Goal: Task Accomplishment & Management: Manage account settings

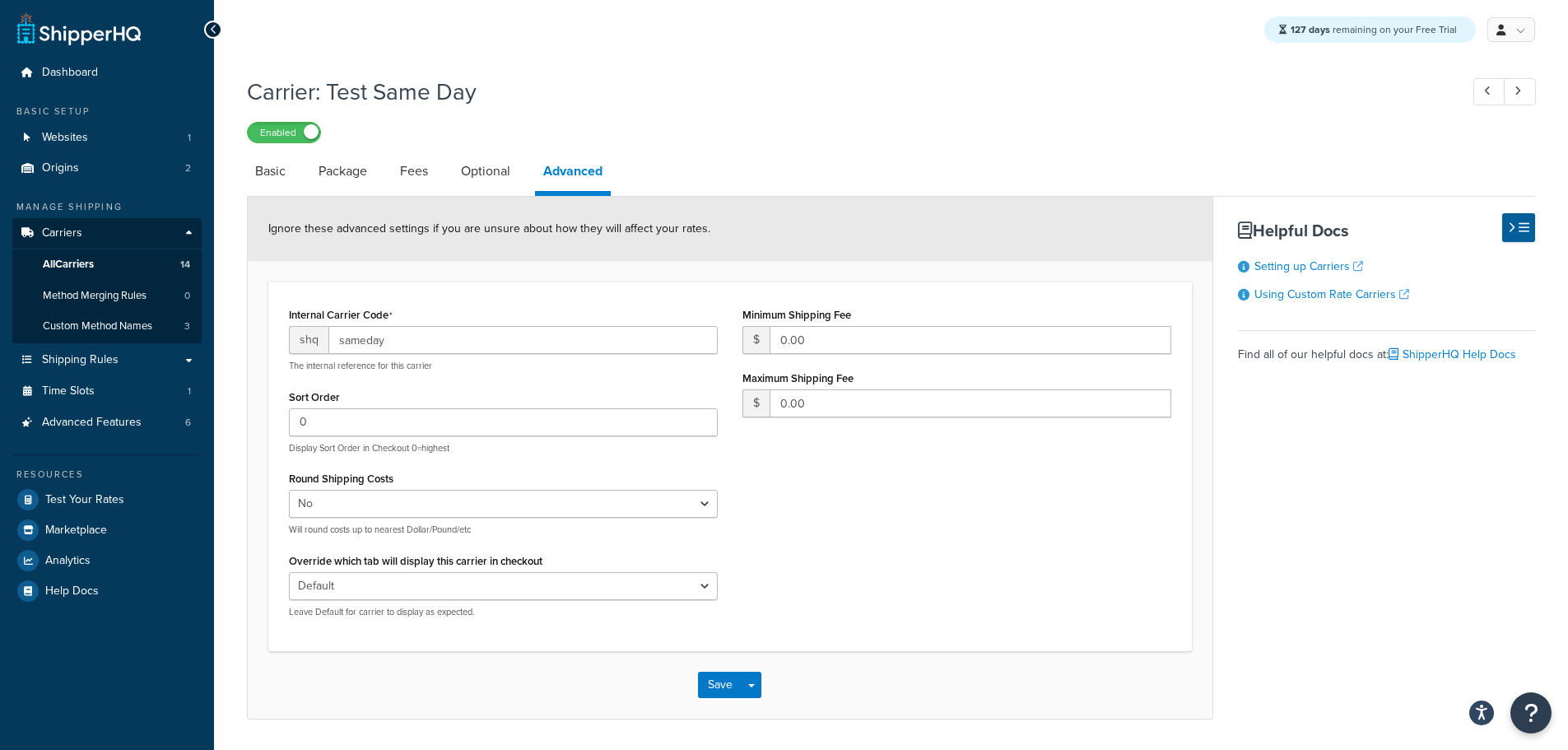
select select "false"
click at [99, 264] on link "All Carriers 14" at bounding box center [107, 264] width 190 height 31
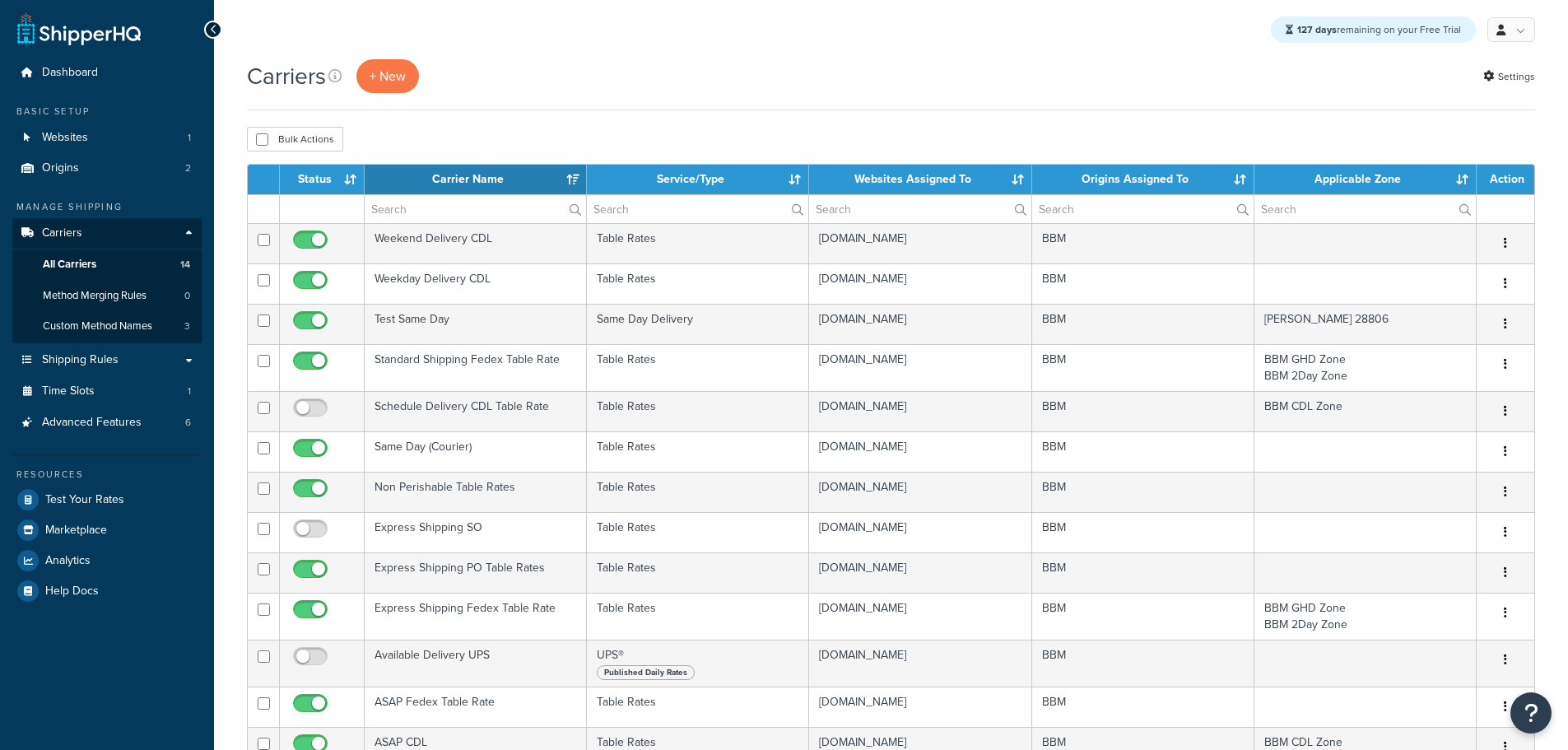
select select "15"
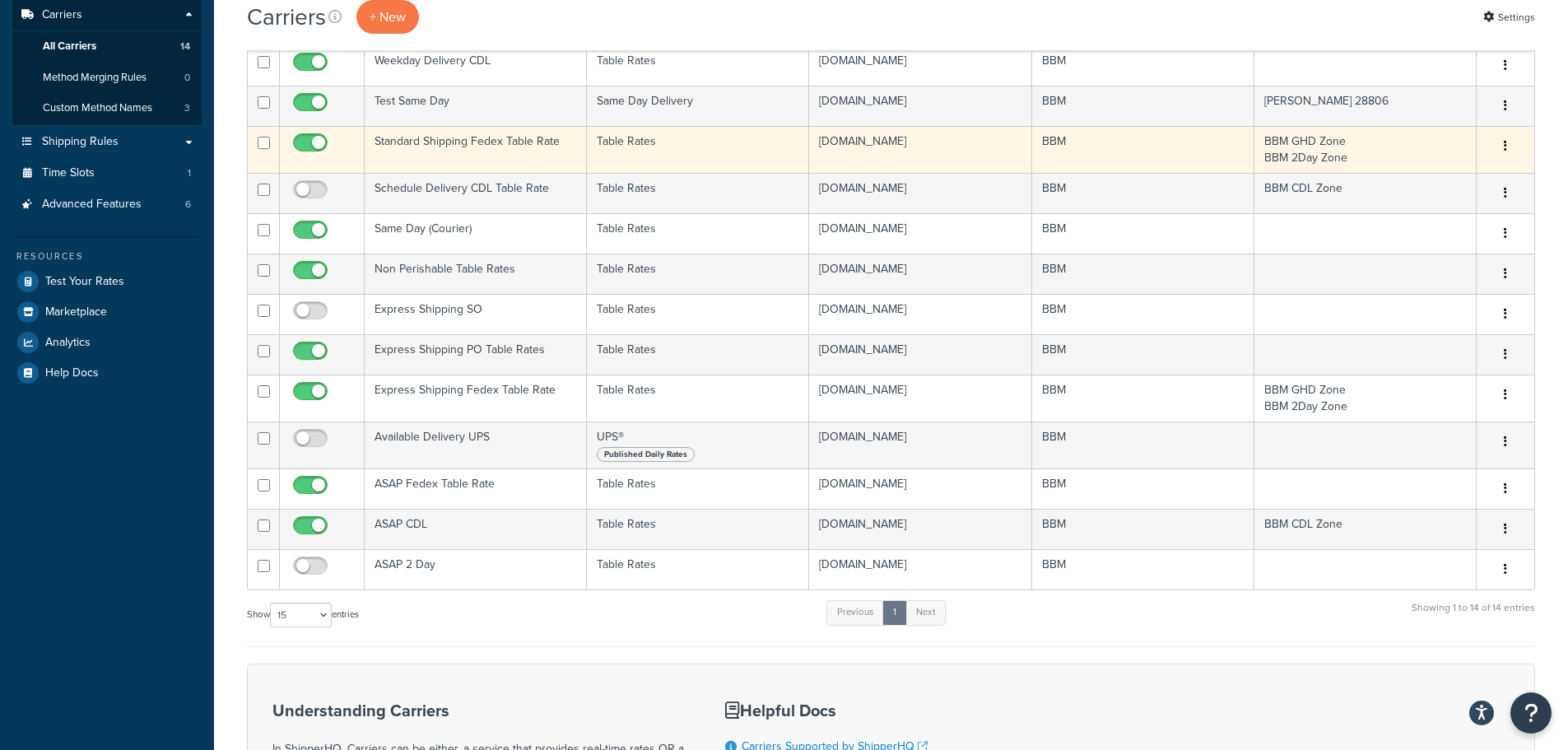
scroll to position [247, 0]
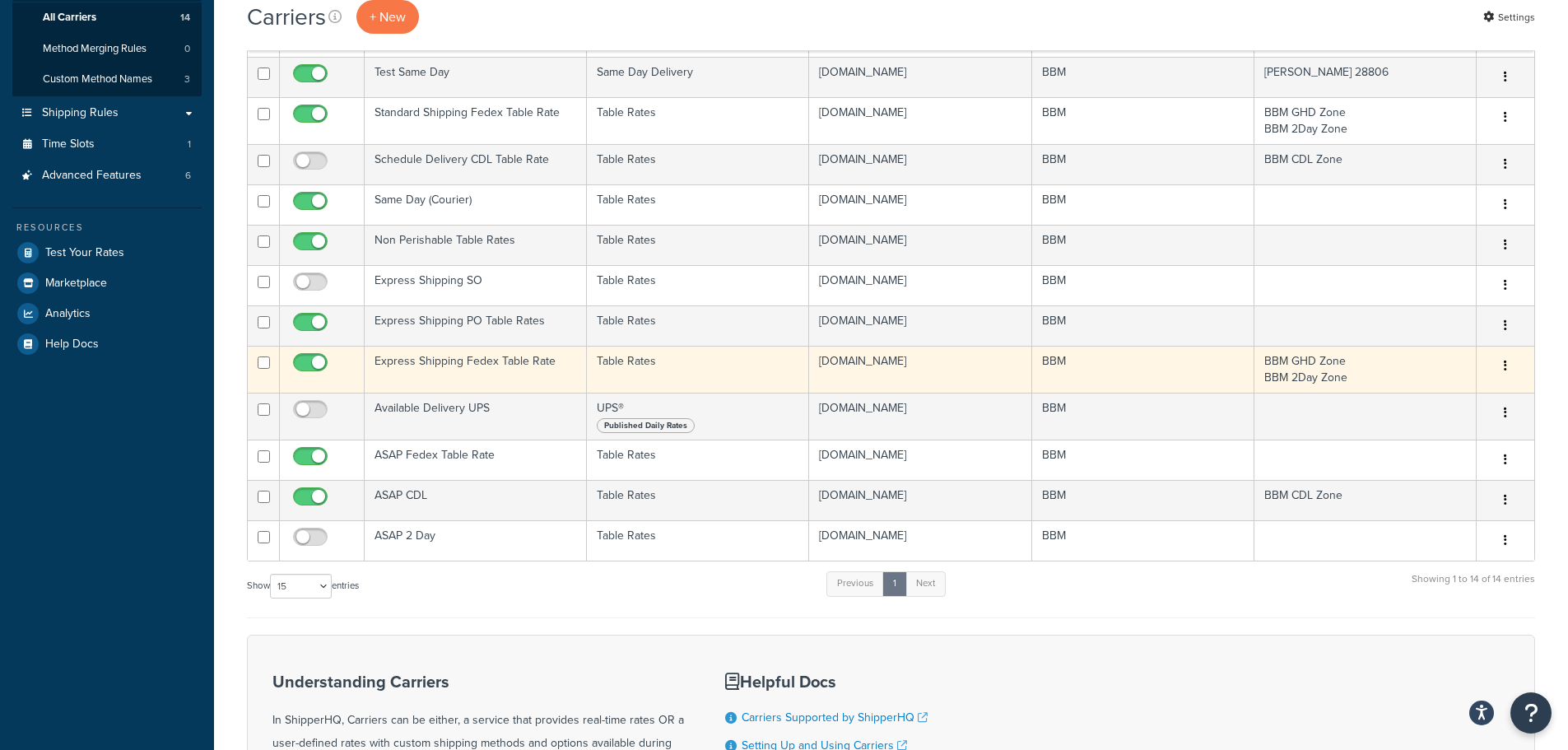
click at [436, 358] on td "Express Shipping Fedex Table Rate" at bounding box center [476, 369] width 222 height 47
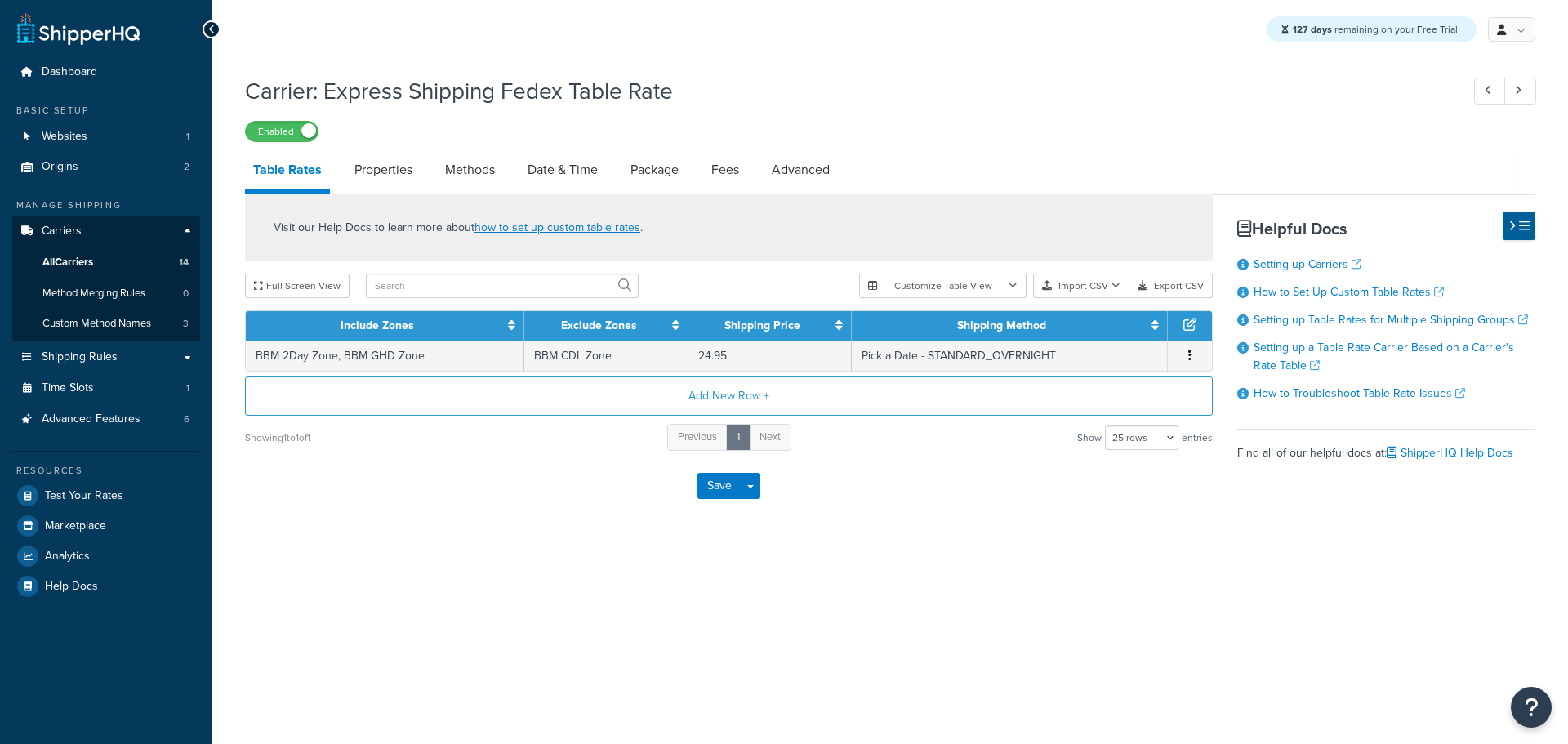
select select "25"
click at [470, 178] on link "Methods" at bounding box center [470, 170] width 66 height 40
select select "25"
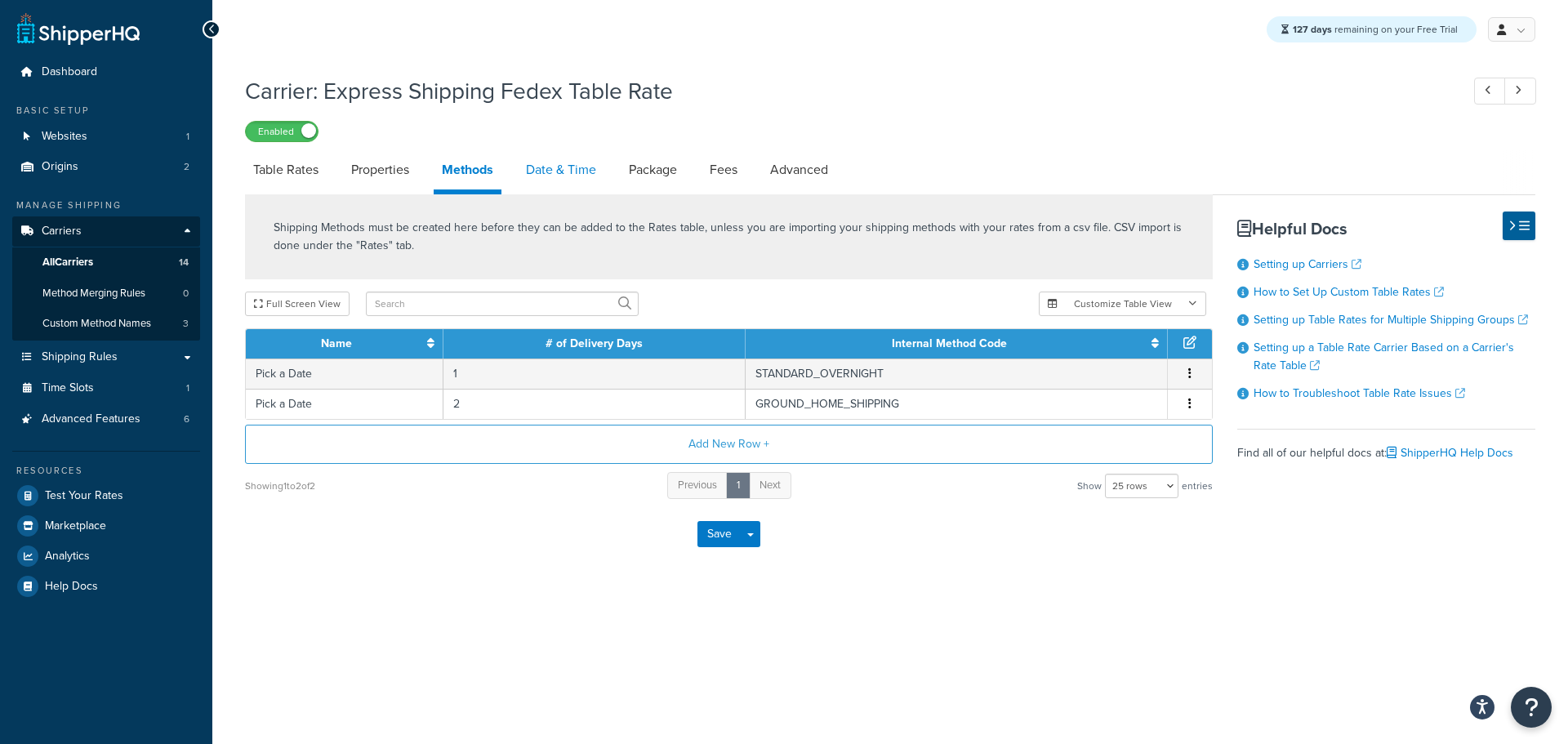
click at [544, 177] on link "Date & Time" at bounding box center [561, 170] width 87 height 40
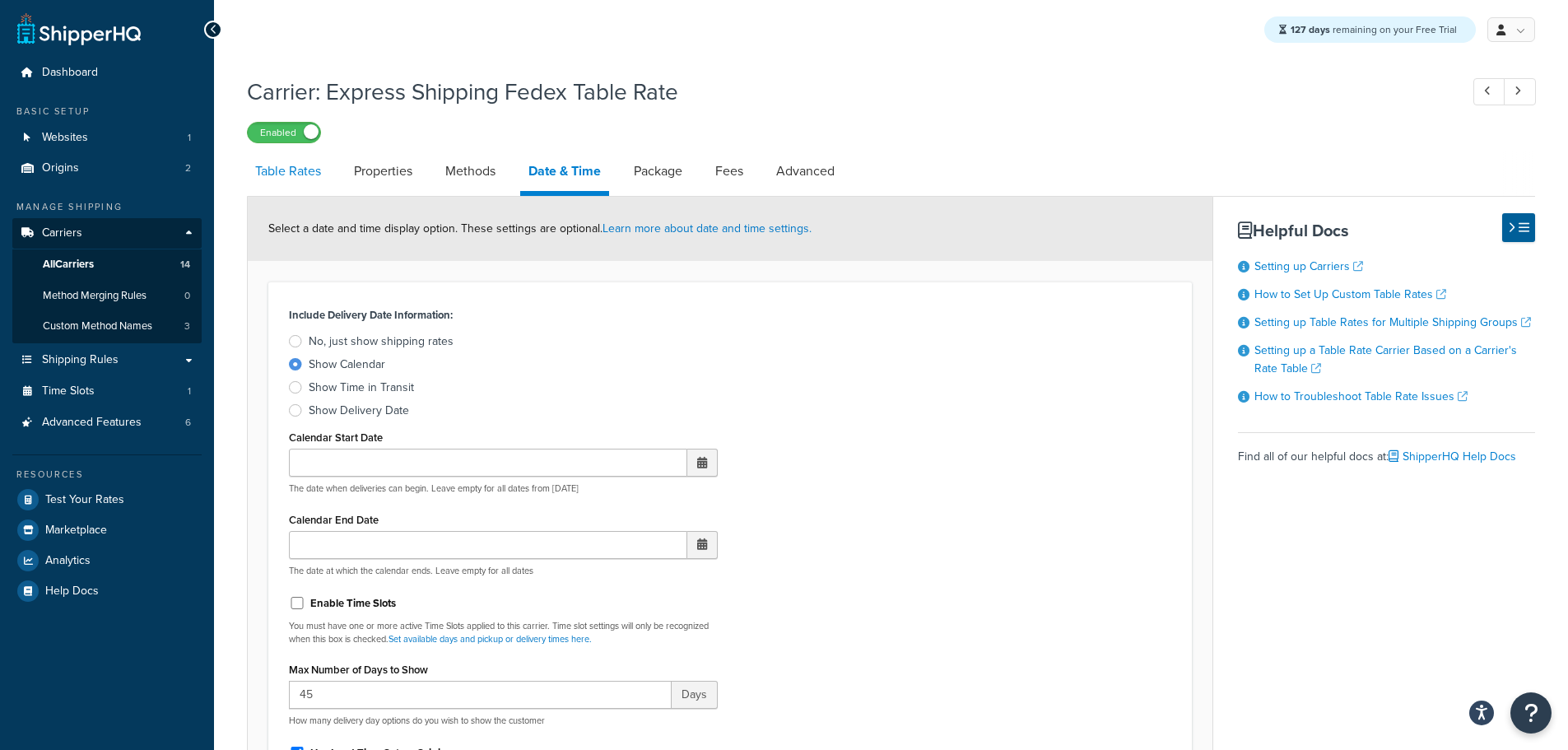
click at [318, 179] on link "Table Rates" at bounding box center [288, 171] width 82 height 40
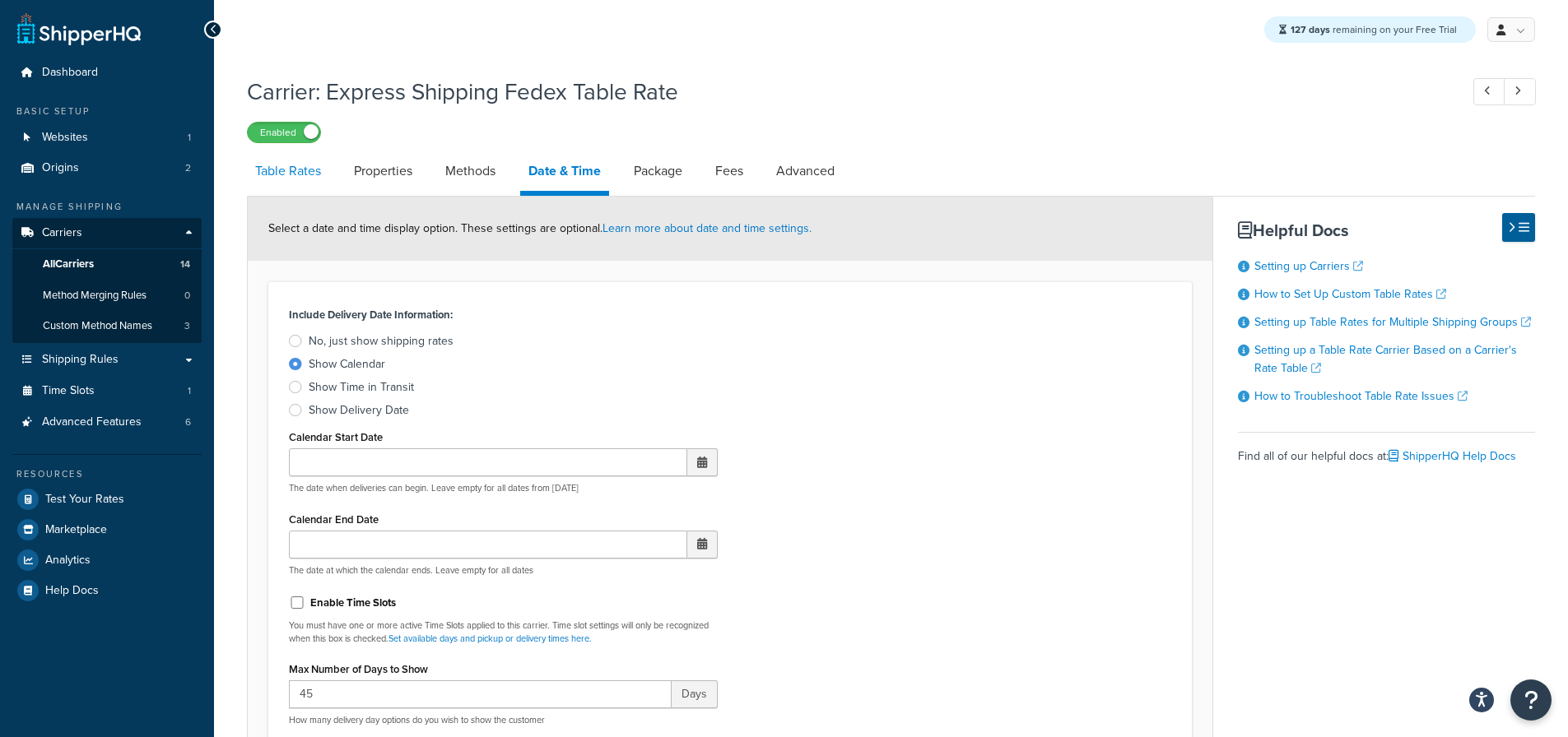
select select "25"
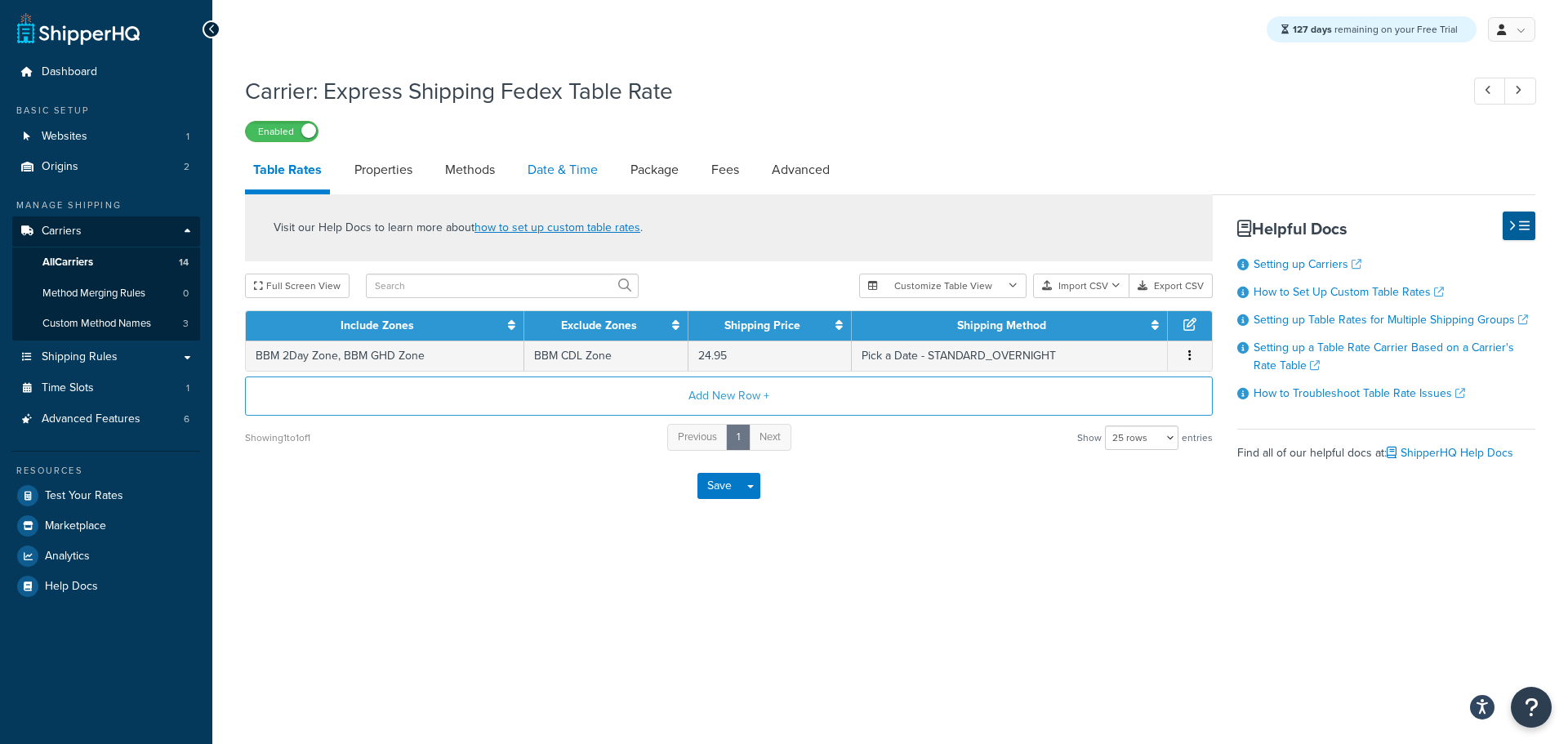
click at [553, 185] on link "Date & Time" at bounding box center [563, 170] width 87 height 40
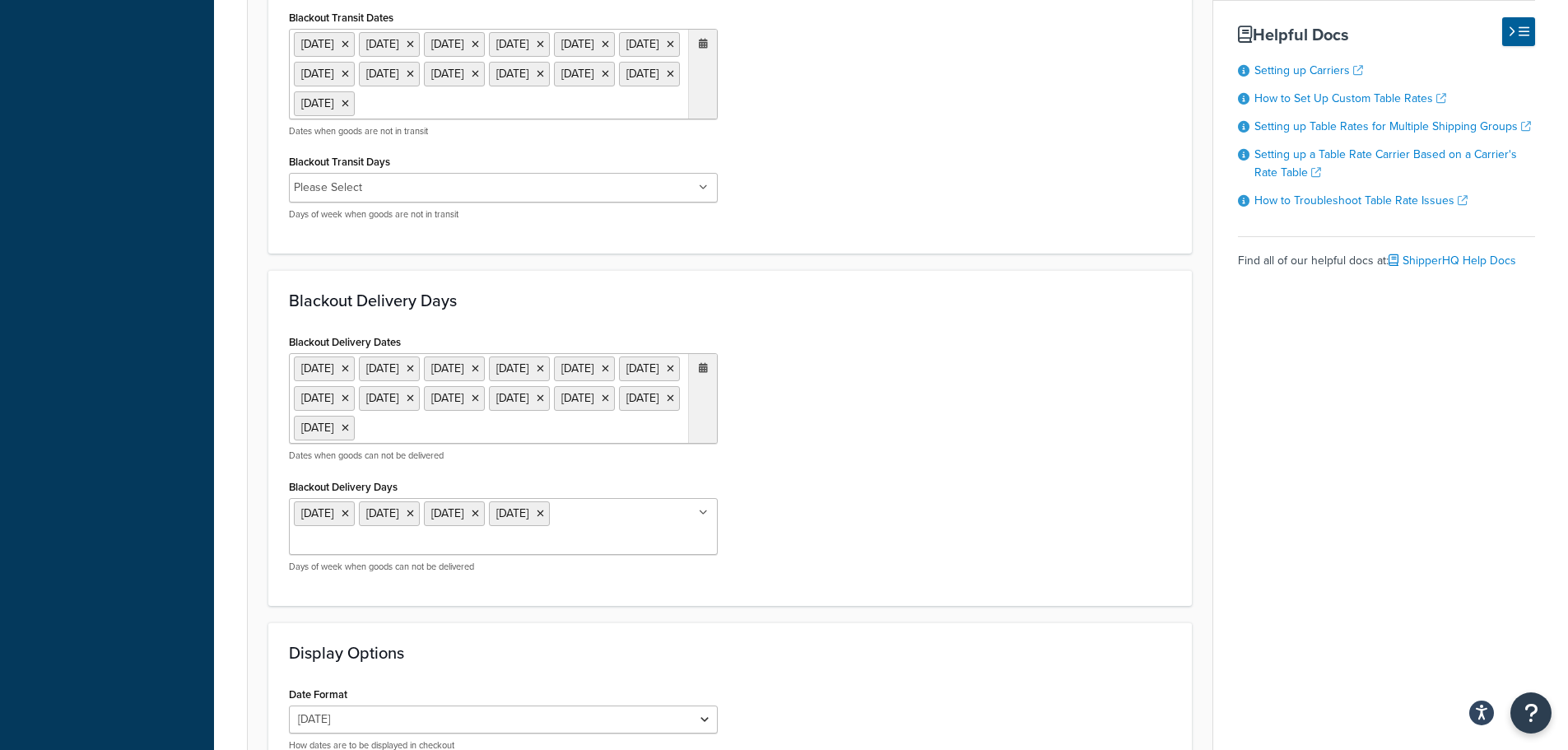
scroll to position [1152, 0]
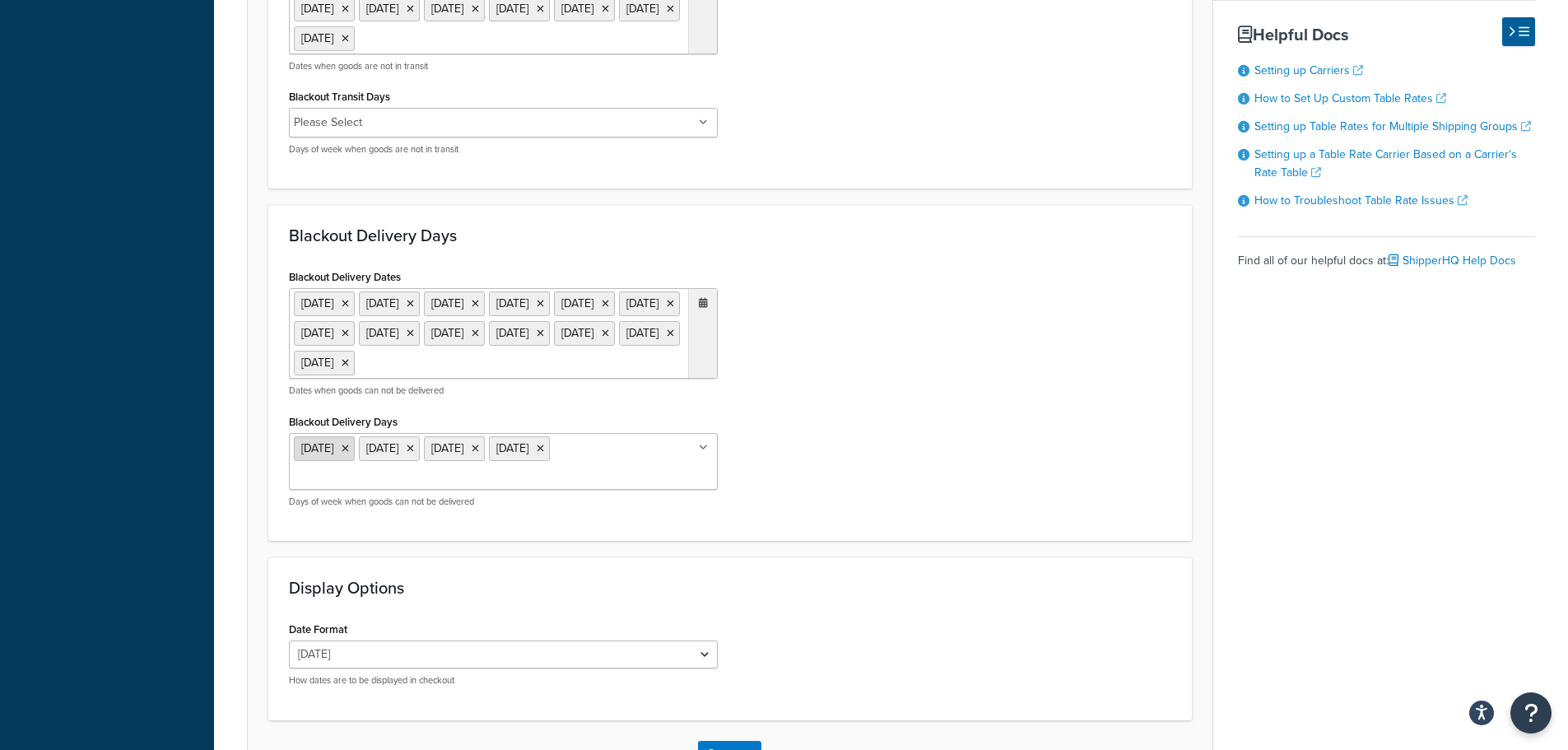
click at [349, 453] on icon at bounding box center [345, 449] width 7 height 10
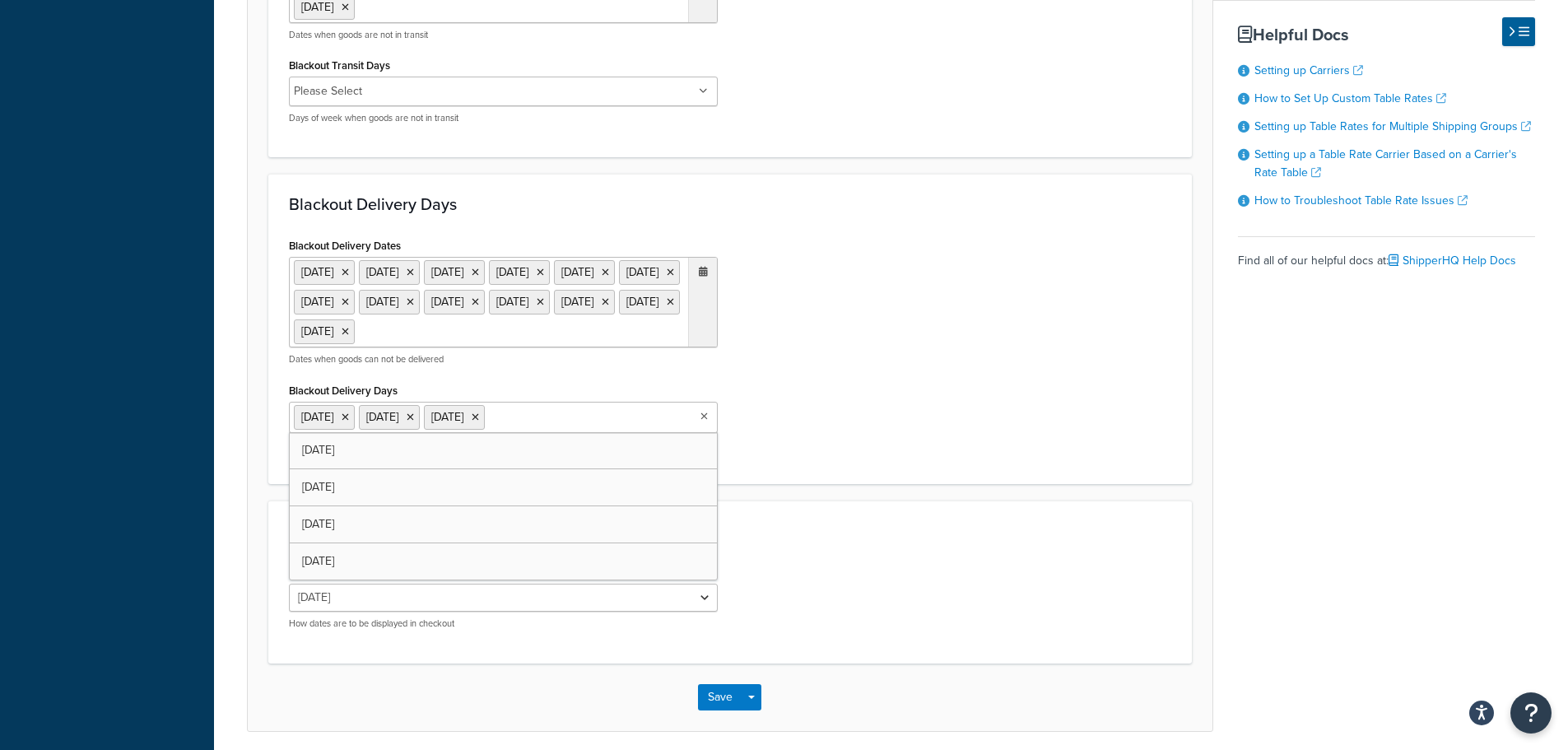
scroll to position [1310, 0]
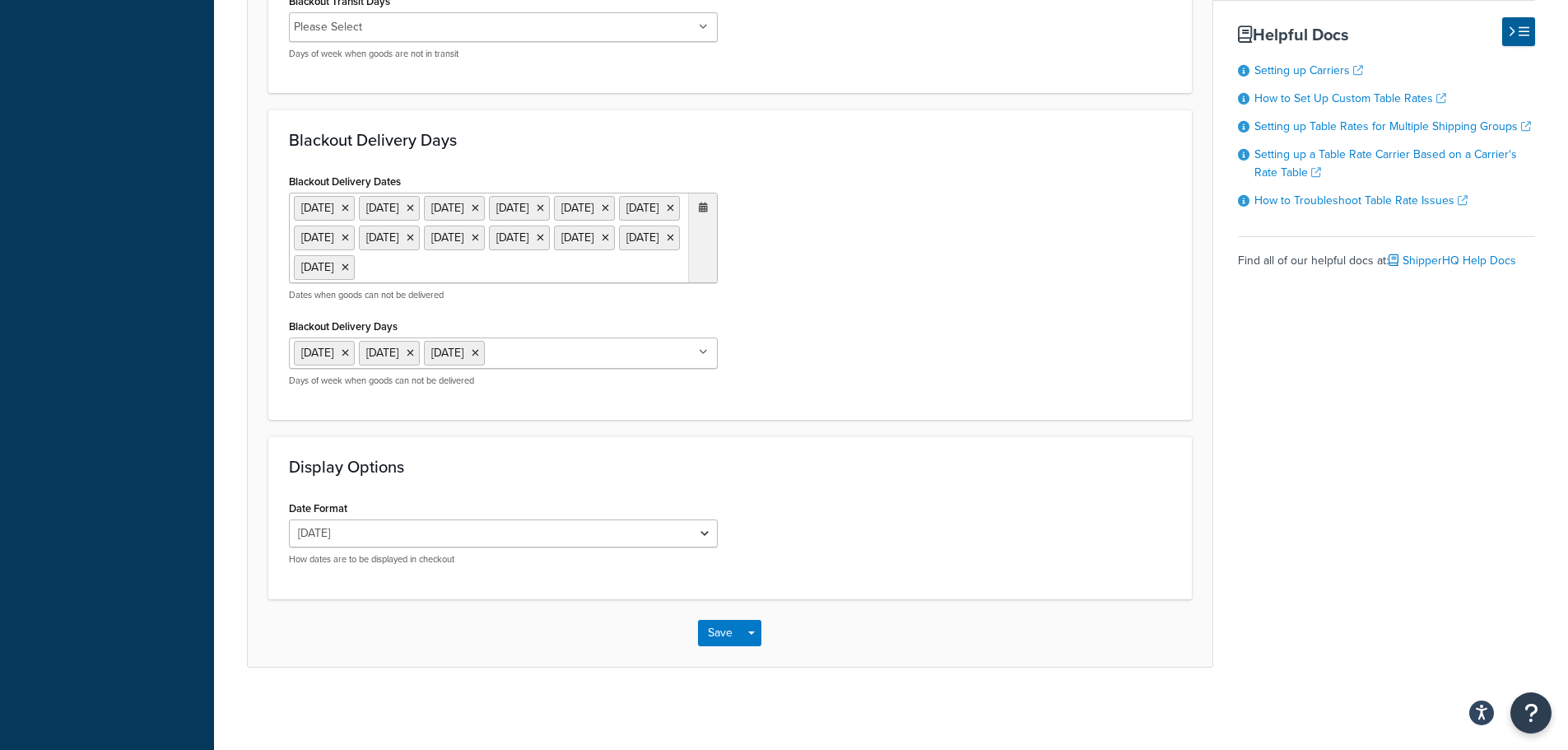
click at [886, 546] on div "Date Format Tue, Aug 26 8/26/2025 Aug 26, 2025 Tue, Aug 26, 2025 Tue, 8/26/2025…" at bounding box center [730, 537] width 907 height 81
click at [718, 637] on button "Save" at bounding box center [719, 633] width 44 height 27
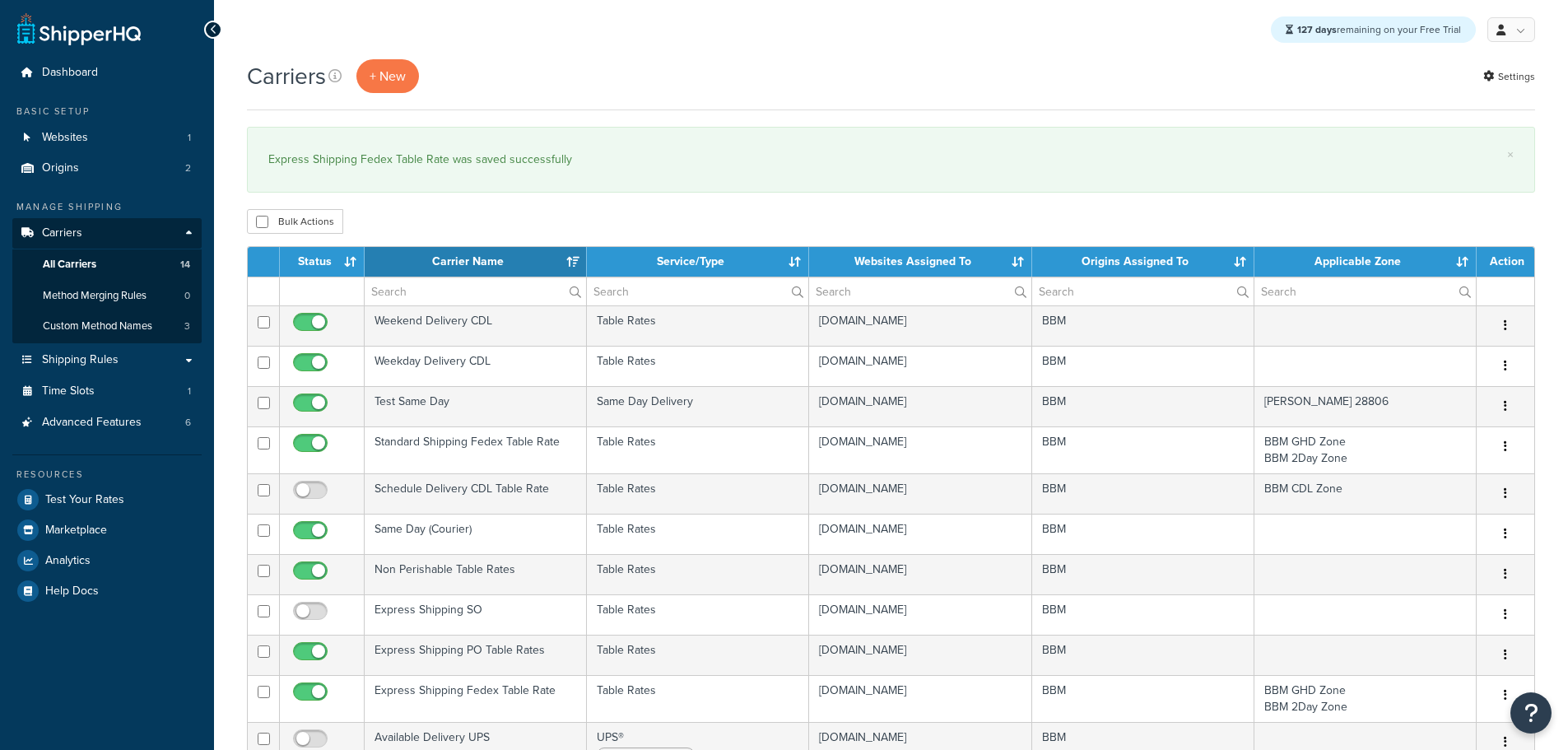
select select "15"
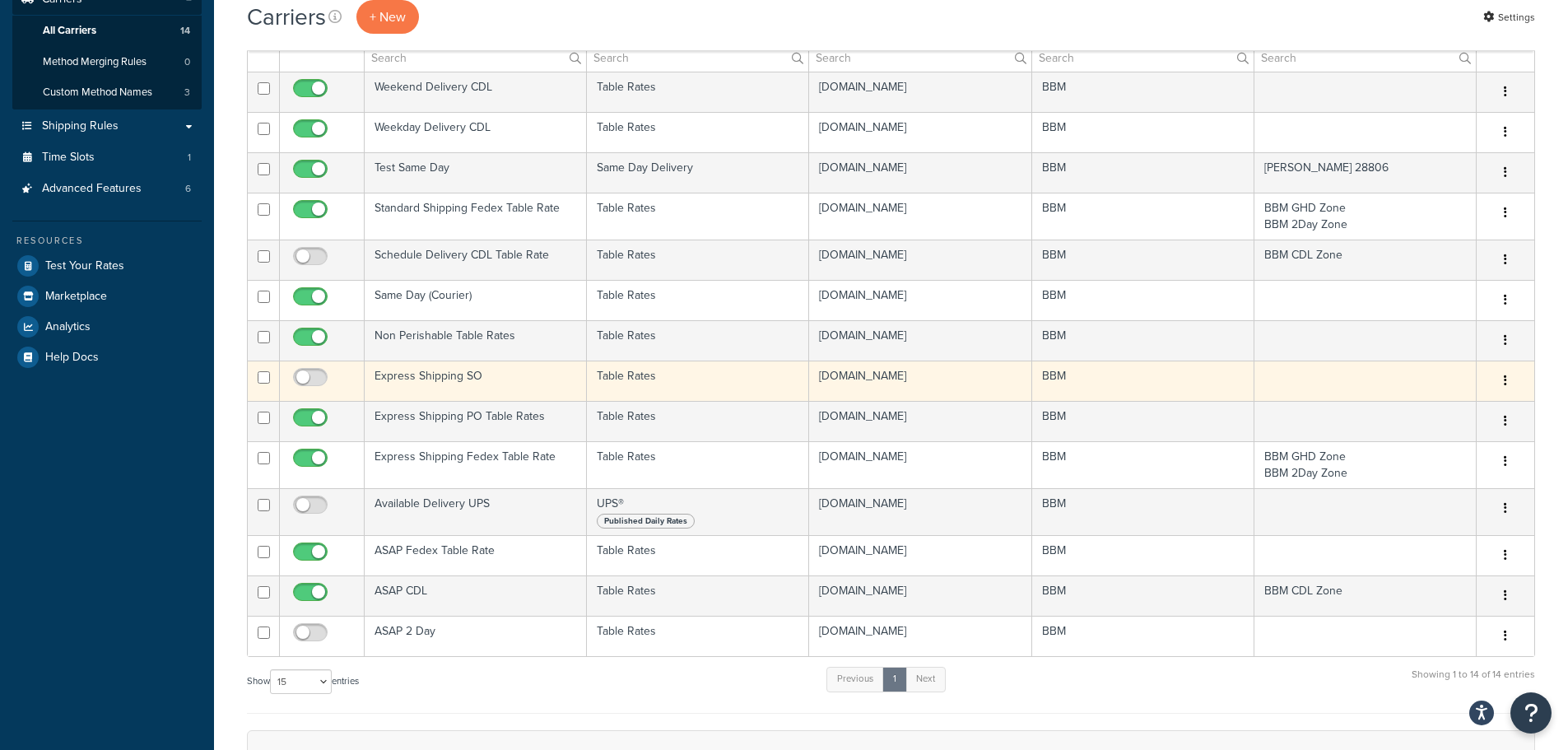
scroll to position [247, 0]
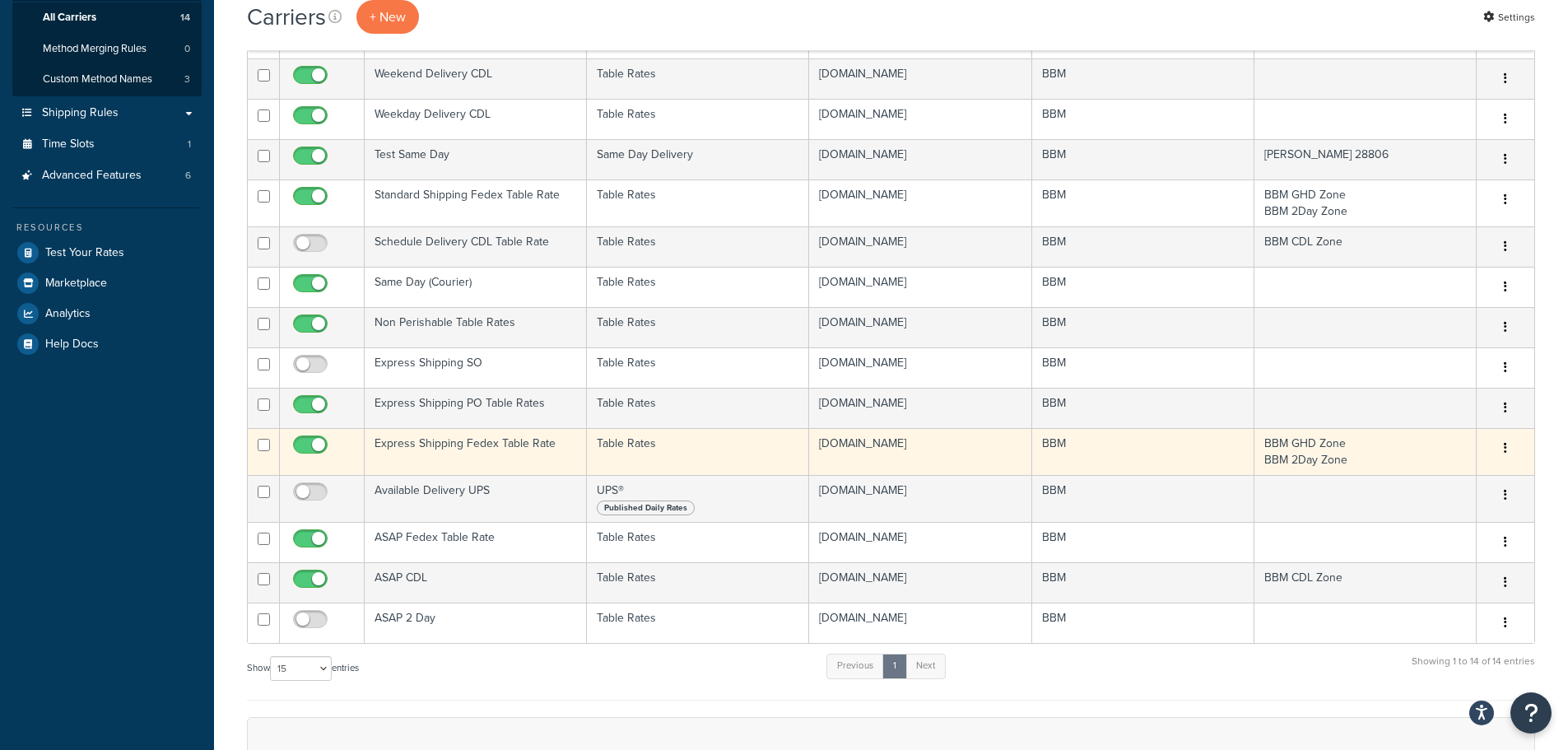
click at [449, 445] on td "Express Shipping Fedex Table Rate" at bounding box center [476, 451] width 222 height 47
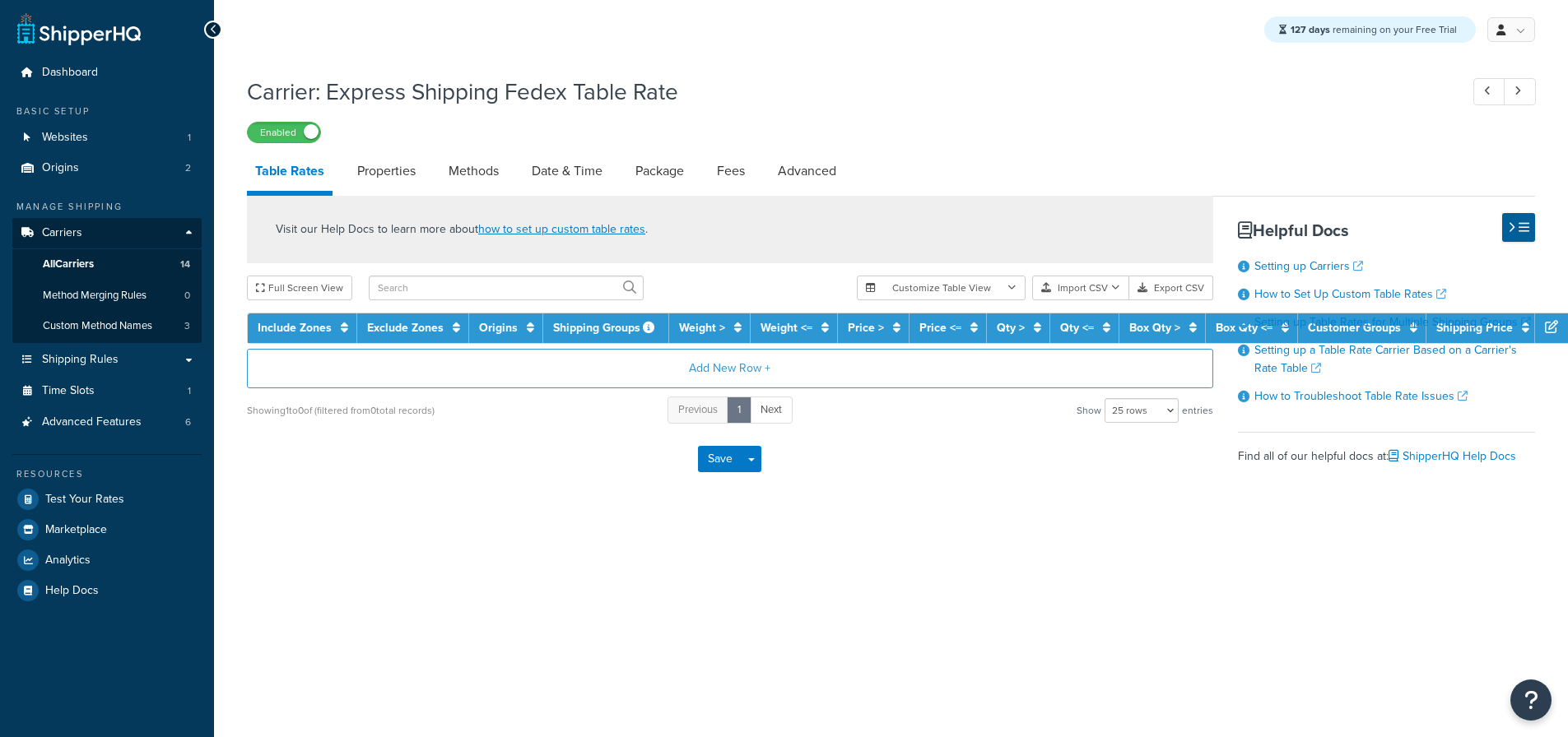
select select "25"
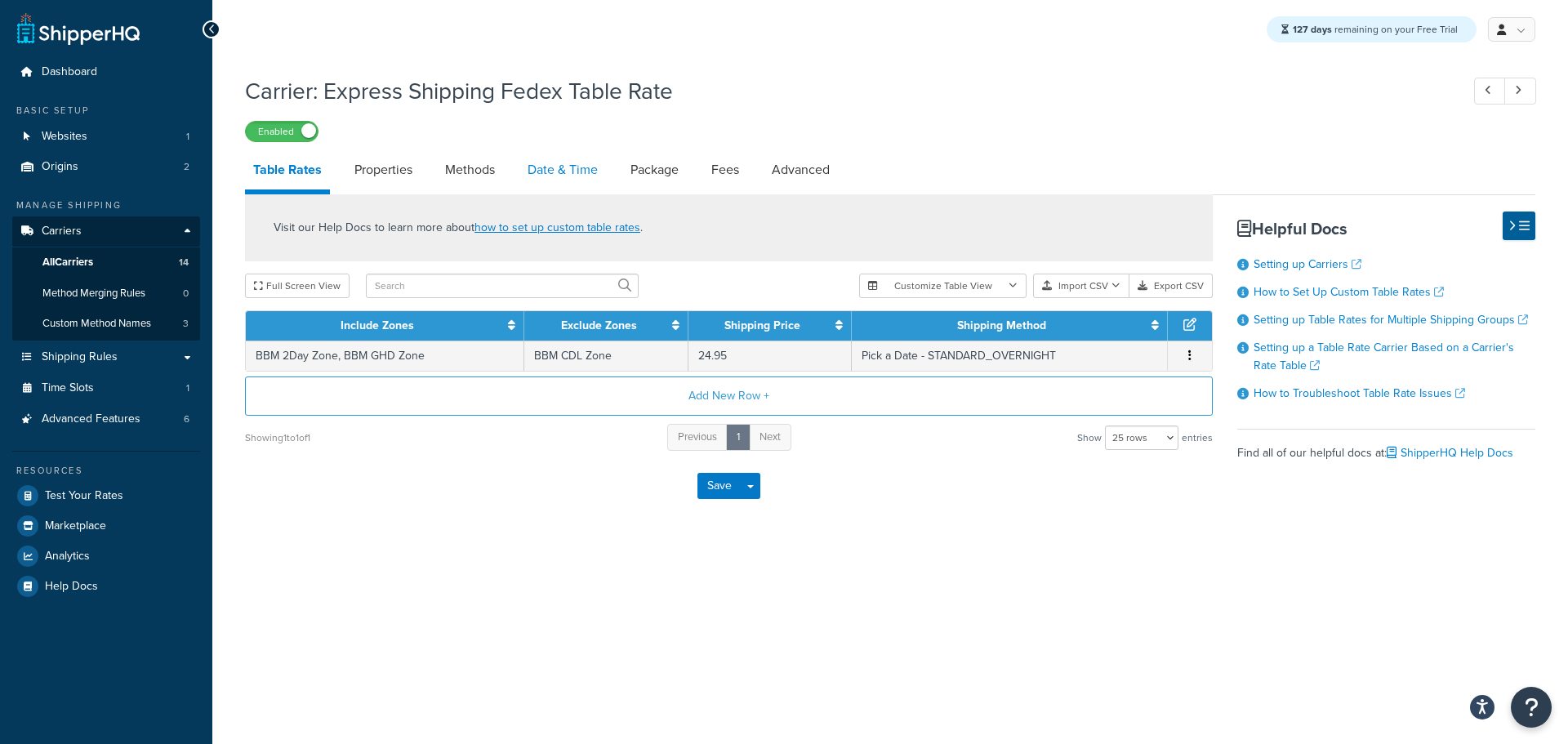
click at [556, 169] on link "Date & Time" at bounding box center [563, 170] width 87 height 40
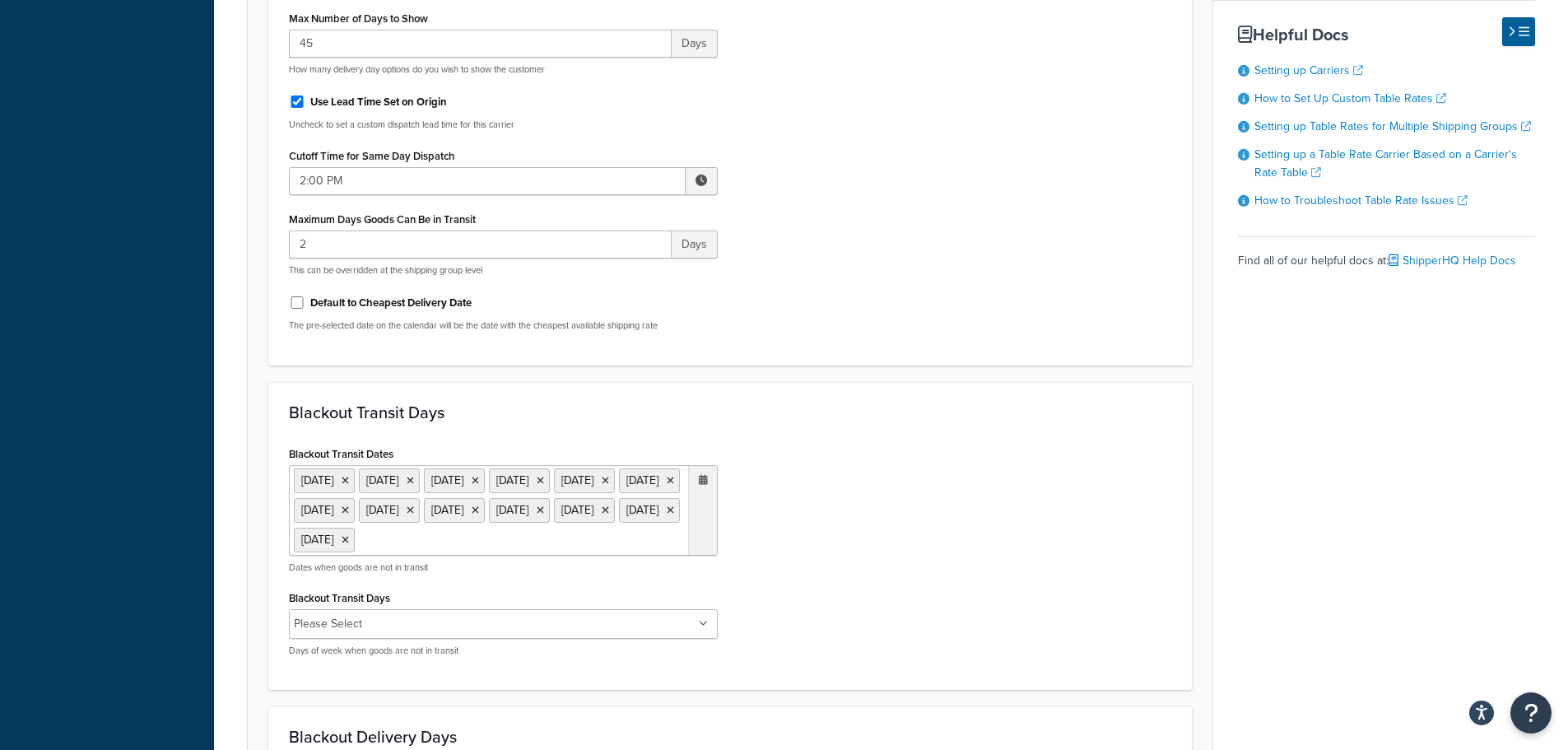
scroll to position [569, 0]
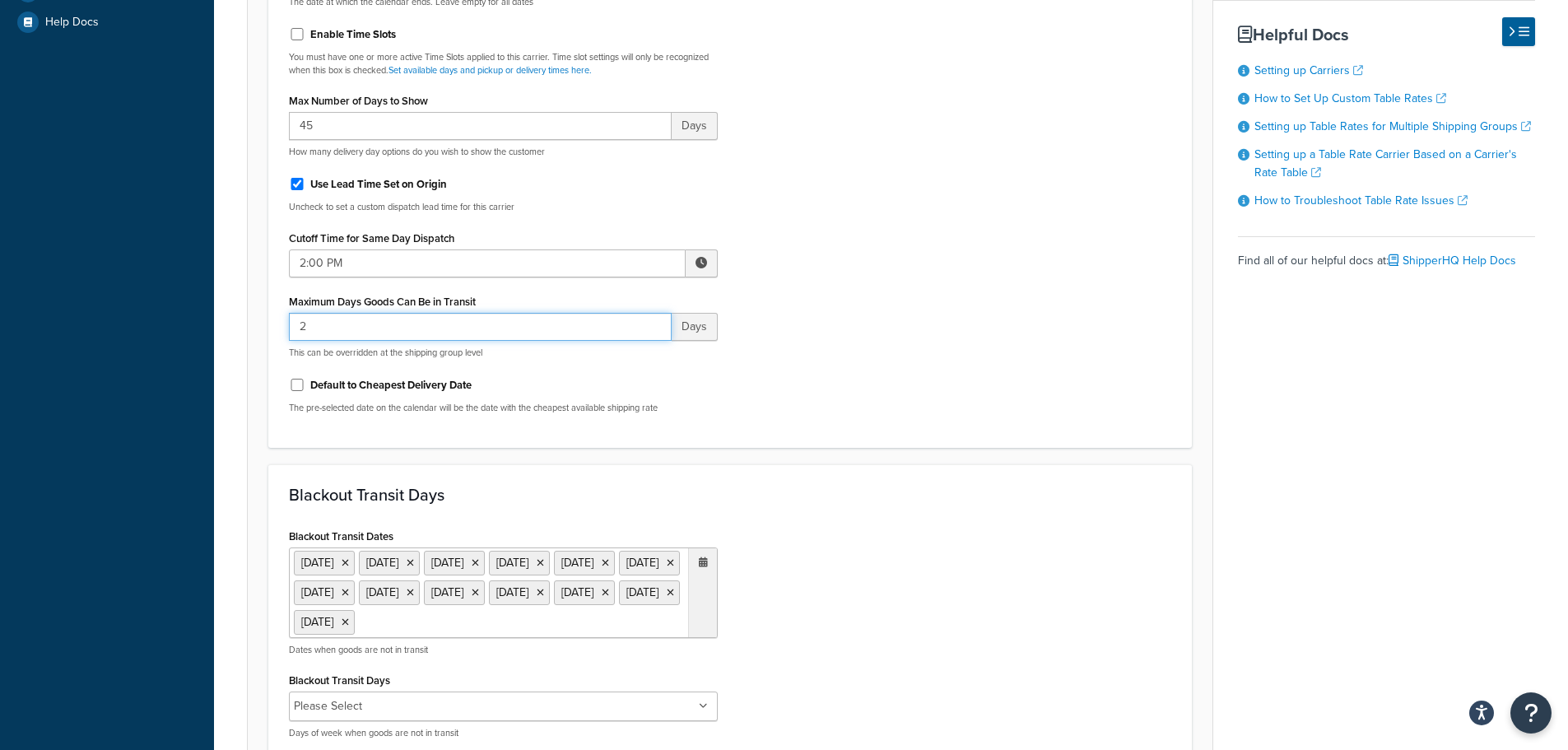
drag, startPoint x: 298, startPoint y: 332, endPoint x: 286, endPoint y: 329, distance: 12.4
click at [286, 329] on div "Include Delivery Date Information: No, just show shipping rates Show Calendar S…" at bounding box center [503, 80] width 453 height 693
type input "3"
click at [656, 324] on input "3" at bounding box center [480, 327] width 382 height 28
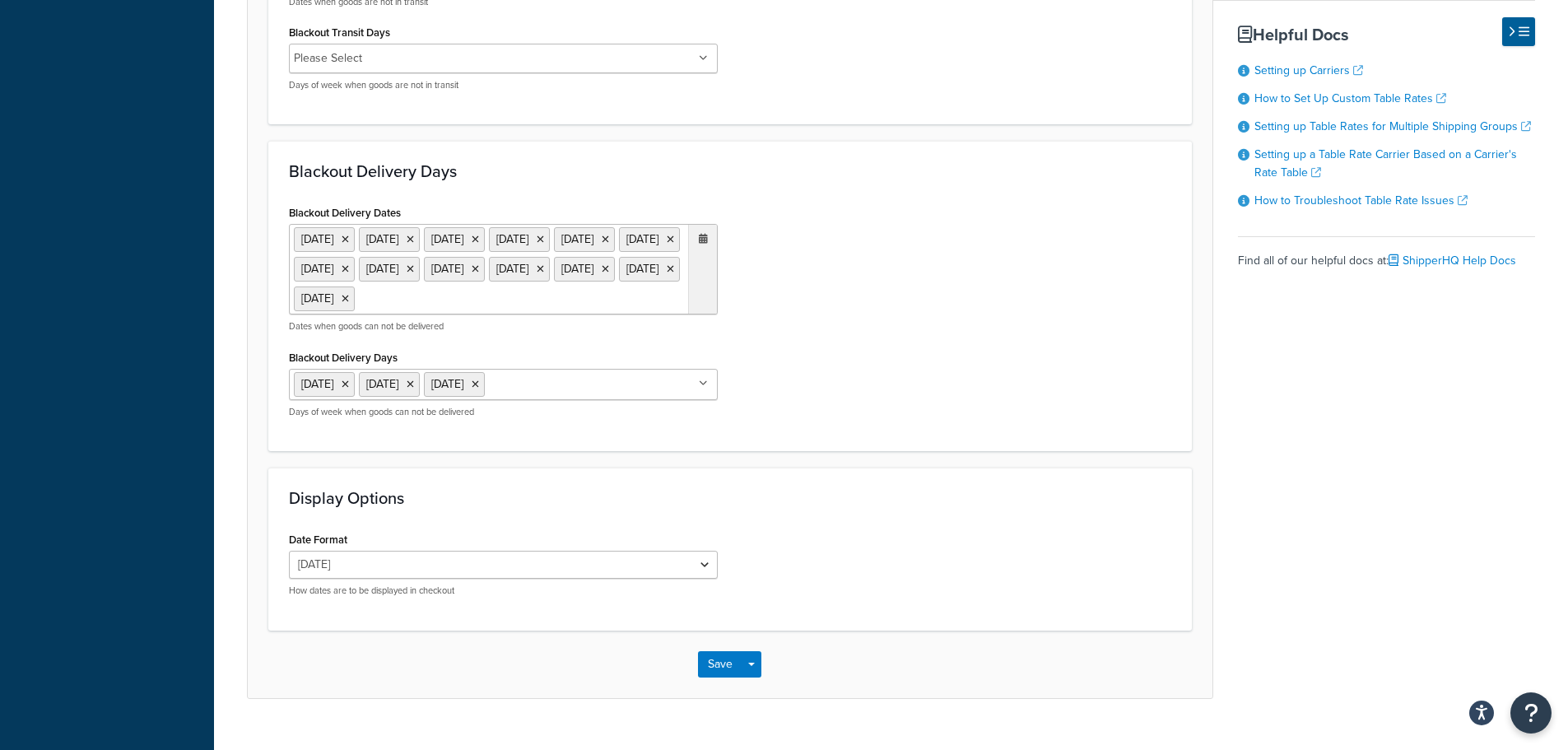
scroll to position [1310, 0]
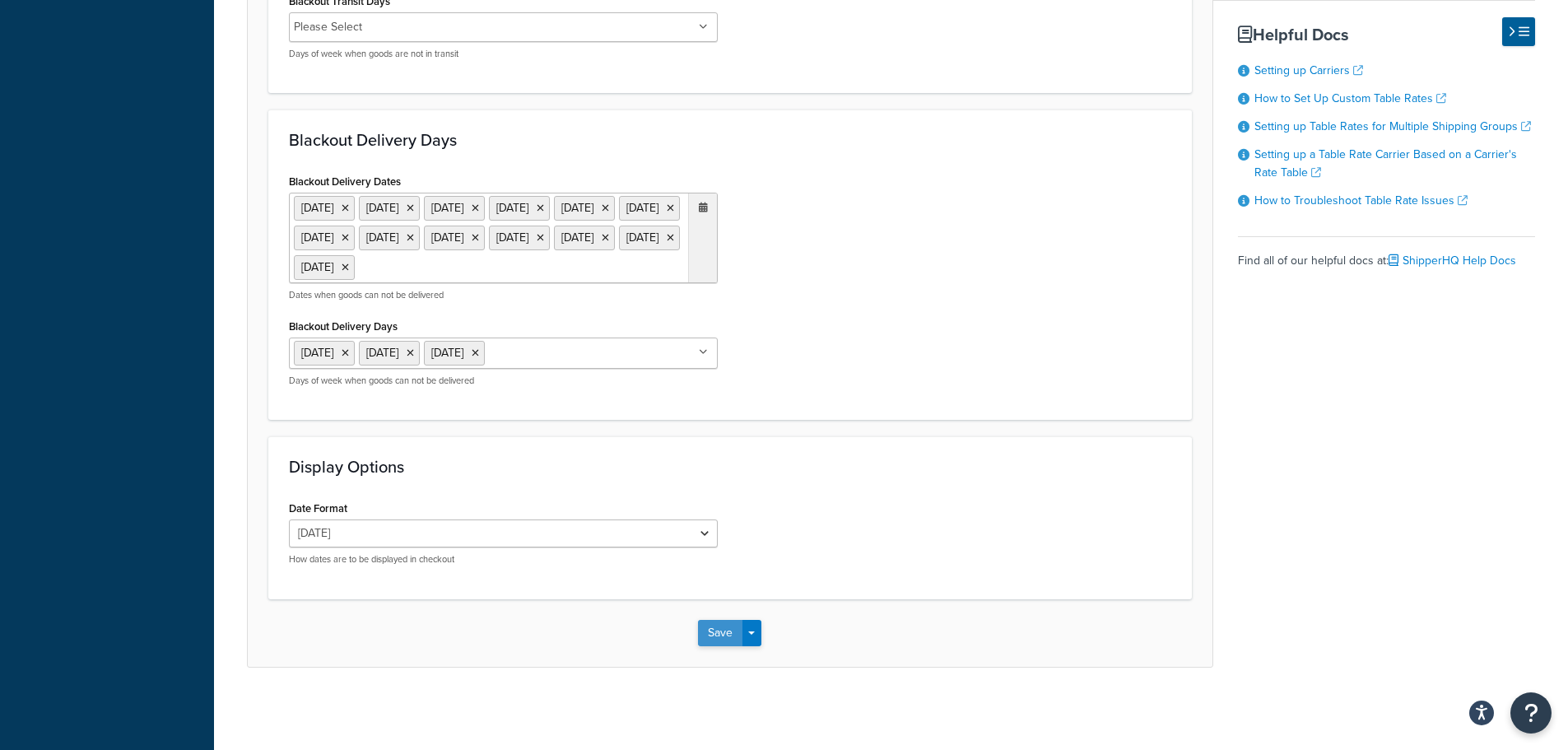
click at [717, 633] on button "Save" at bounding box center [719, 633] width 44 height 27
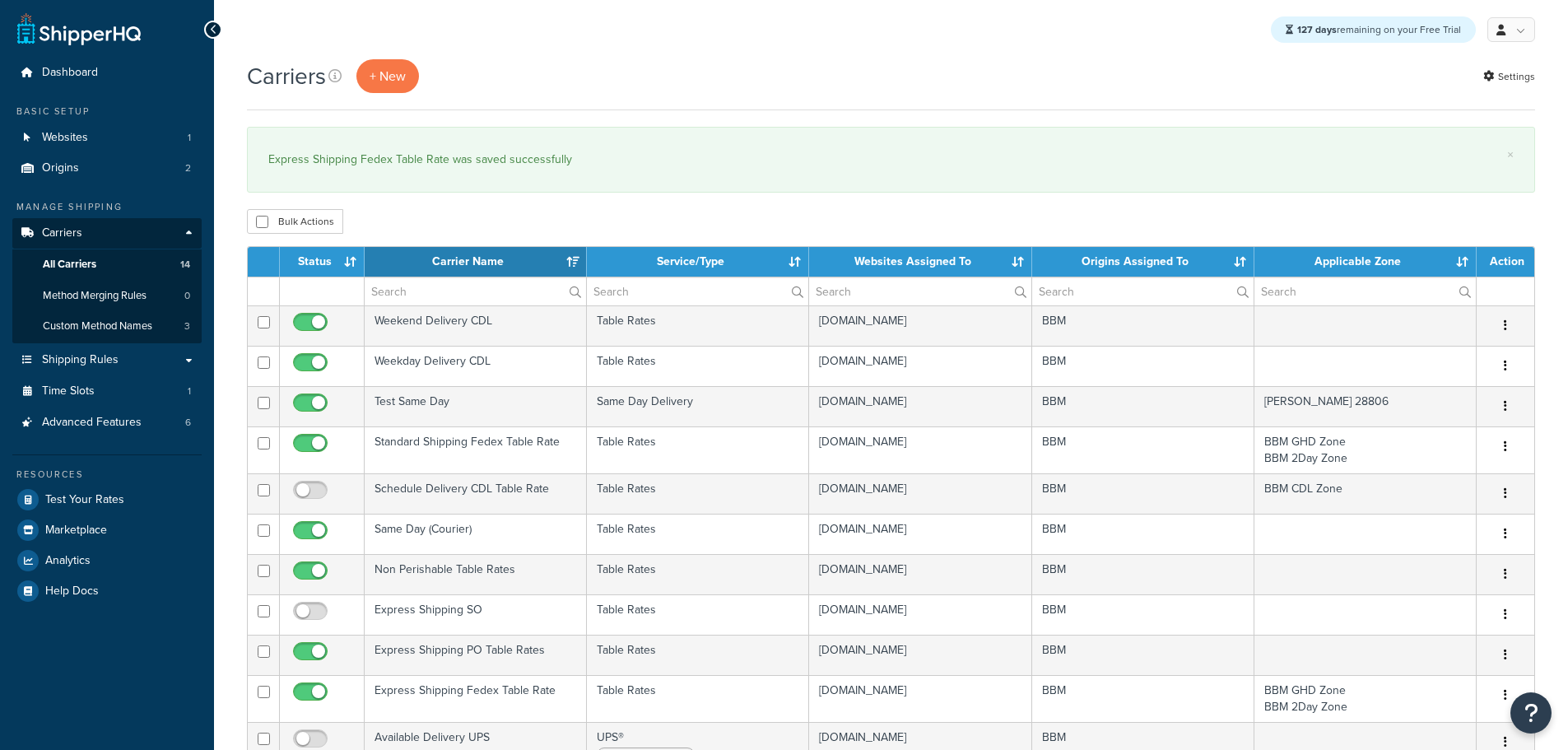
select select "15"
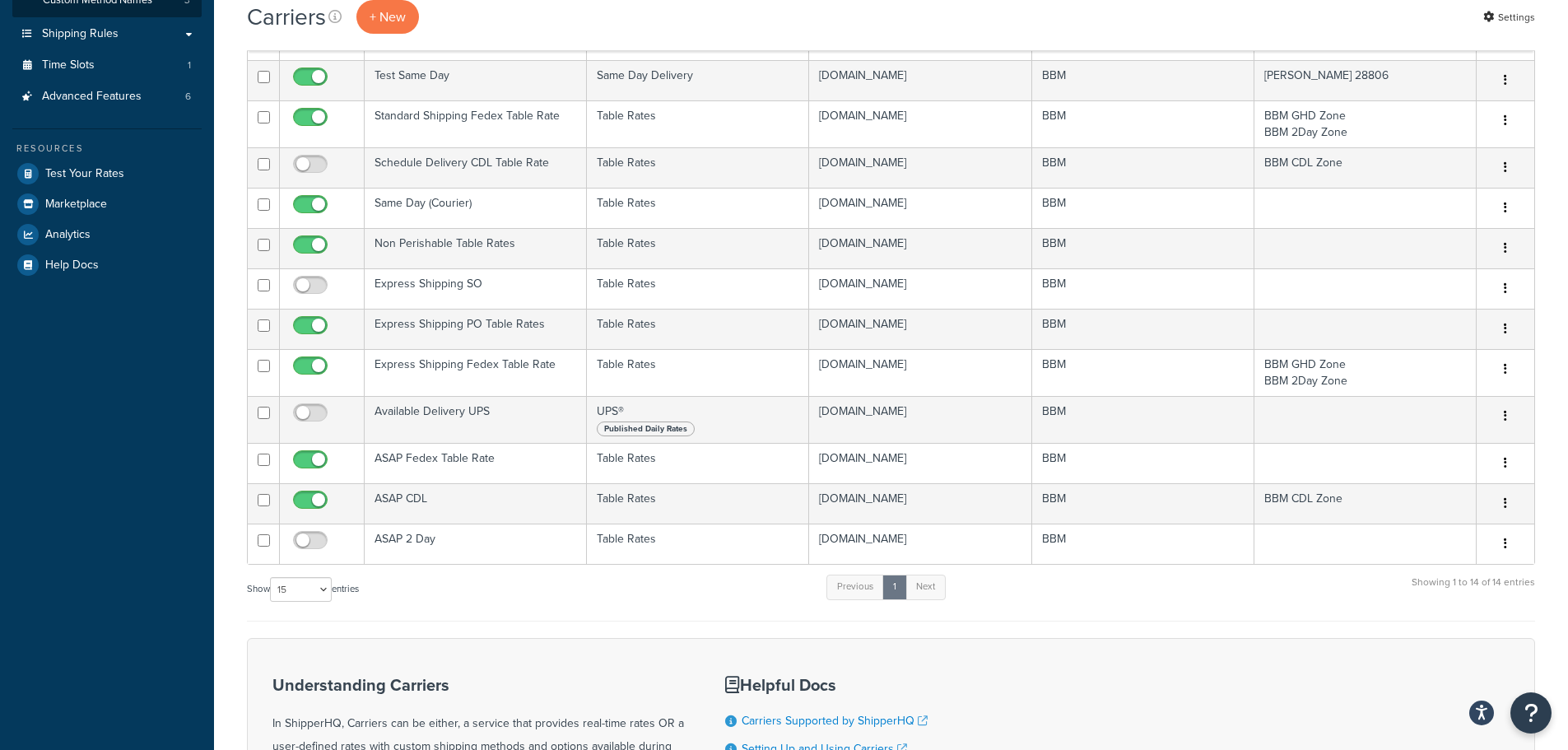
scroll to position [329, 0]
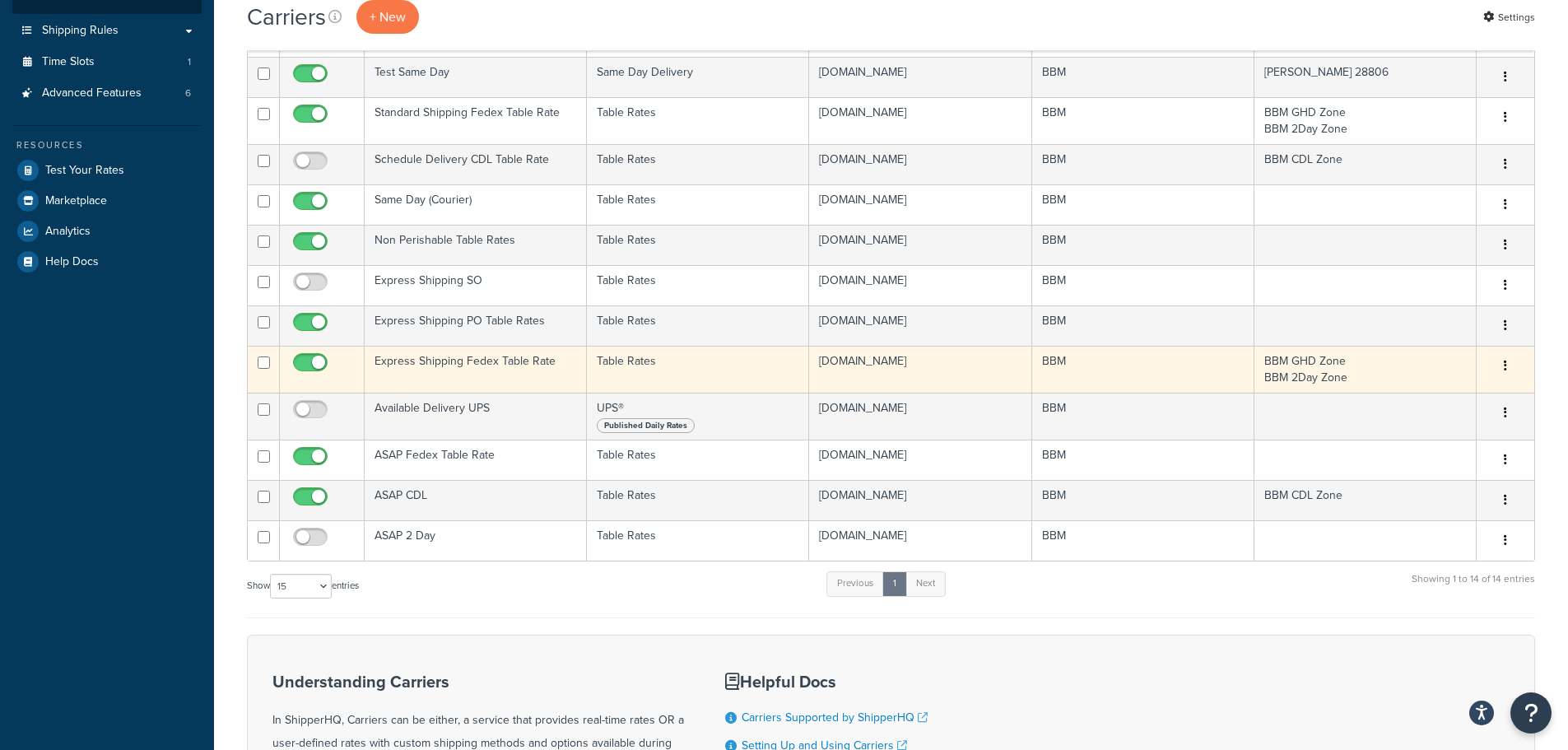
click at [481, 360] on td "Express Shipping Fedex Table Rate" at bounding box center [476, 369] width 222 height 47
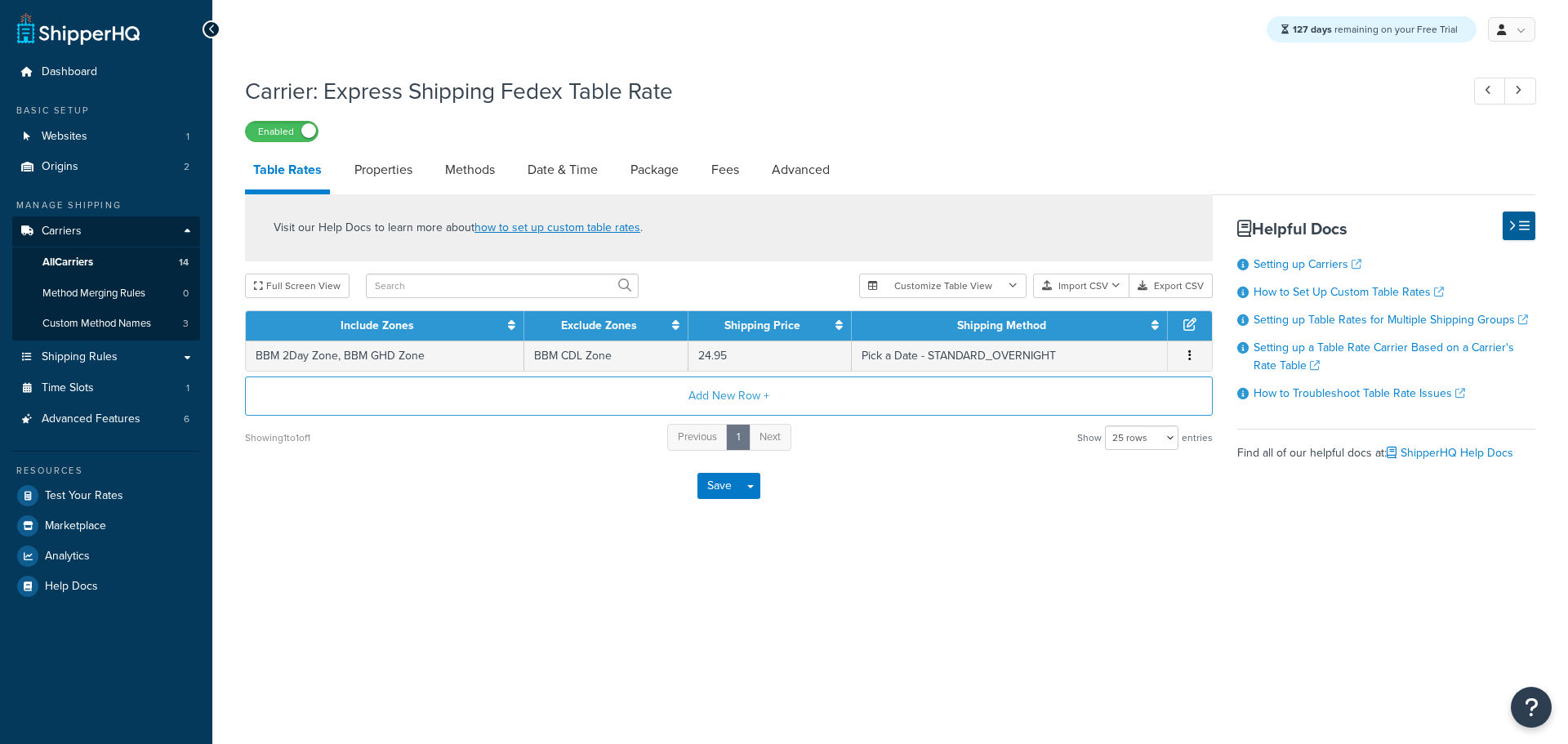
select select "25"
click at [563, 166] on link "Date & Time" at bounding box center [563, 170] width 87 height 40
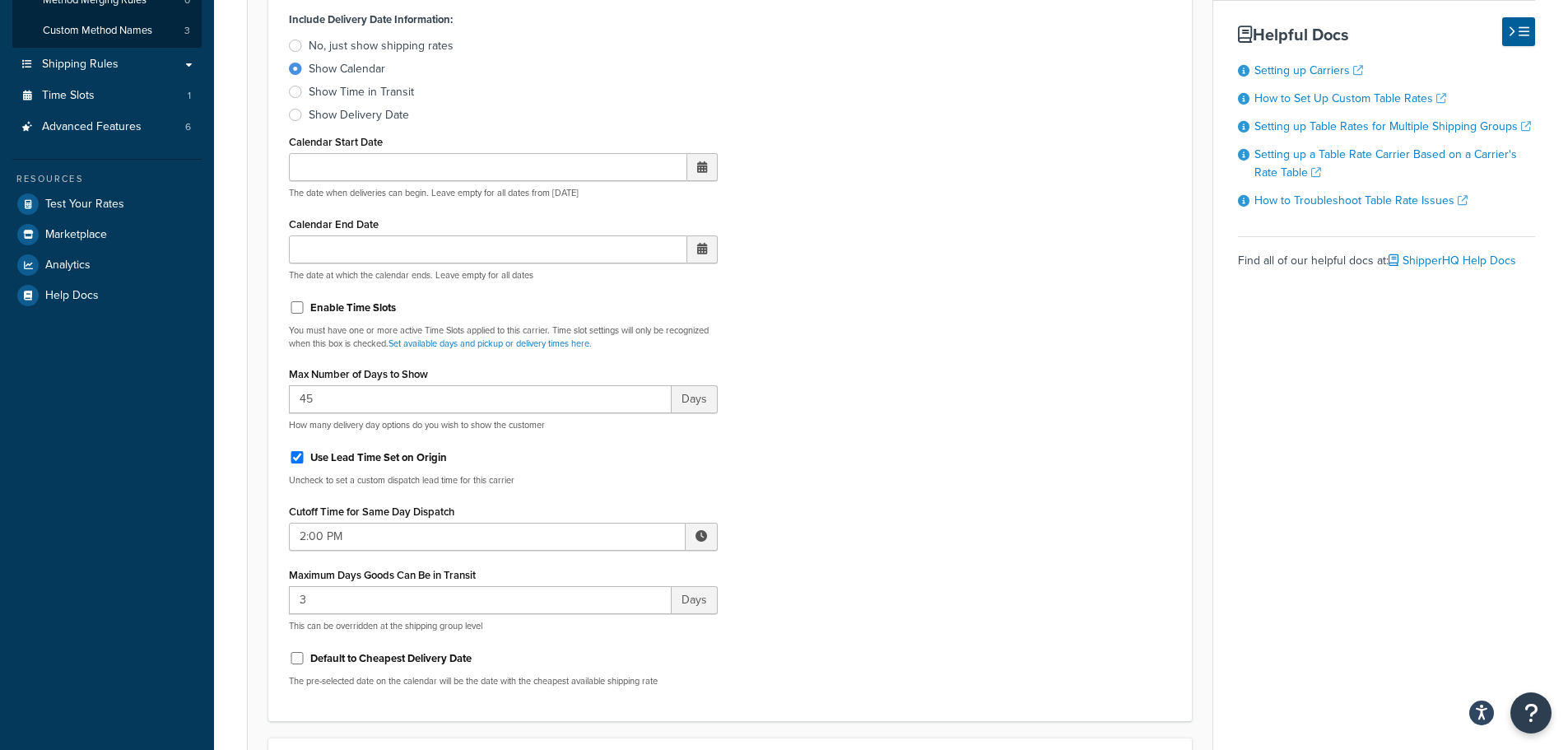
scroll to position [82, 0]
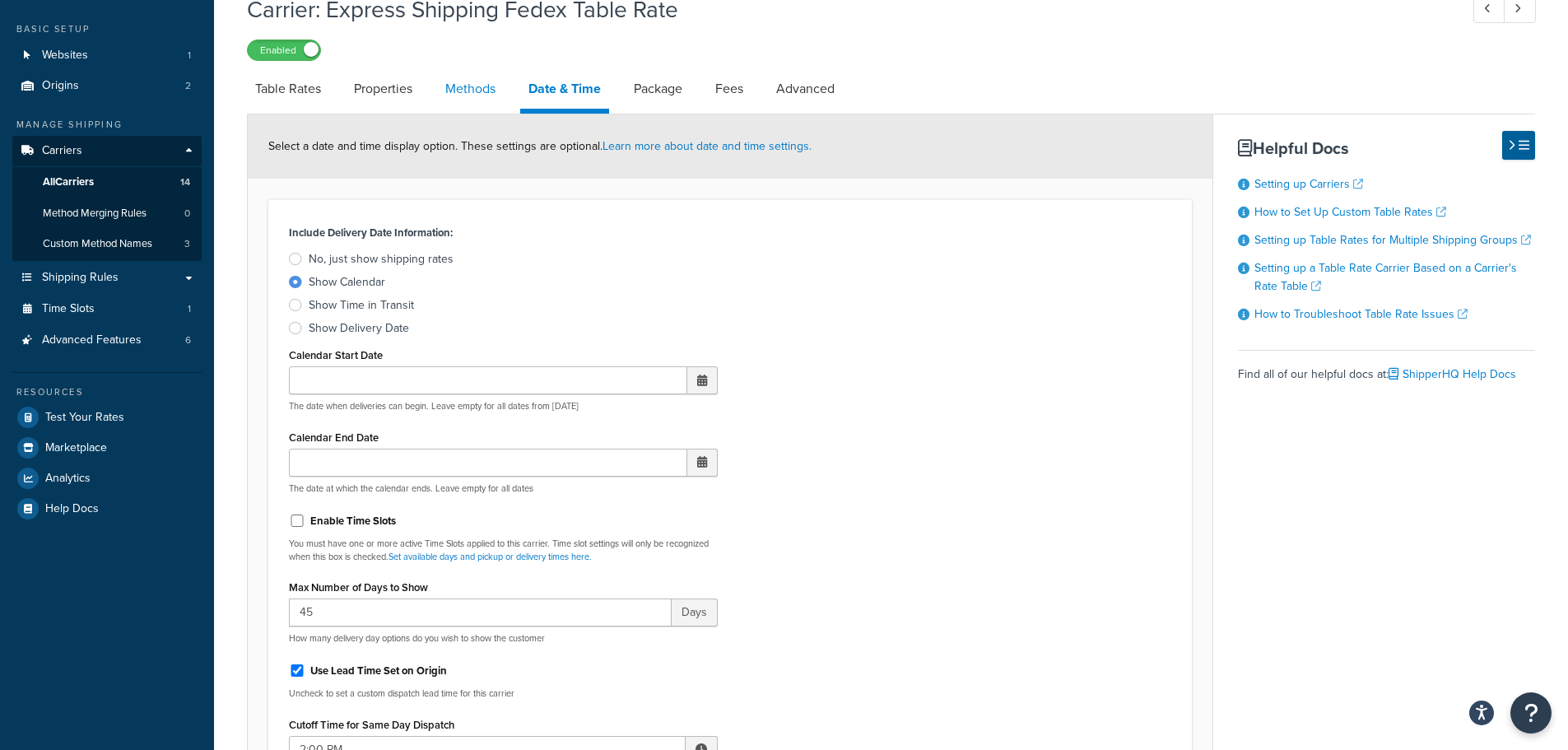
click at [485, 89] on link "Methods" at bounding box center [471, 89] width 67 height 40
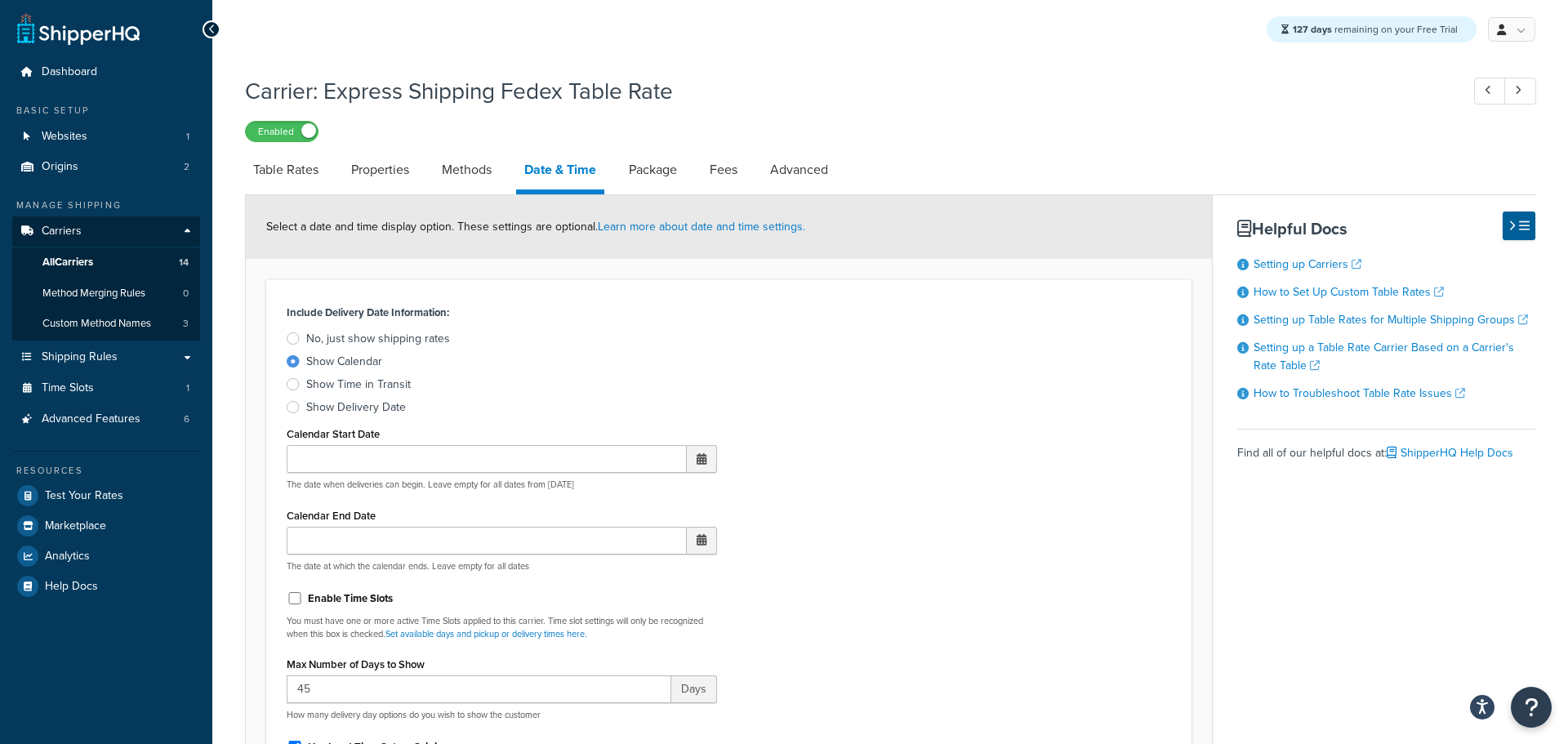
select select "25"
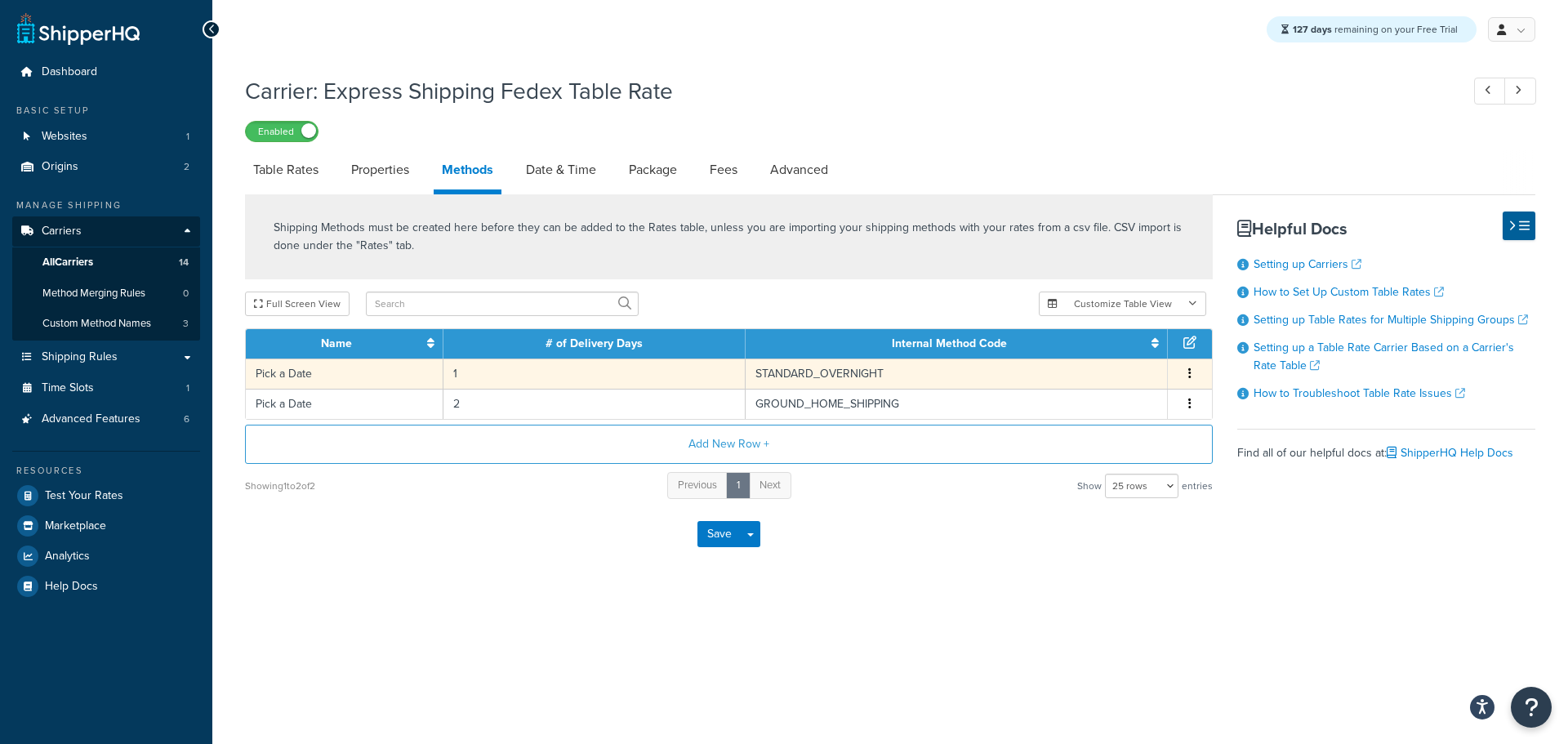
click at [348, 370] on td "Pick a Date" at bounding box center [345, 374] width 198 height 31
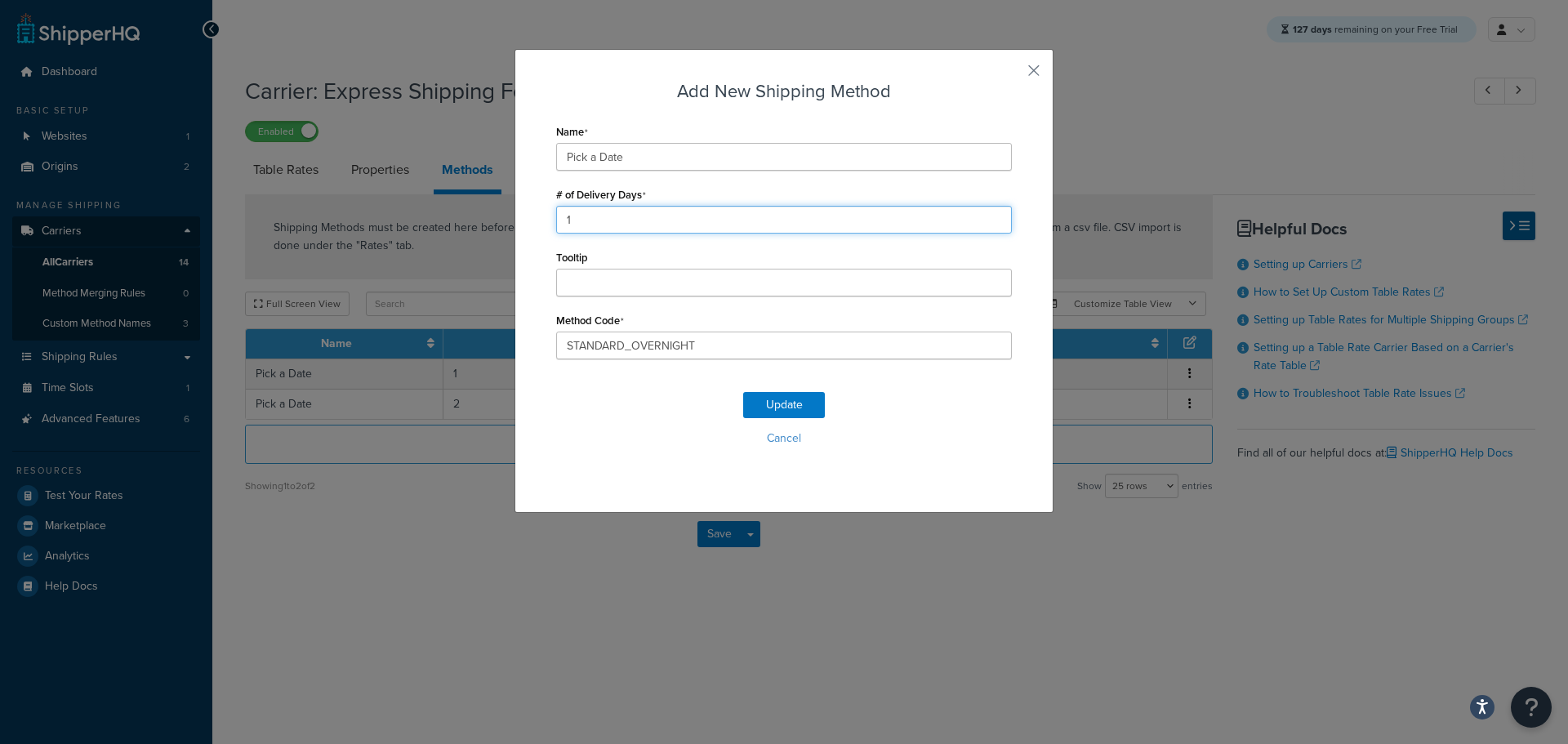
drag, startPoint x: 553, startPoint y: 216, endPoint x: 546, endPoint y: 223, distance: 9.9
click at [549, 219] on div "Add New Shipping Method Name Pick a Date # of Delivery Days 1 Tooltip Method Co…" at bounding box center [784, 280] width 539 height 464
type input "3"
click at [779, 401] on button "Update" at bounding box center [784, 405] width 82 height 26
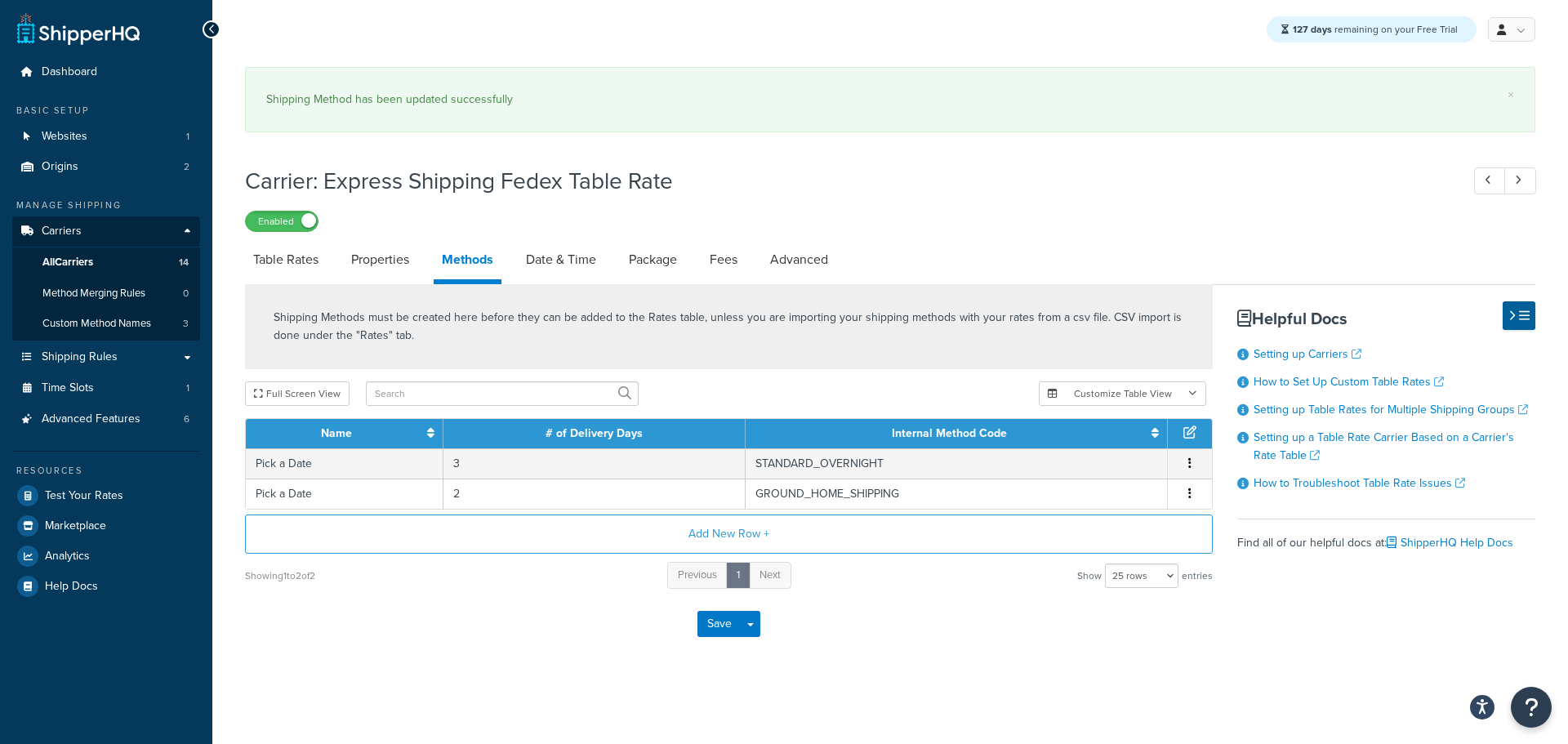
click at [714, 591] on div "Previous 1 Next" at bounding box center [728, 575] width 123 height 31
click at [713, 624] on button "Save" at bounding box center [718, 624] width 44 height 26
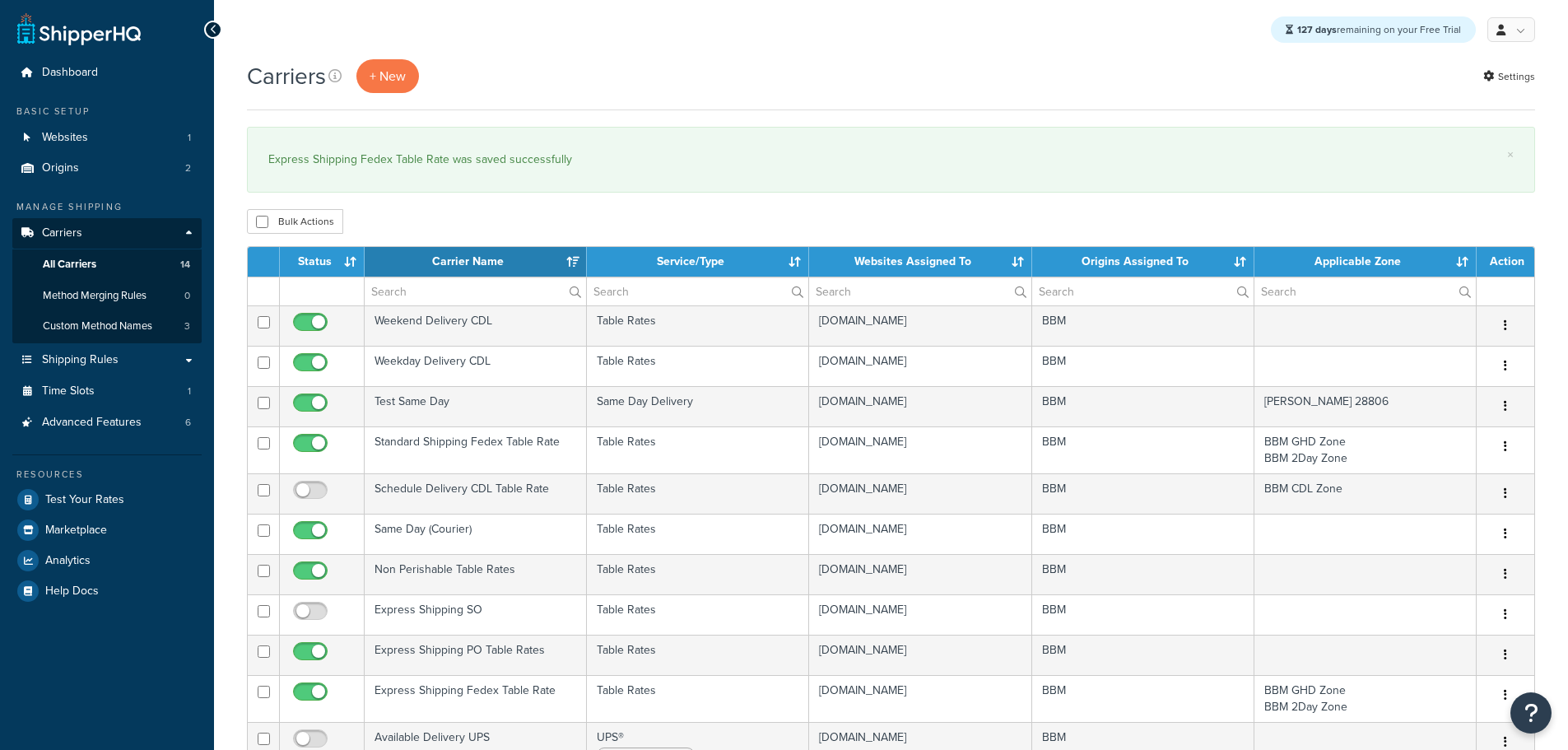
select select "15"
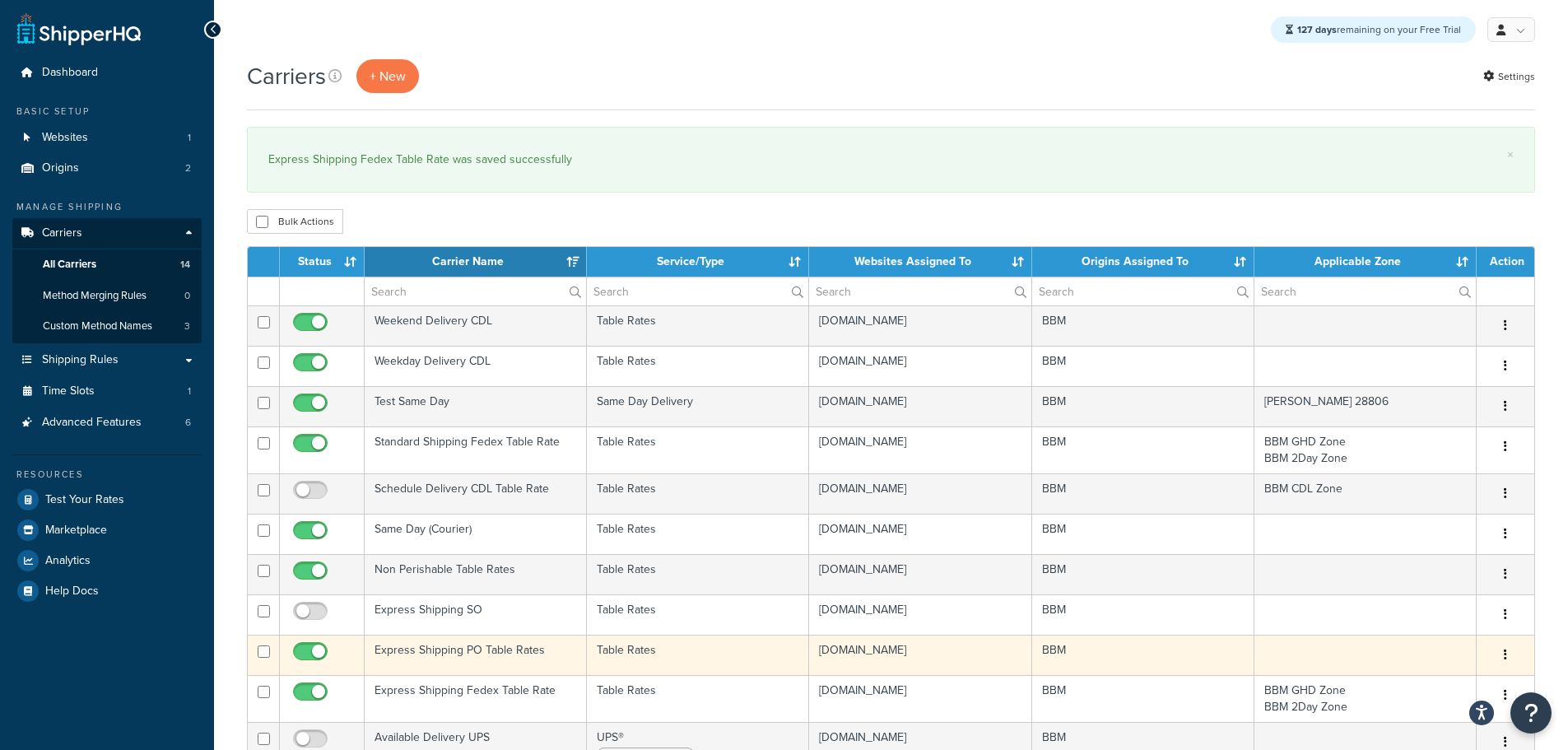
click at [465, 644] on td "Express Shipping PO Table Rates" at bounding box center [476, 654] width 222 height 41
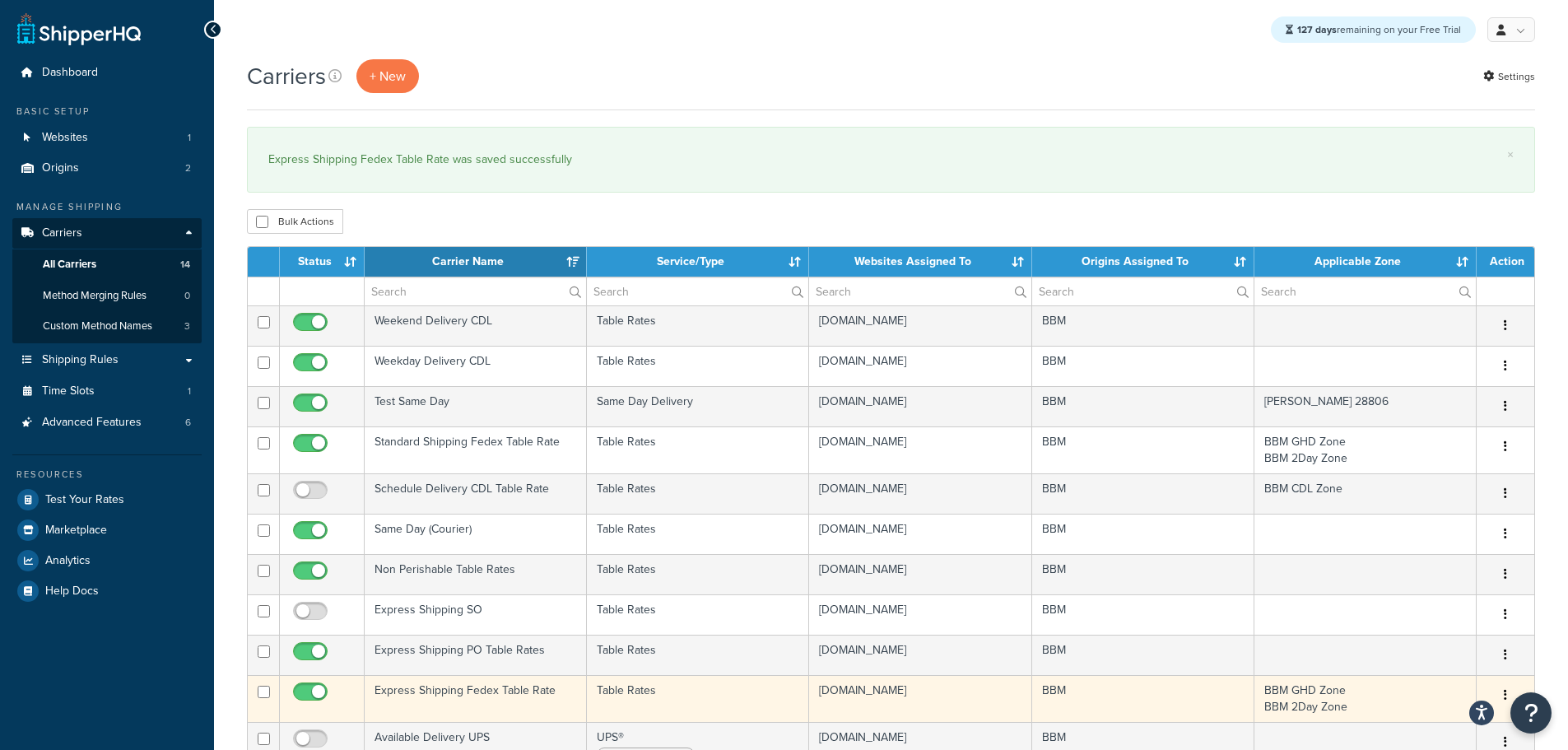
click at [492, 693] on td "Express Shipping Fedex Table Rate" at bounding box center [476, 698] width 222 height 47
click at [476, 687] on td "Express Shipping Fedex Table Rate" at bounding box center [476, 698] width 222 height 47
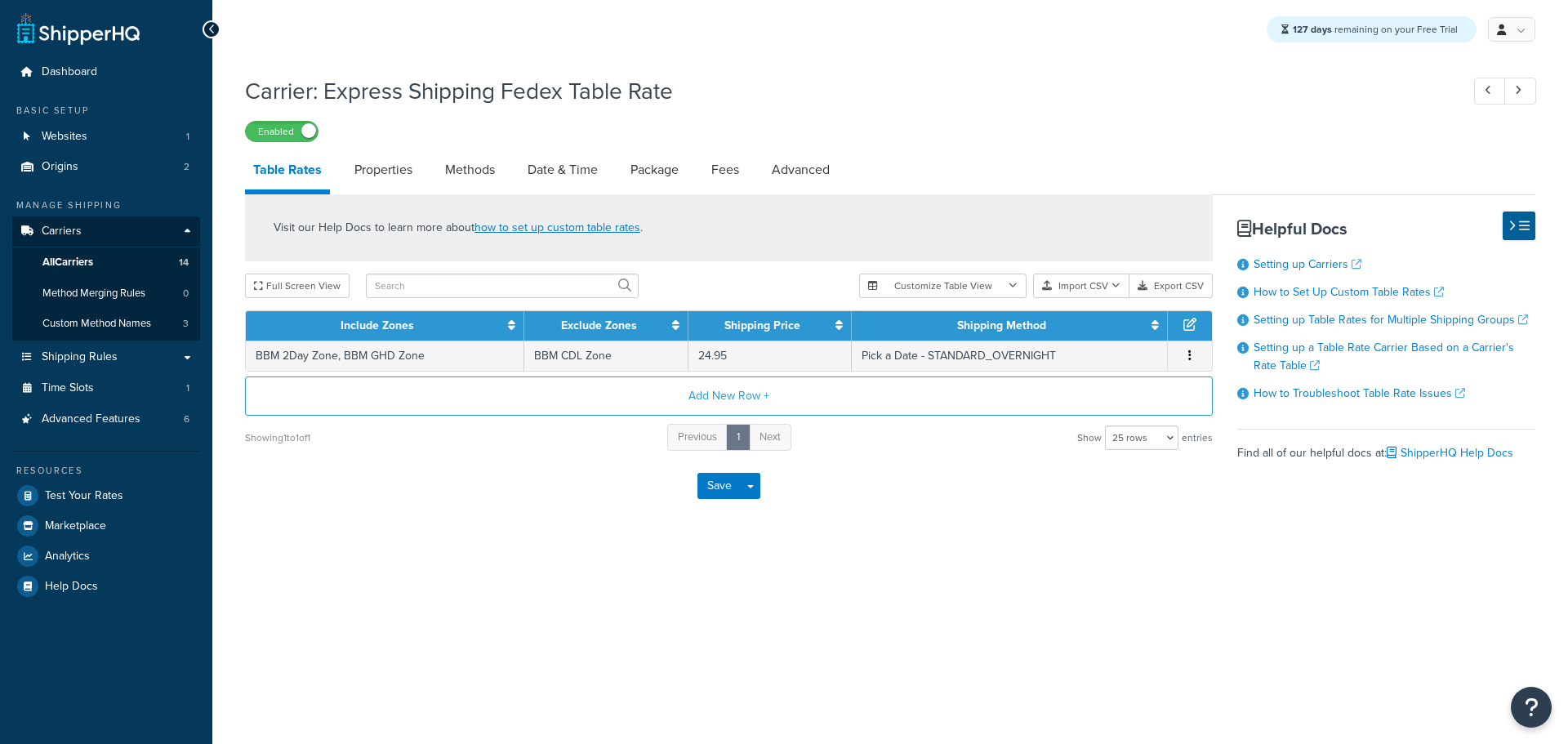
select select "25"
click at [569, 173] on link "Date & Time" at bounding box center [563, 170] width 87 height 40
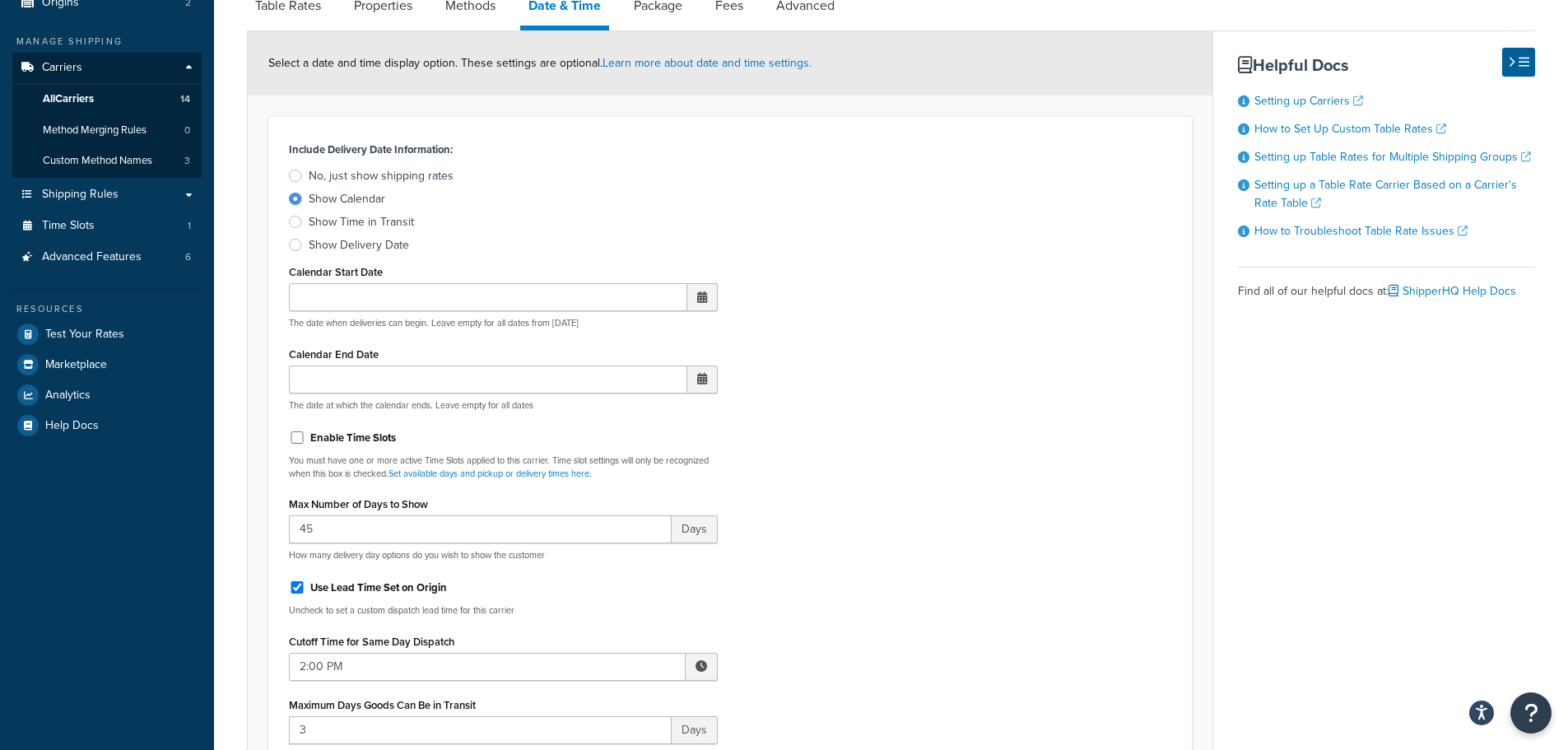
scroll to position [247, 0]
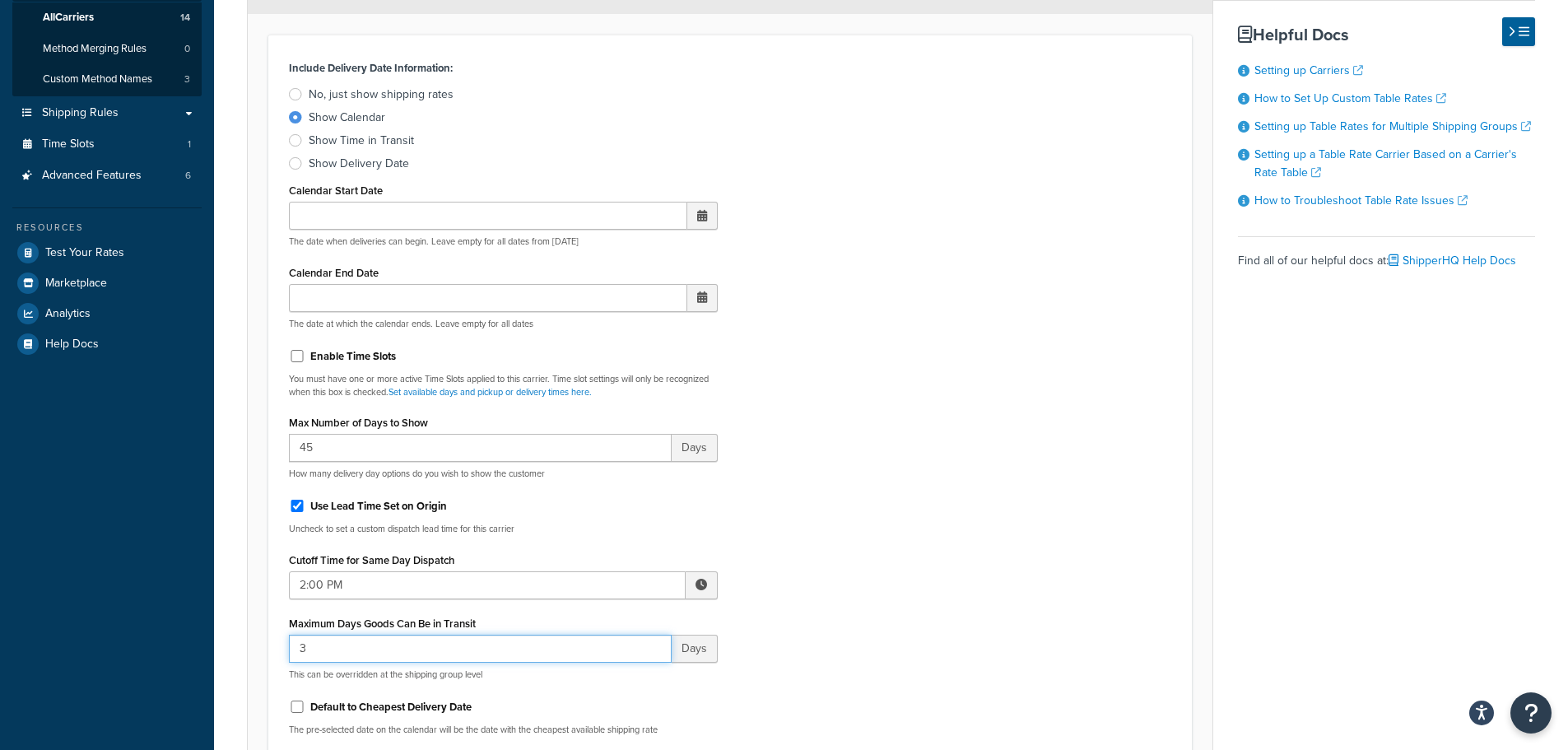
drag, startPoint x: 245, startPoint y: 654, endPoint x: 230, endPoint y: 654, distance: 15.0
click at [232, 654] on div "Carrier: Express Shipping Fedex Table Rate Enabled Table Rates Properties Metho…" at bounding box center [890, 765] width 1354 height 1889
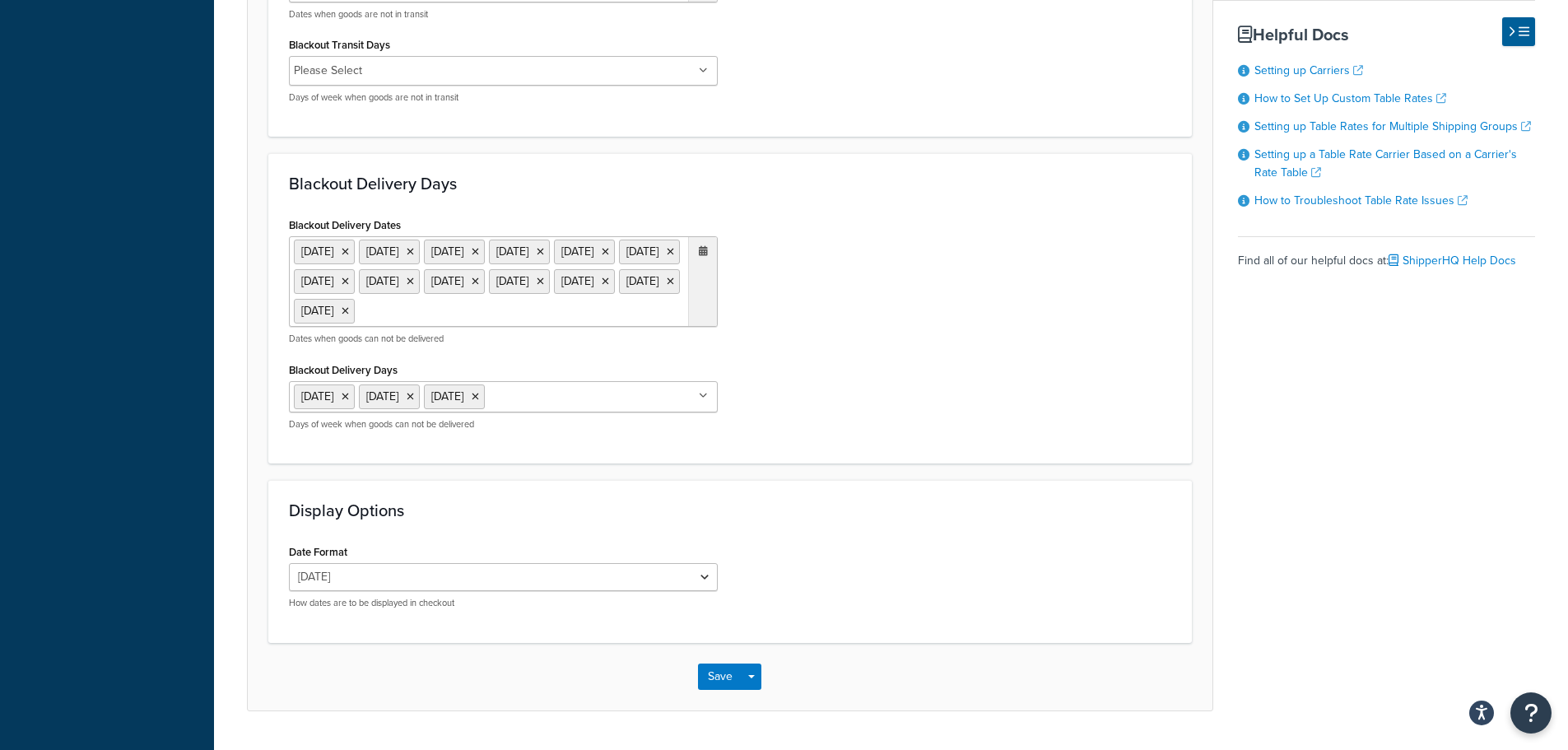
scroll to position [1310, 0]
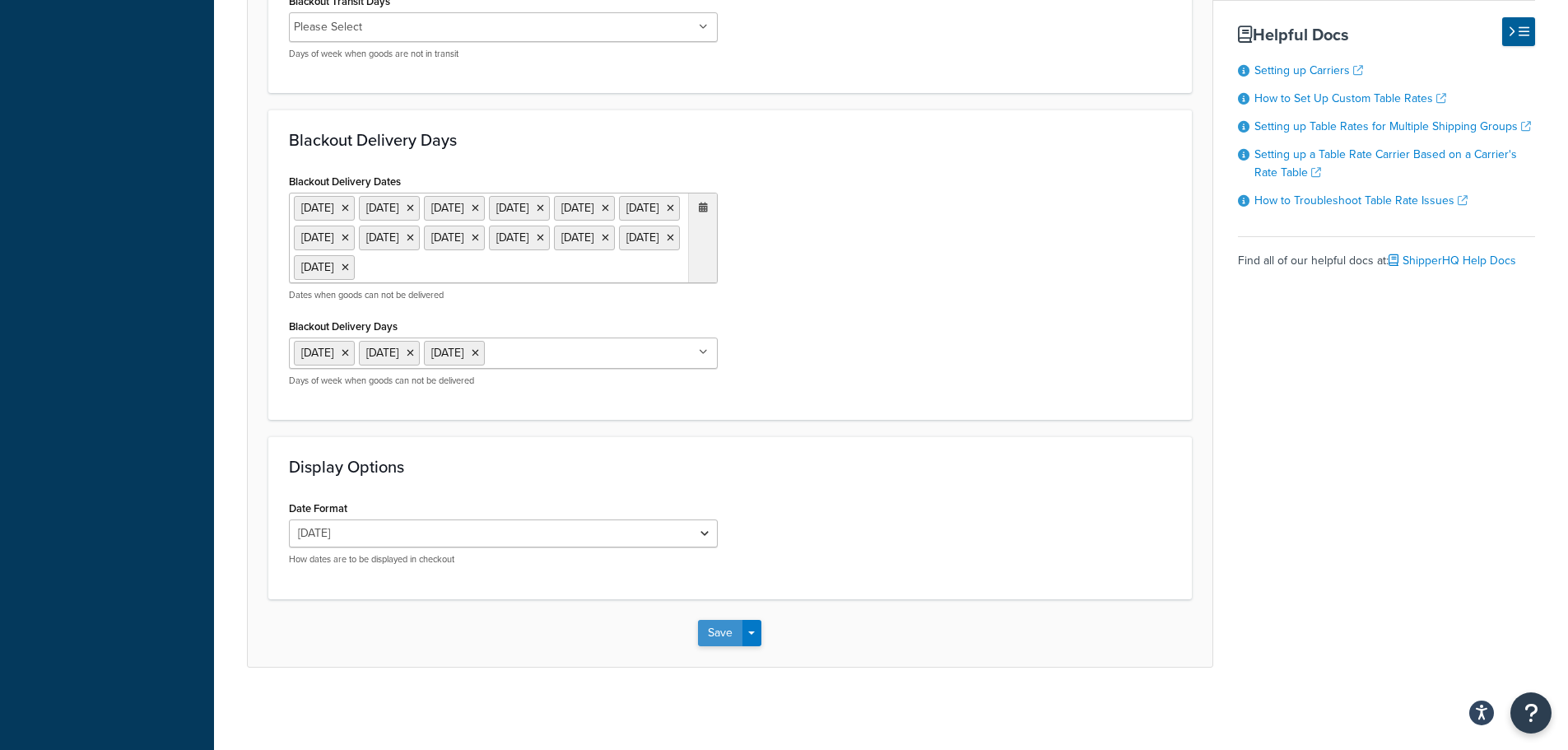
type input "2"
click at [704, 636] on button "Save" at bounding box center [719, 633] width 44 height 27
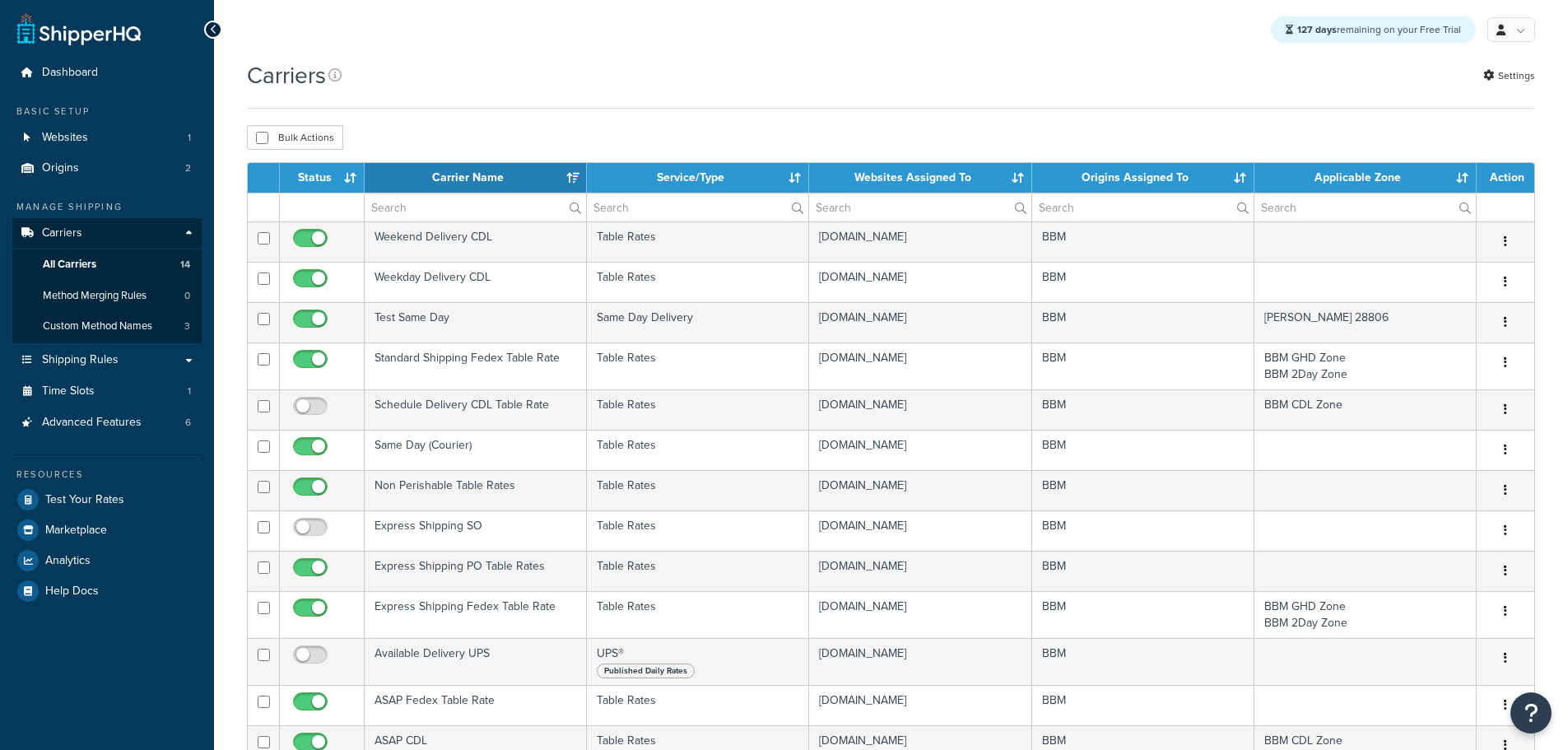
select select "15"
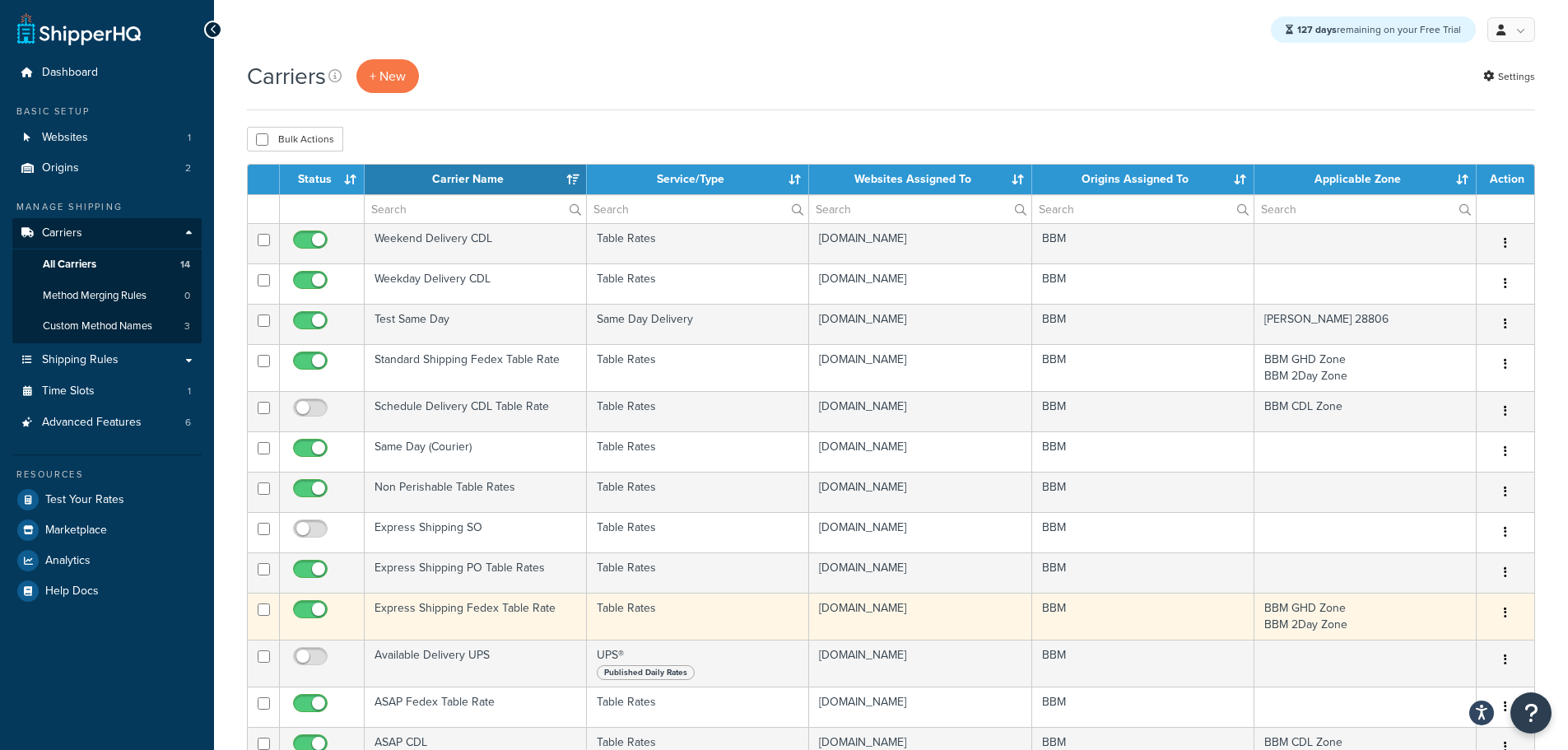
click at [444, 609] on td "Express Shipping Fedex Table Rate" at bounding box center [476, 616] width 222 height 47
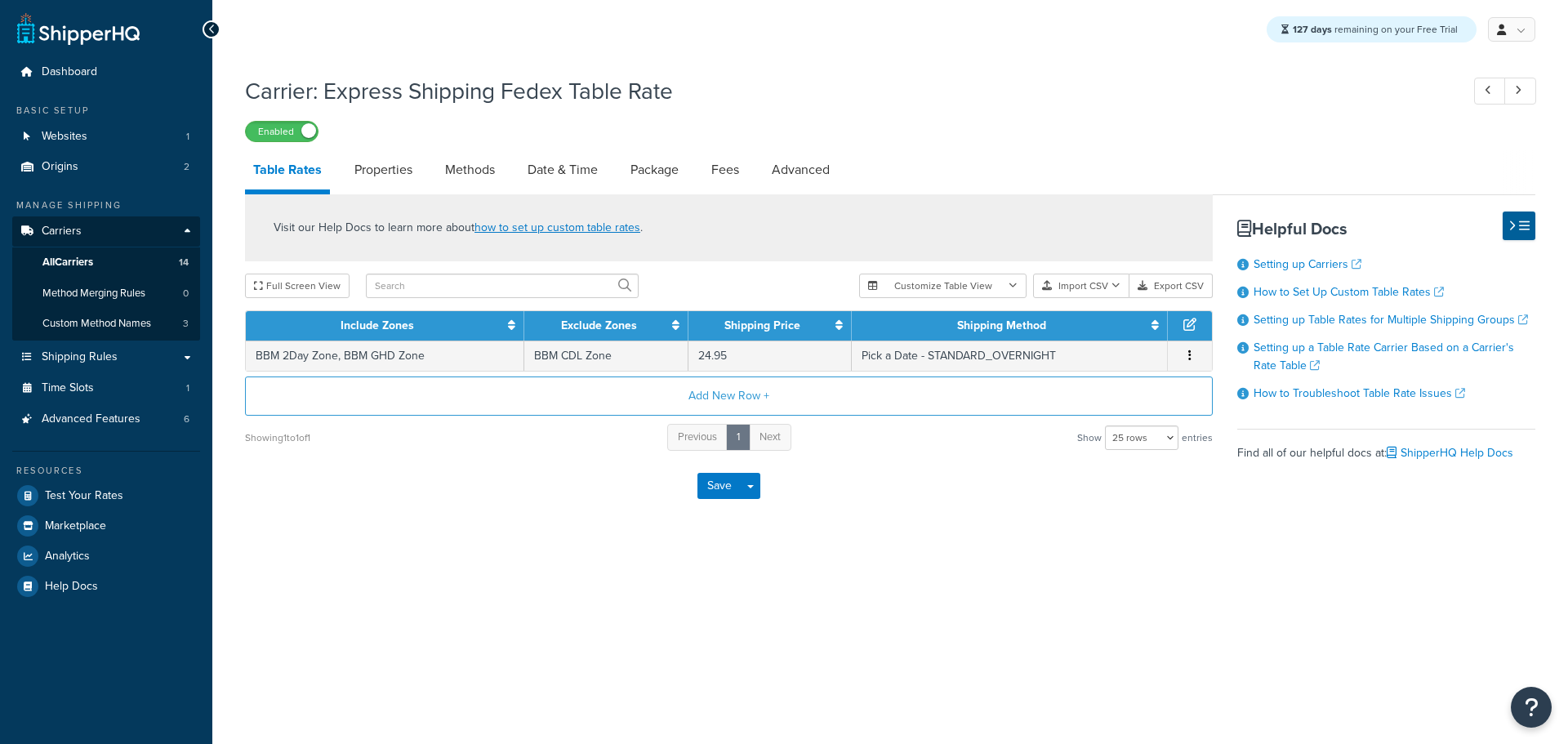
select select "25"
click at [485, 169] on link "Methods" at bounding box center [470, 170] width 66 height 40
select select "25"
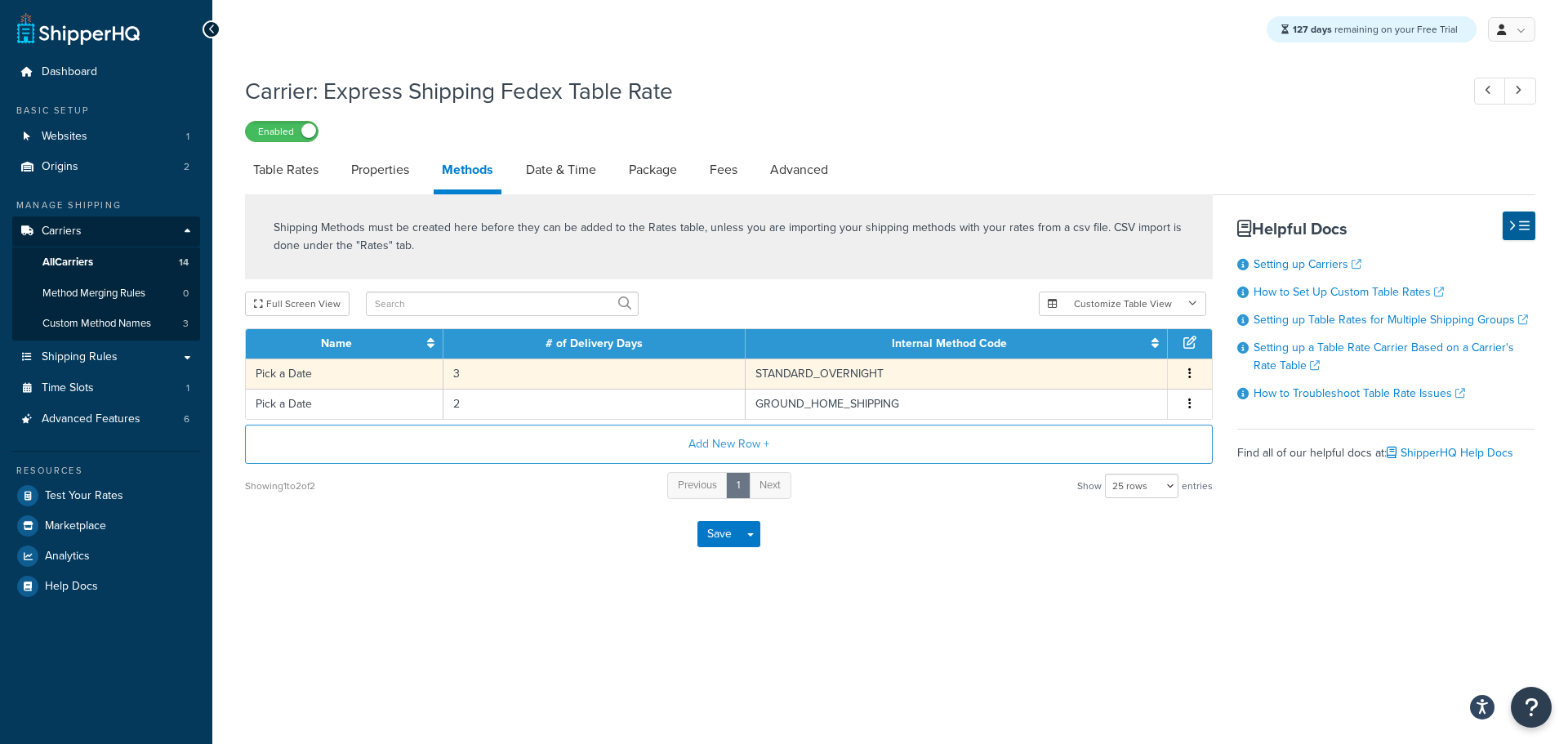
click at [356, 373] on td "Pick a Date" at bounding box center [345, 374] width 198 height 31
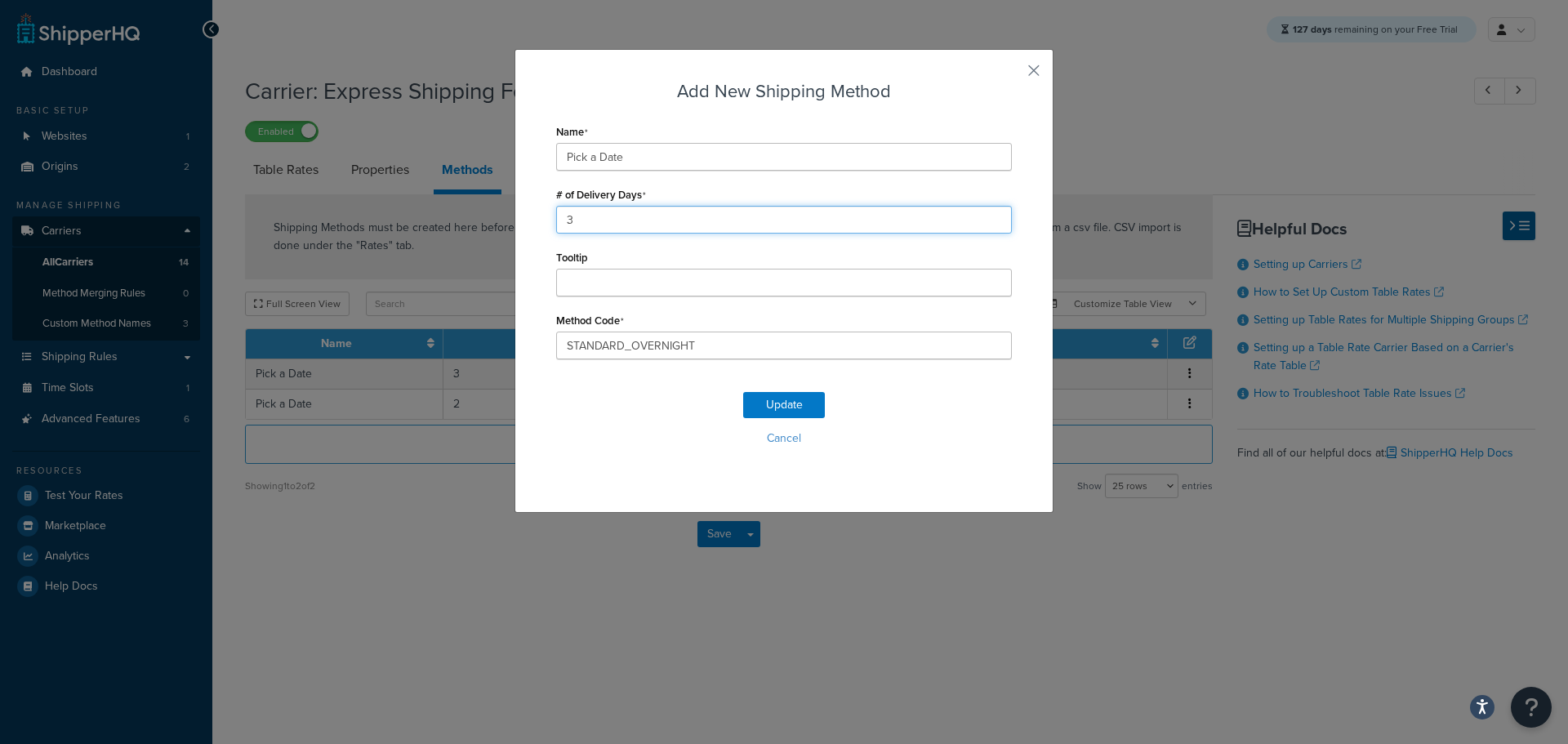
click at [530, 220] on div "Add New Shipping Method Name Pick a Date # of Delivery Days 3 Tooltip Method Co…" at bounding box center [784, 280] width 539 height 464
type input "1"
click at [797, 411] on button "Update" at bounding box center [784, 405] width 82 height 26
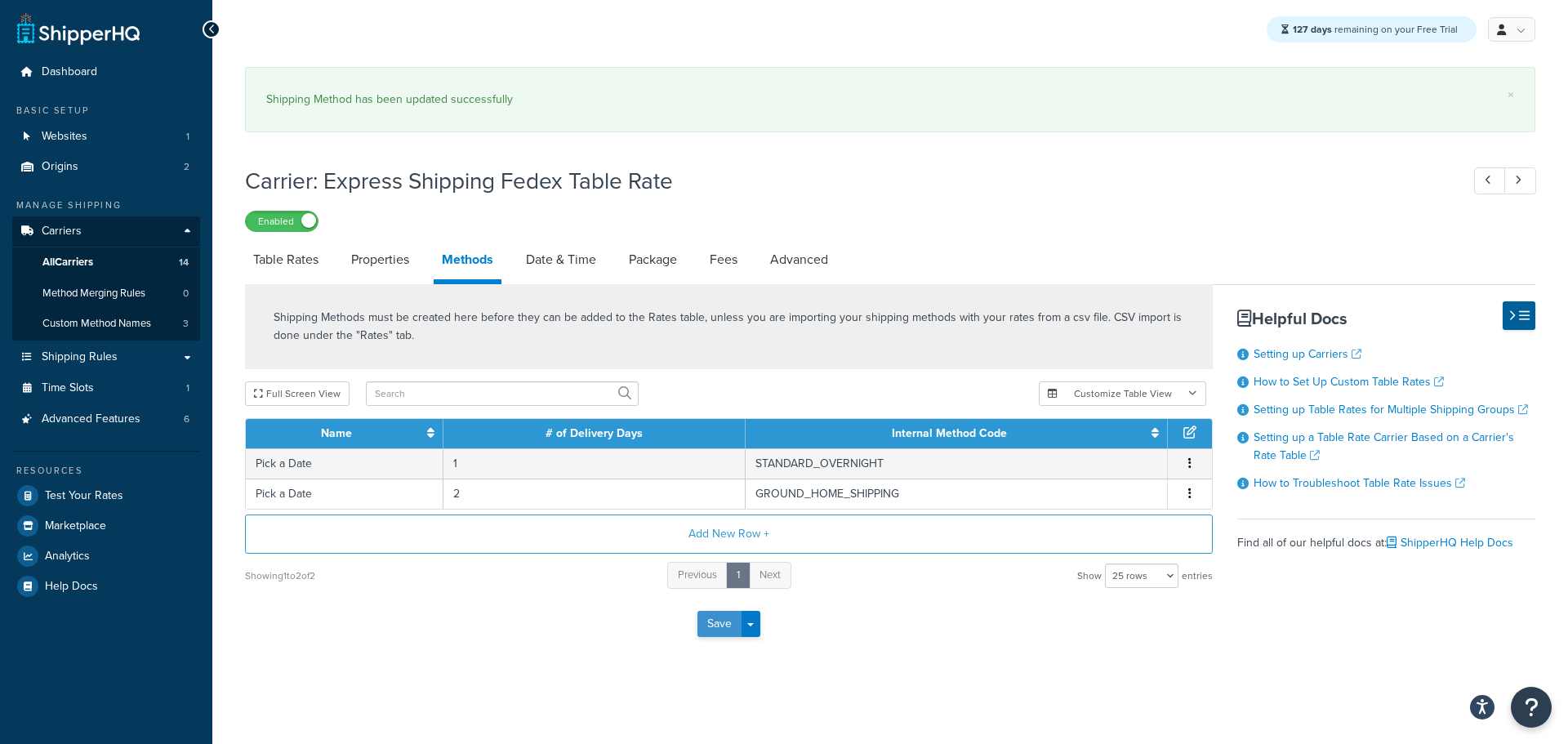
click at [710, 627] on button "Save" at bounding box center [718, 624] width 44 height 26
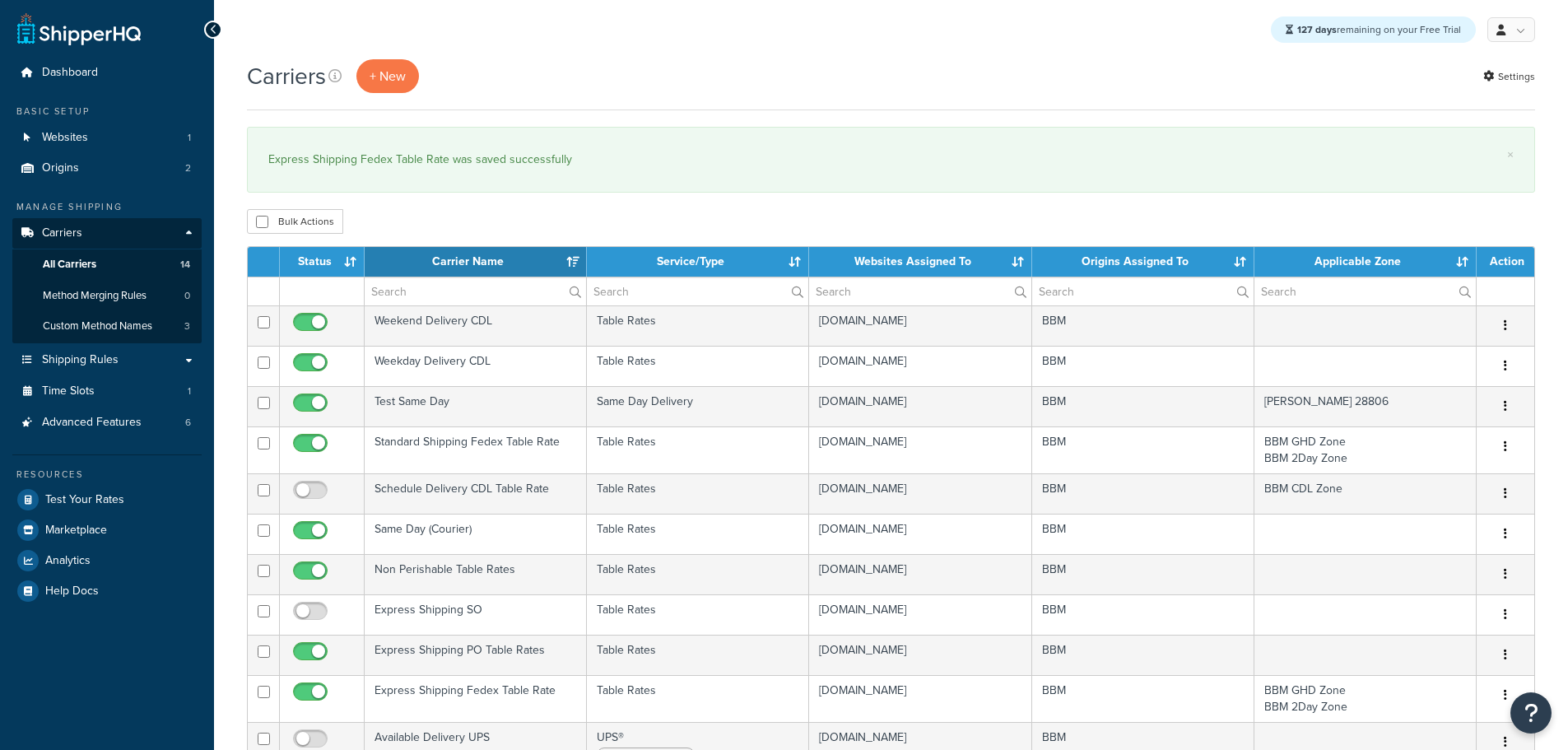
select select "15"
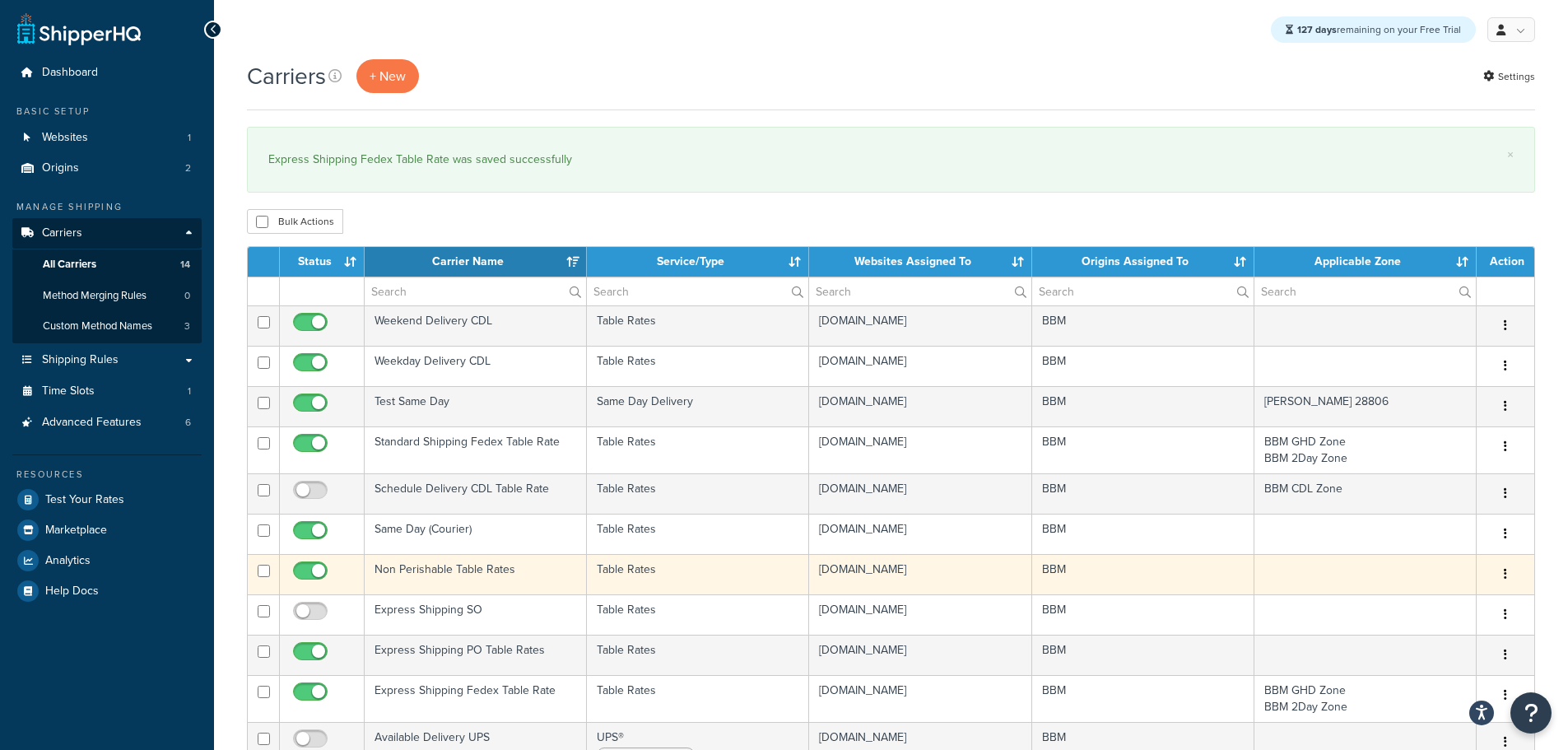
scroll to position [82, 0]
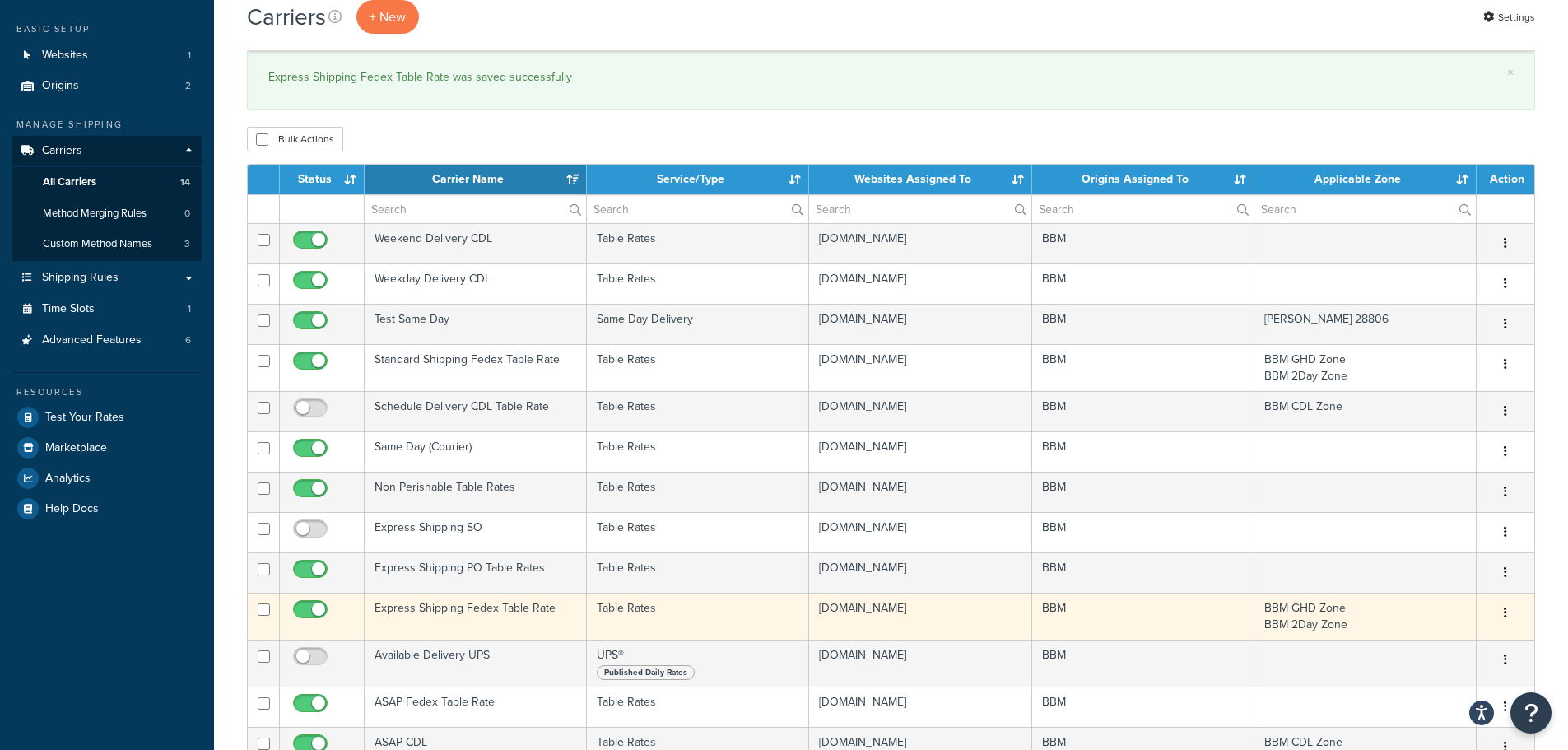
click at [450, 609] on td "Express Shipping Fedex Table Rate" at bounding box center [476, 616] width 222 height 47
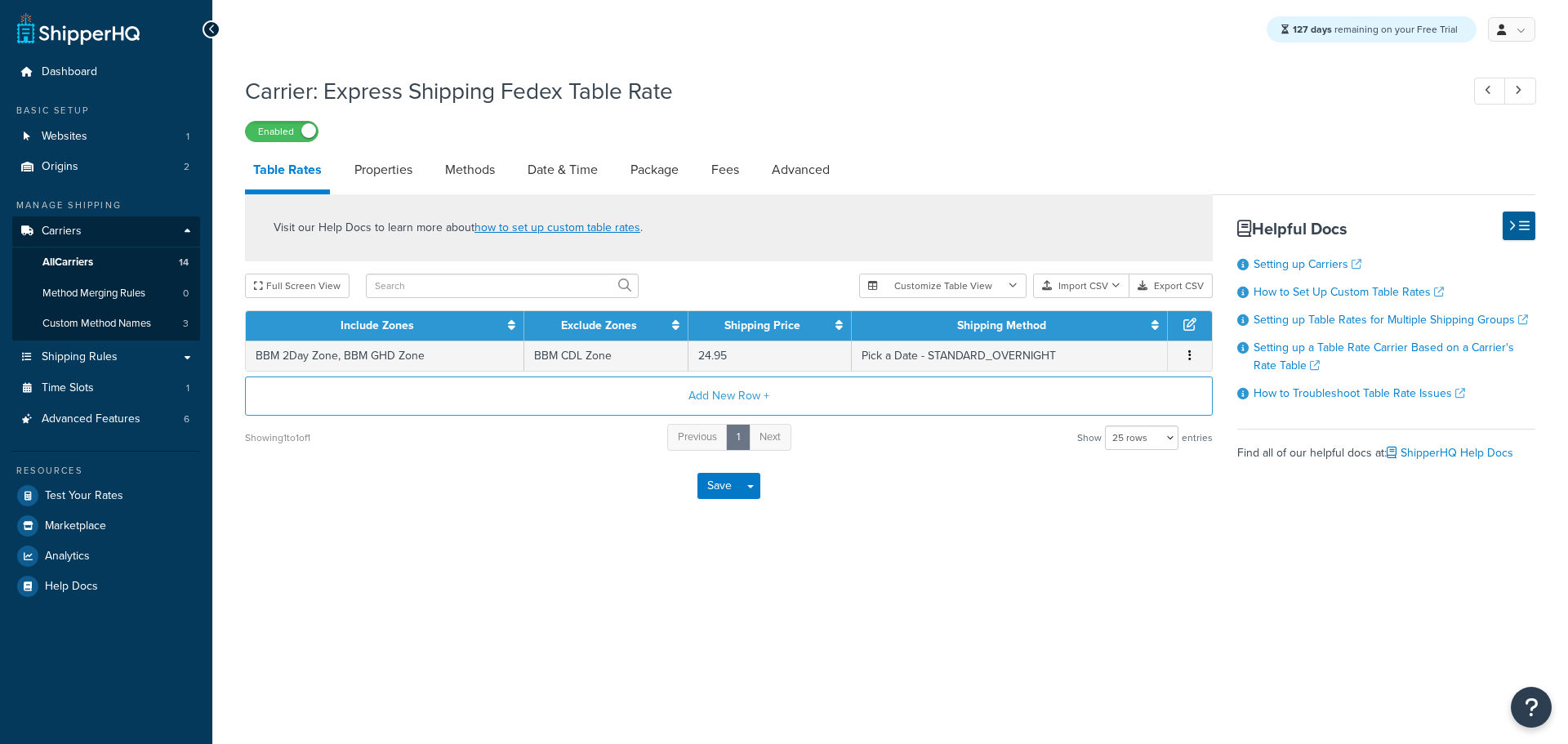
select select "25"
click at [537, 174] on link "Date & Time" at bounding box center [563, 170] width 87 height 40
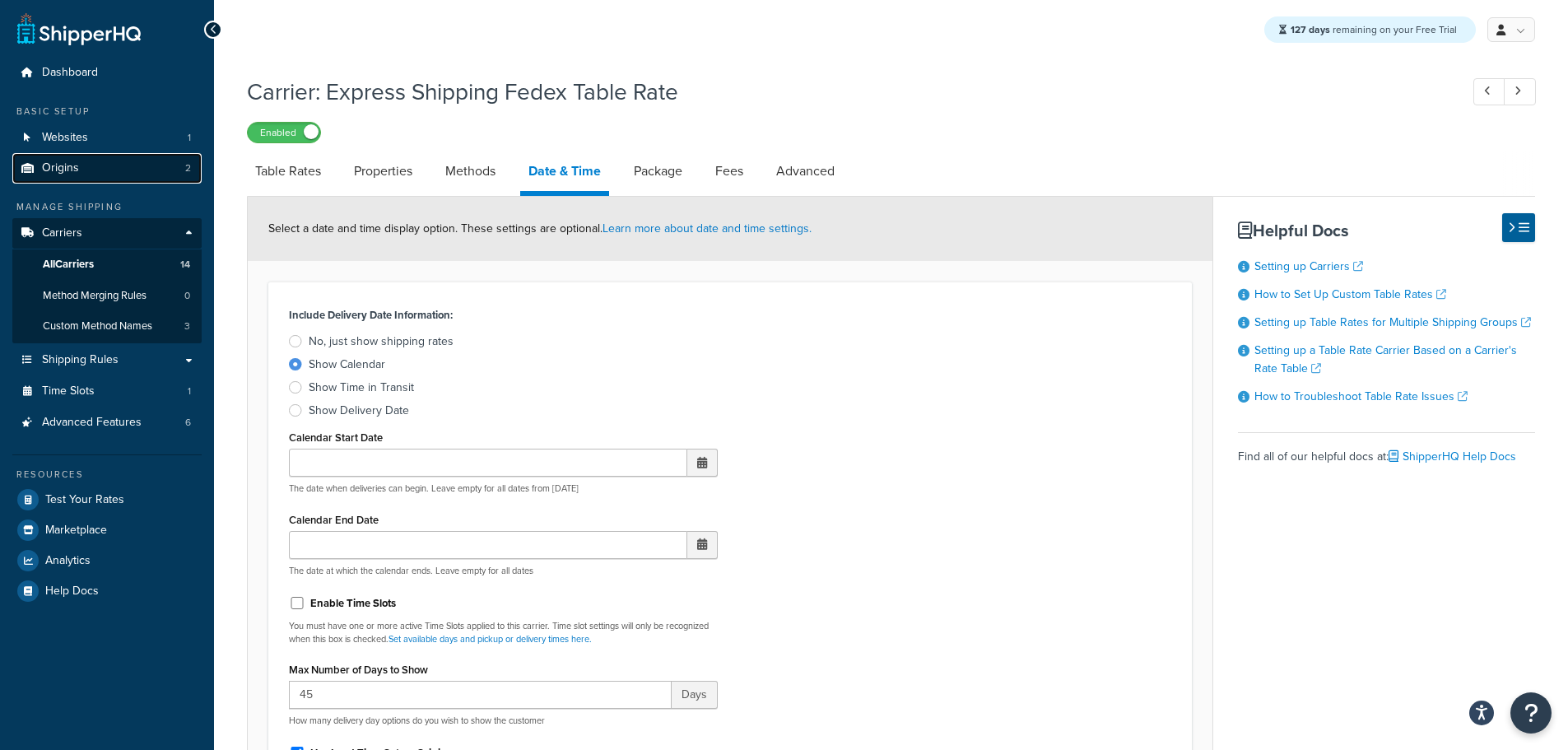
click at [110, 173] on link "Origins 2" at bounding box center [107, 168] width 190 height 31
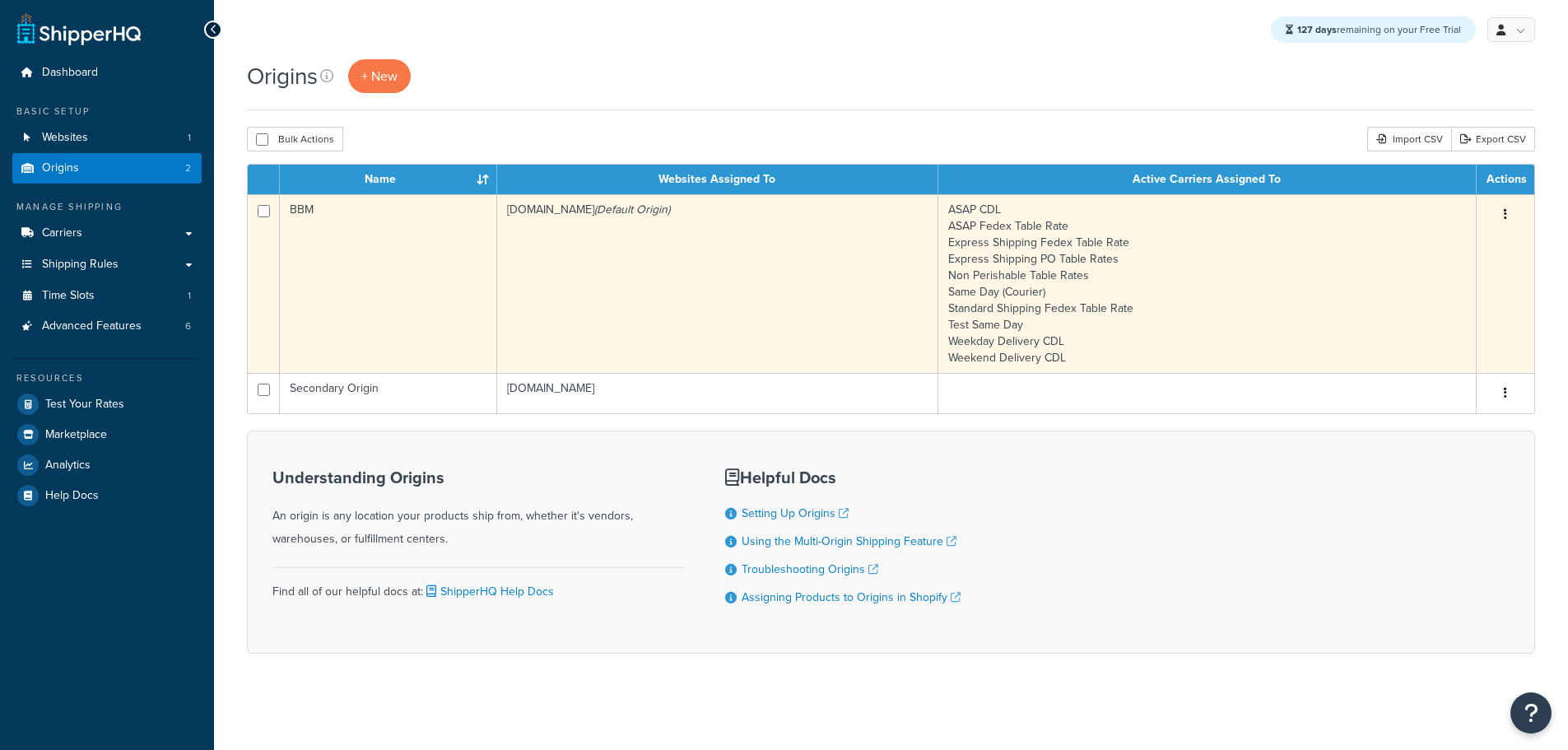
click at [635, 274] on td "bbym-develop-2.myshopify.com (Default Origin)" at bounding box center [717, 284] width 441 height 179
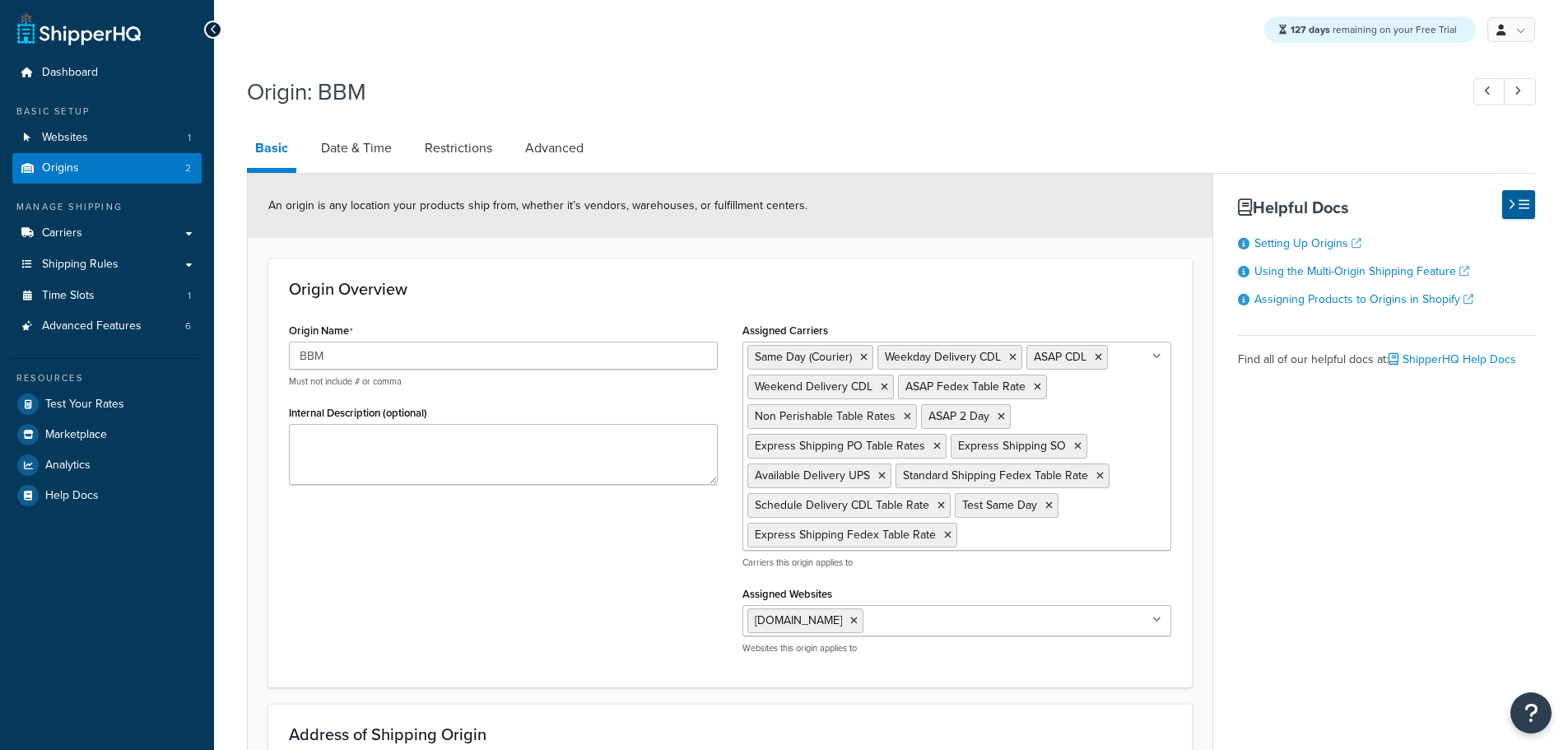
select select "30"
click at [362, 148] on link "Date & Time" at bounding box center [356, 148] width 87 height 40
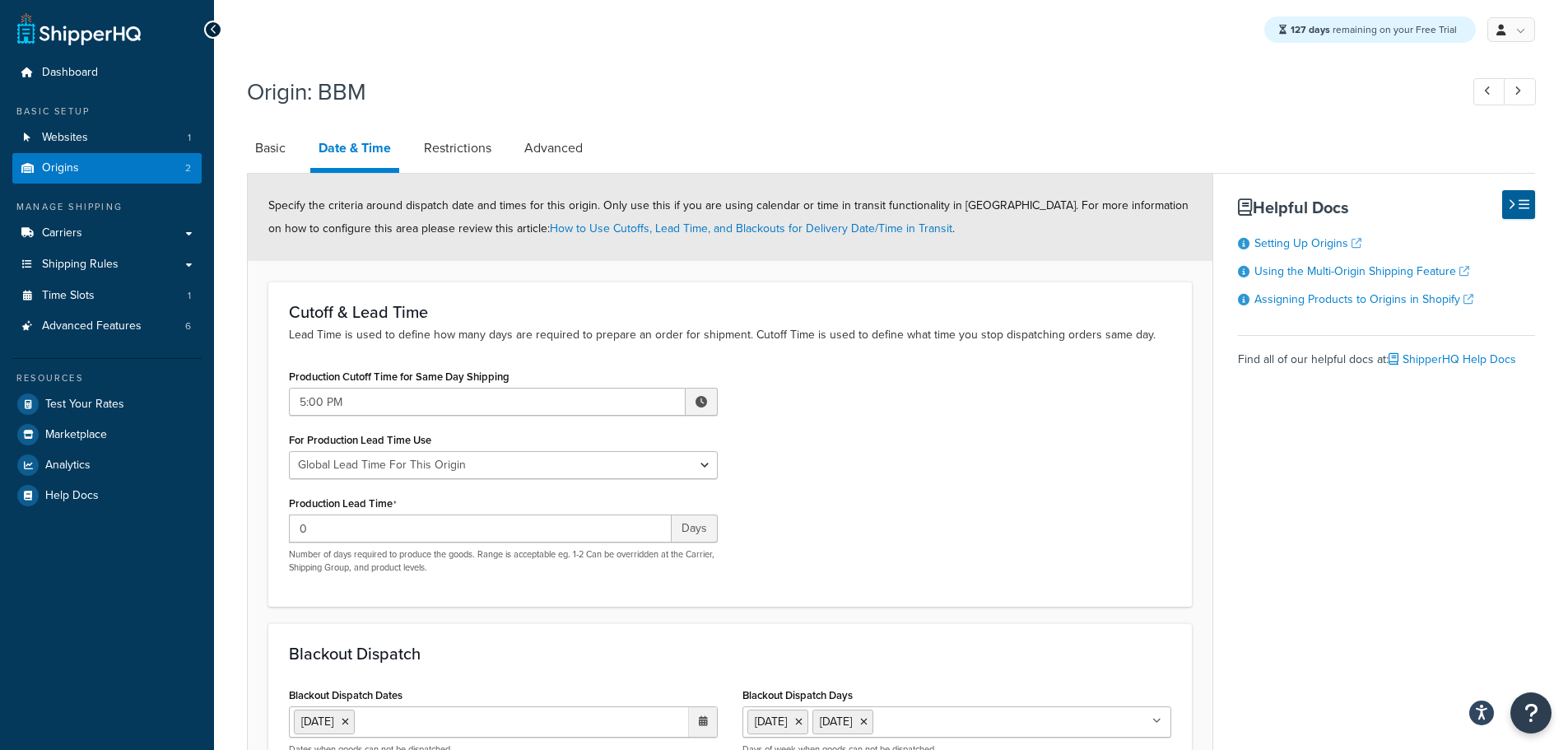
scroll to position [247, 0]
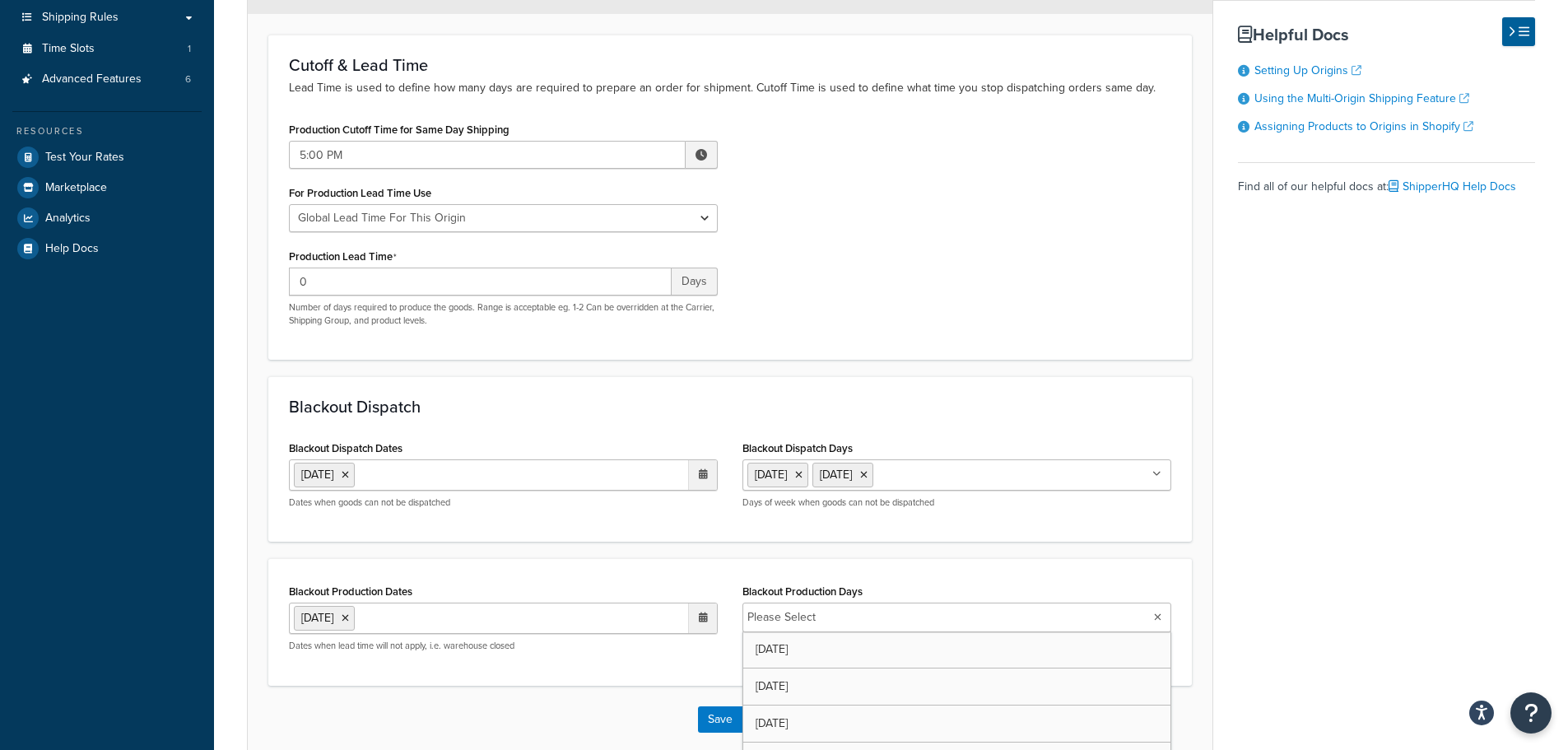
click at [821, 617] on input "Blackout Production Days" at bounding box center [893, 618] width 145 height 18
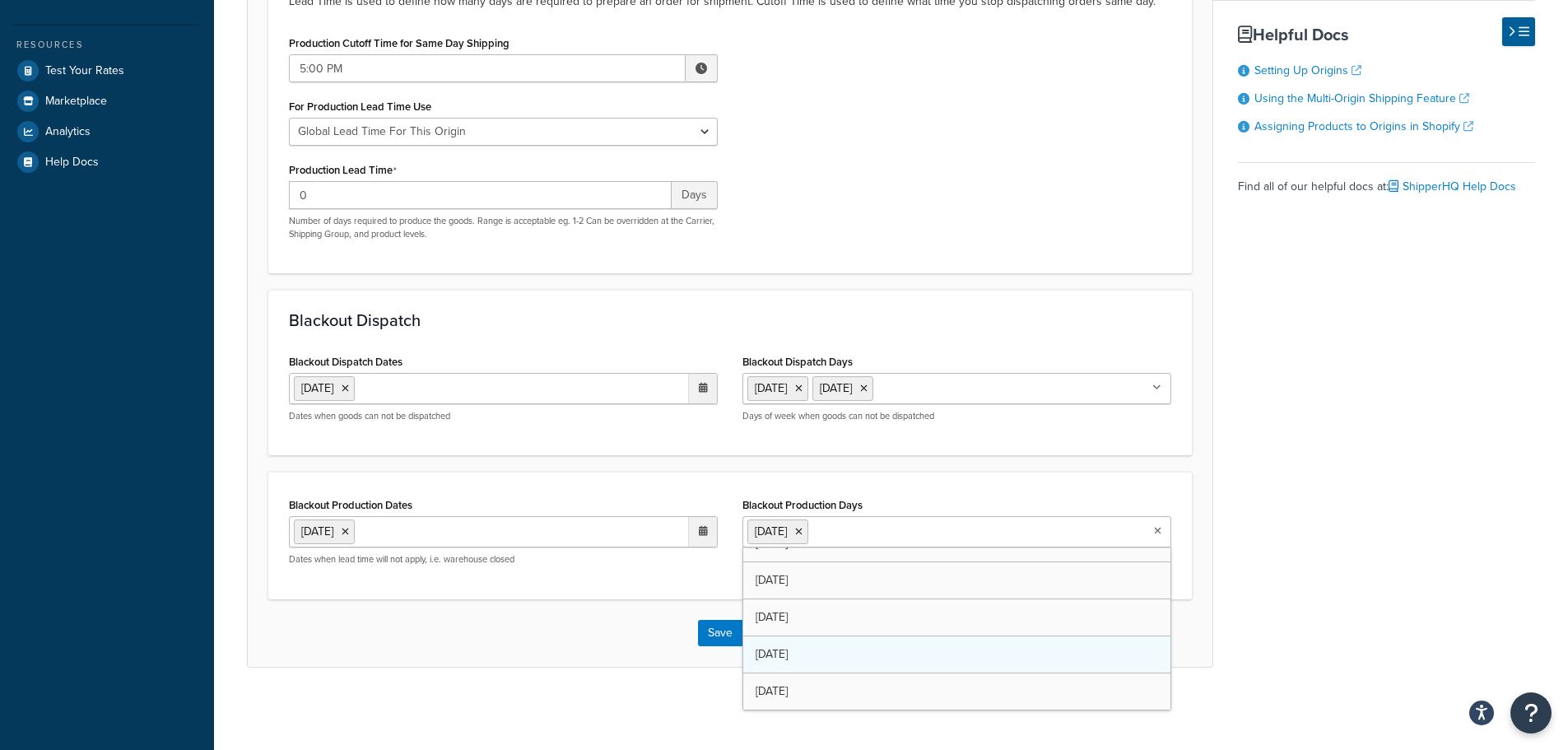
scroll to position [22, 0]
click at [717, 624] on button "Save" at bounding box center [719, 633] width 44 height 27
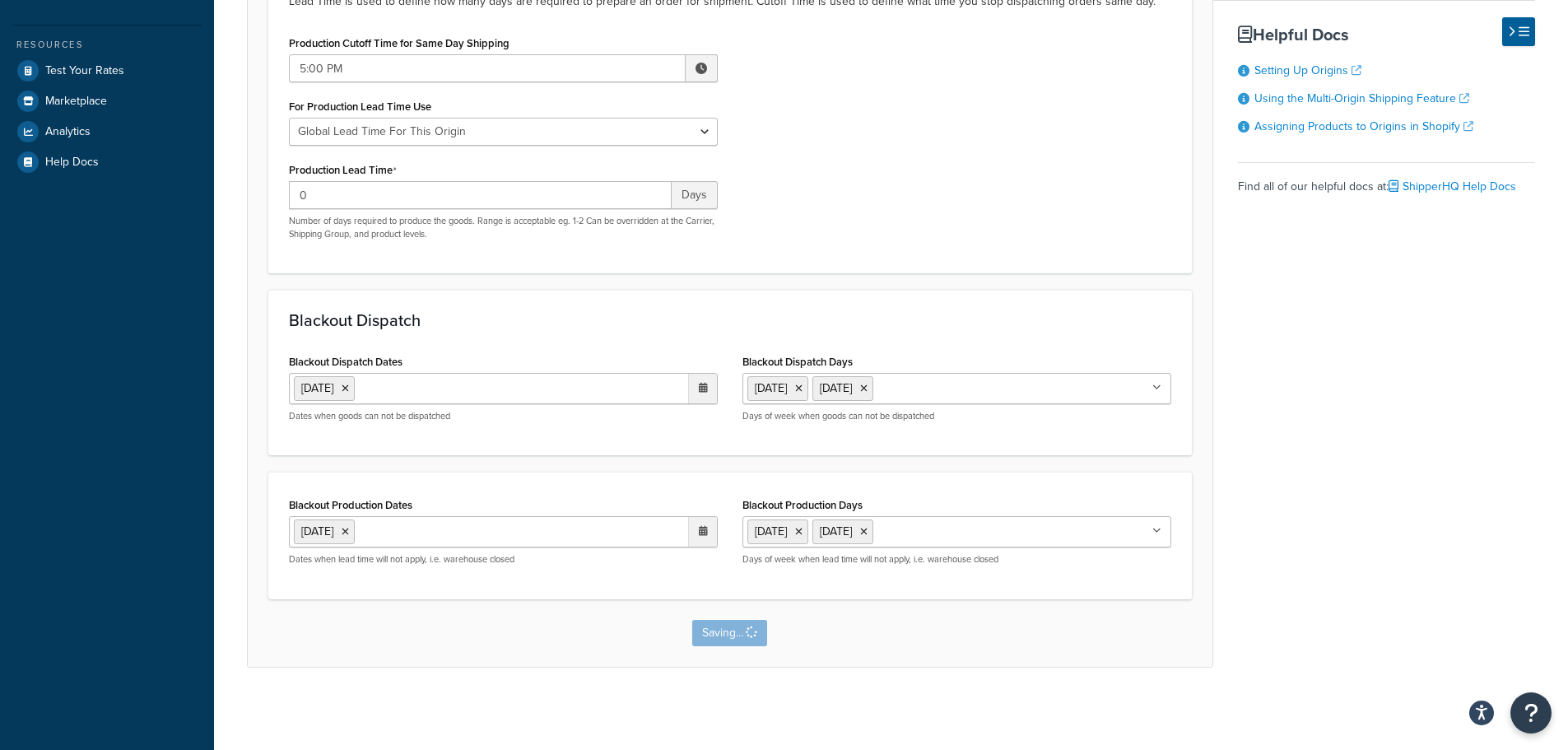
scroll to position [0, 0]
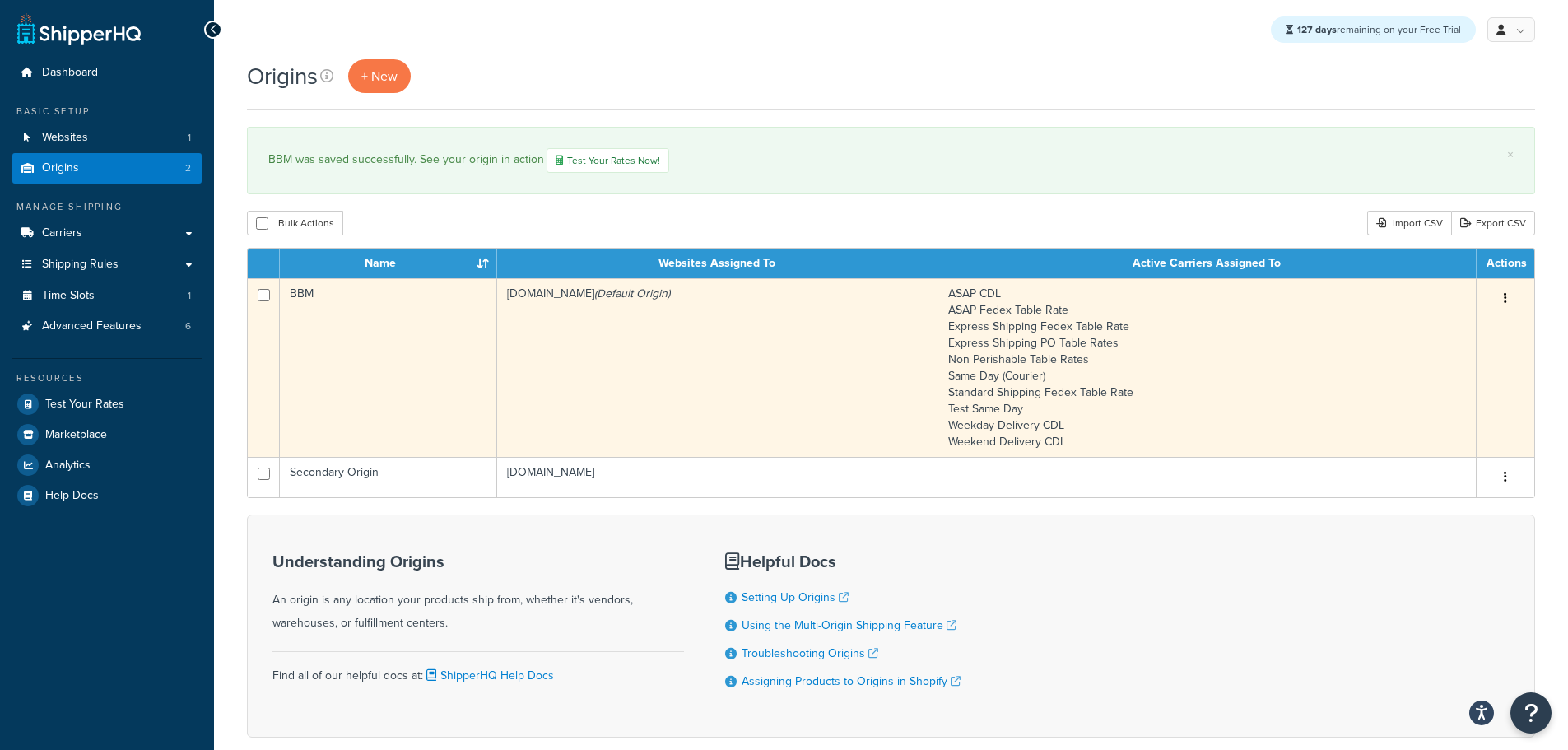
click at [323, 393] on td "BBM" at bounding box center [388, 368] width 217 height 179
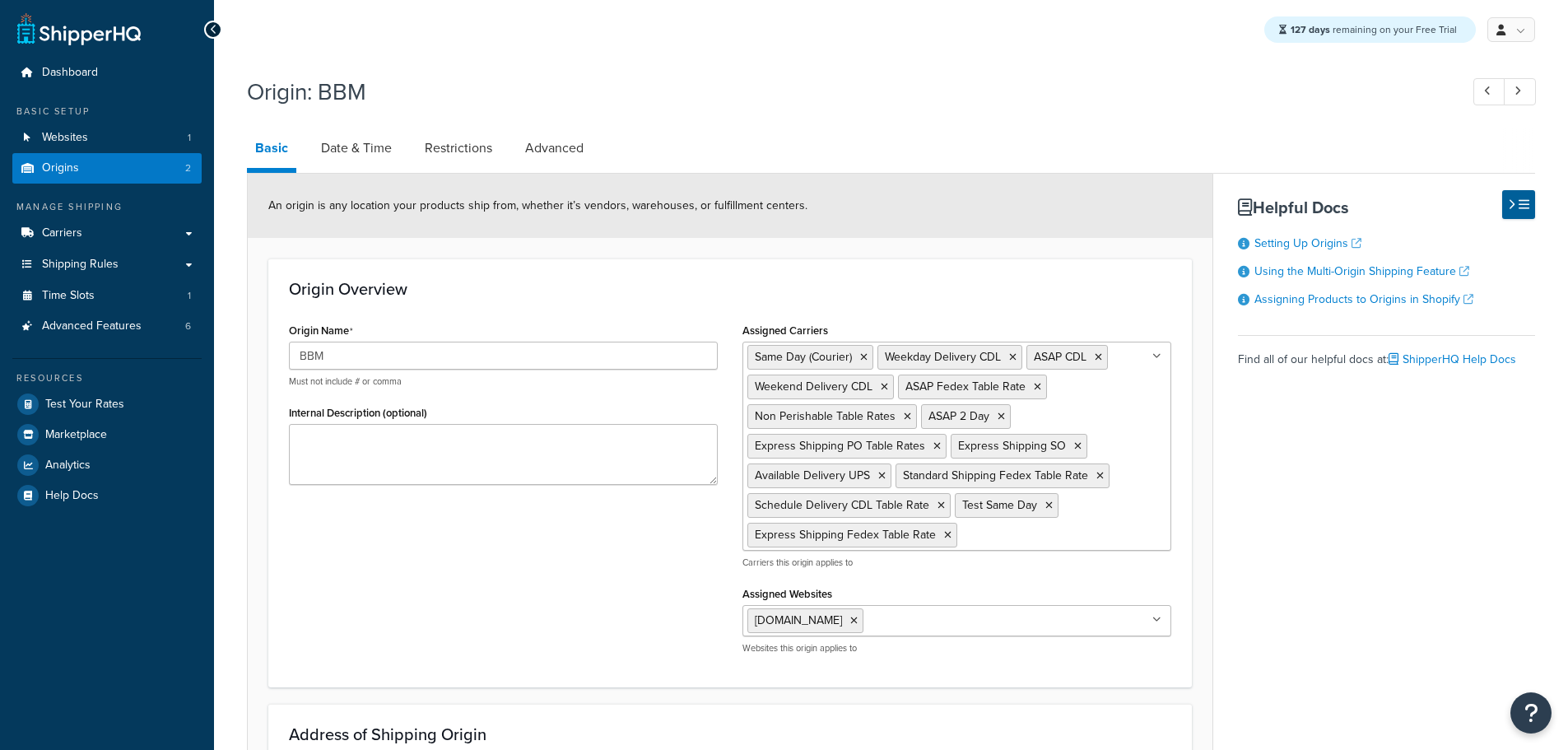
select select "30"
click at [367, 157] on link "Date & Time" at bounding box center [356, 148] width 87 height 40
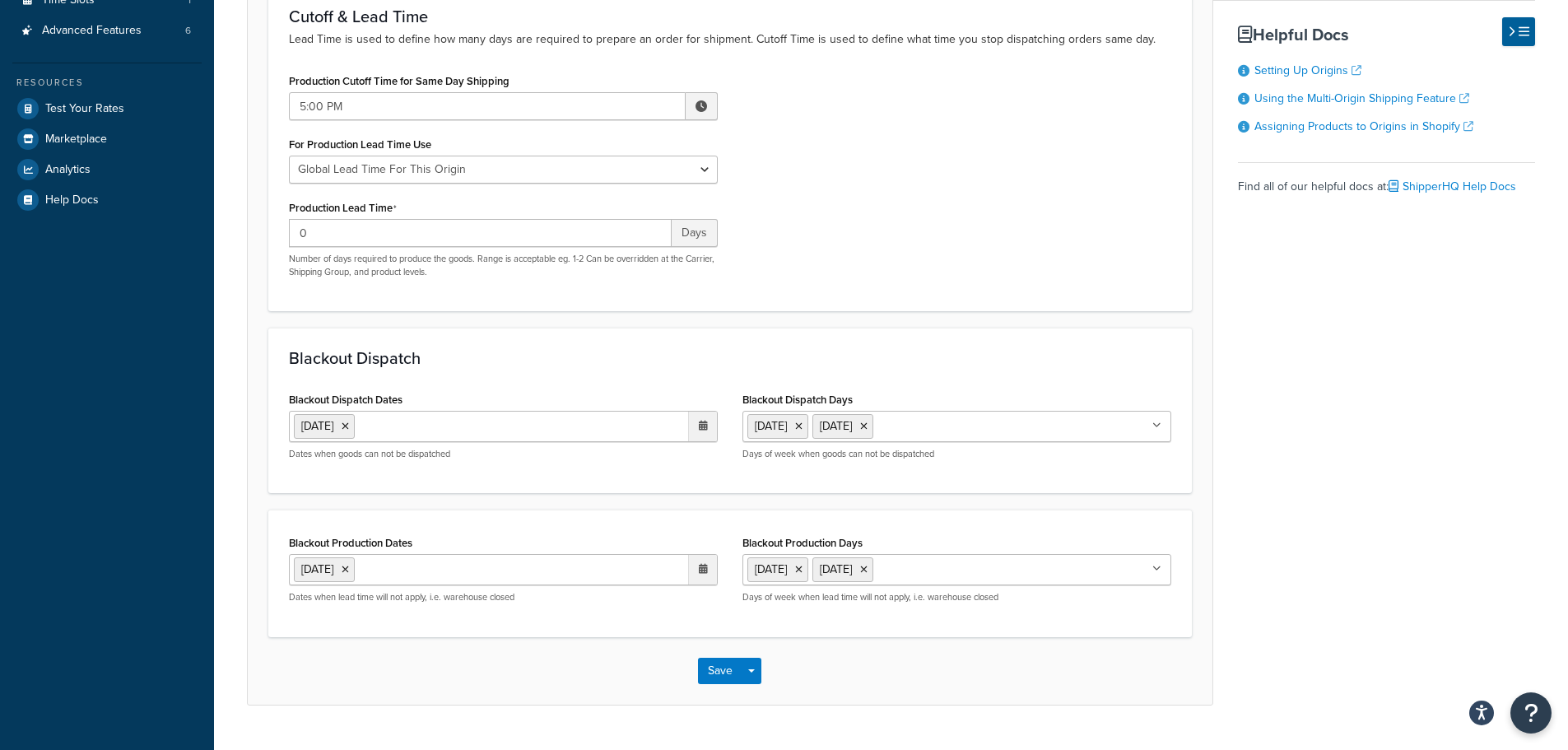
scroll to position [334, 0]
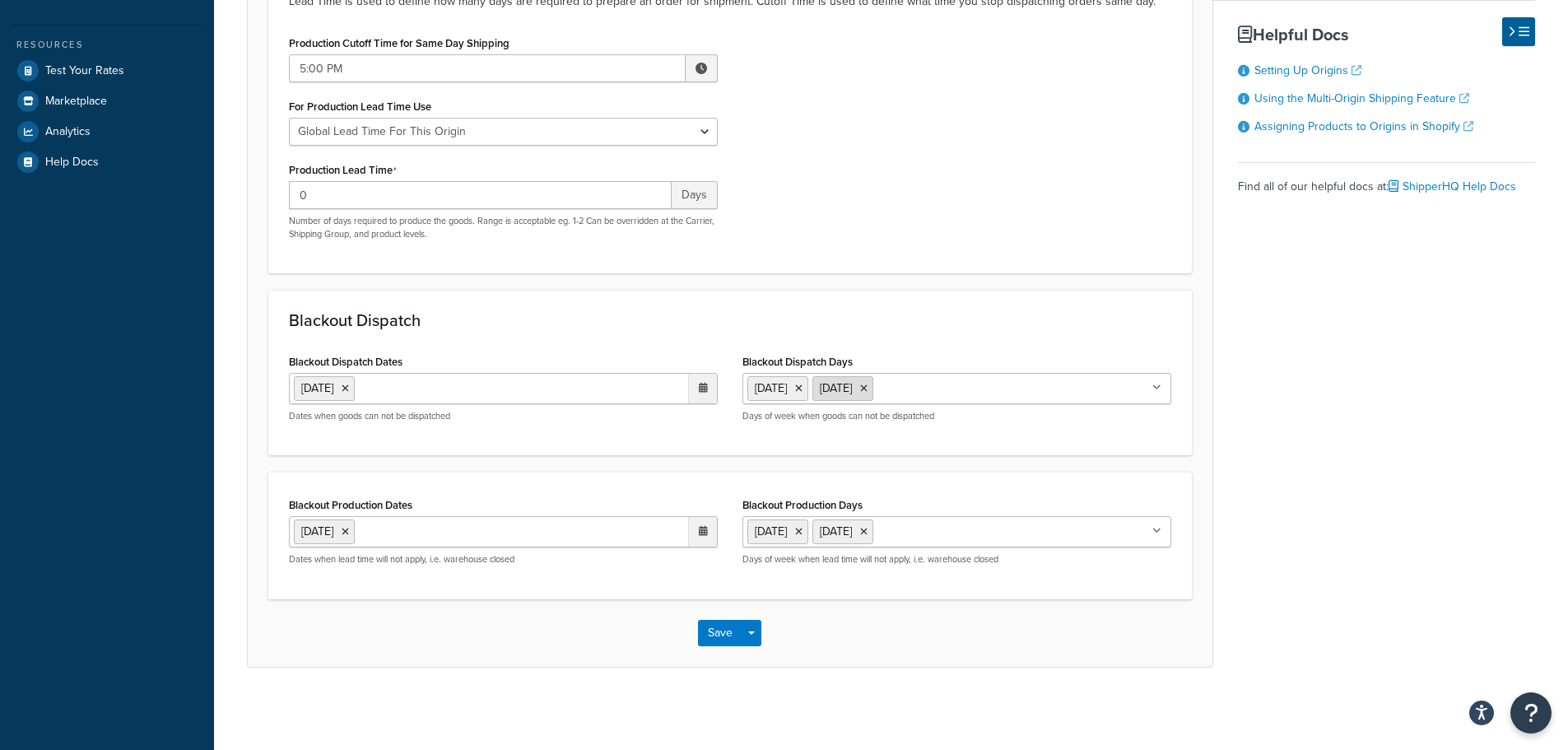
click at [802, 391] on icon at bounding box center [798, 388] width 7 height 10
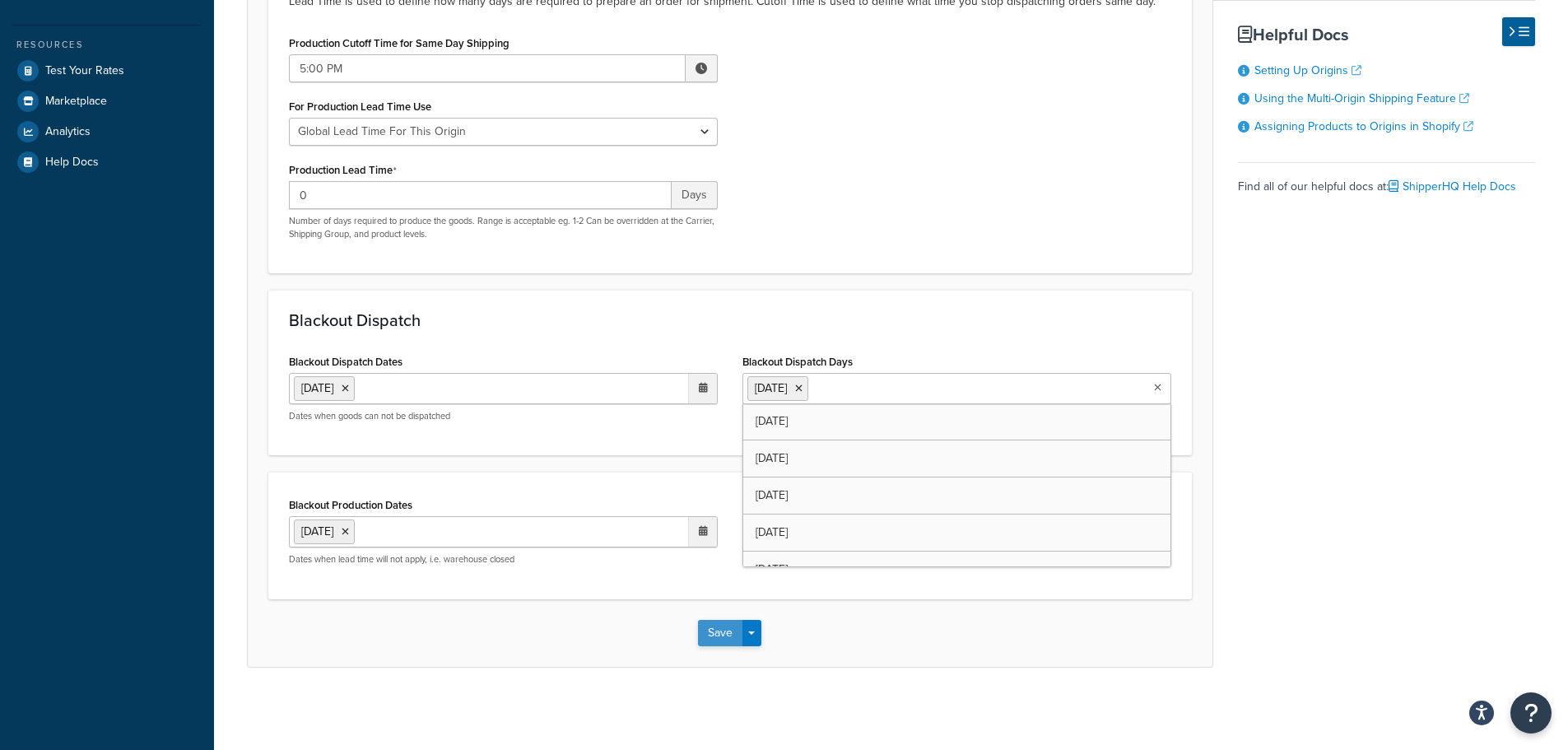
click at [716, 630] on button "Save" at bounding box center [719, 633] width 44 height 27
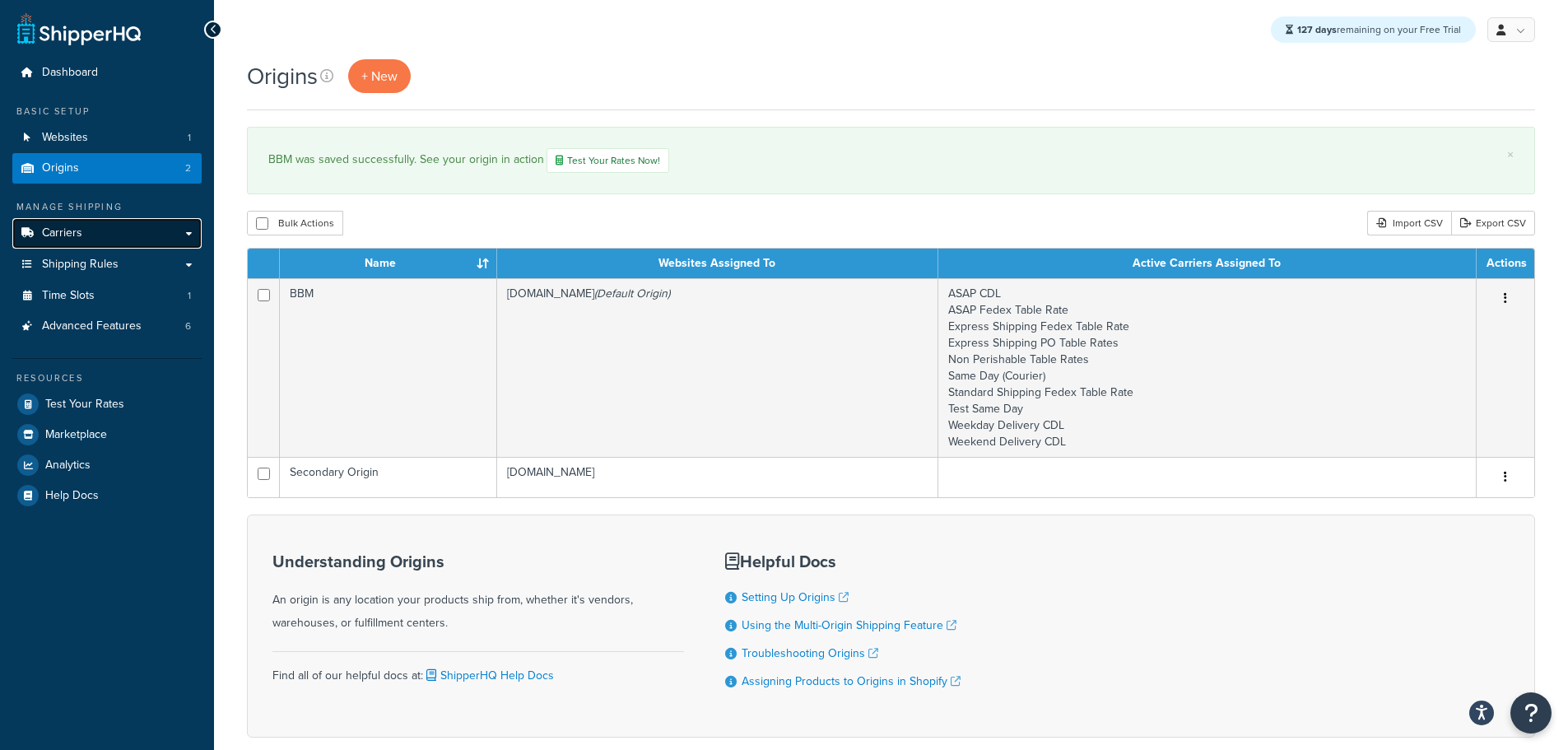
click at [75, 243] on link "Carriers" at bounding box center [107, 233] width 190 height 31
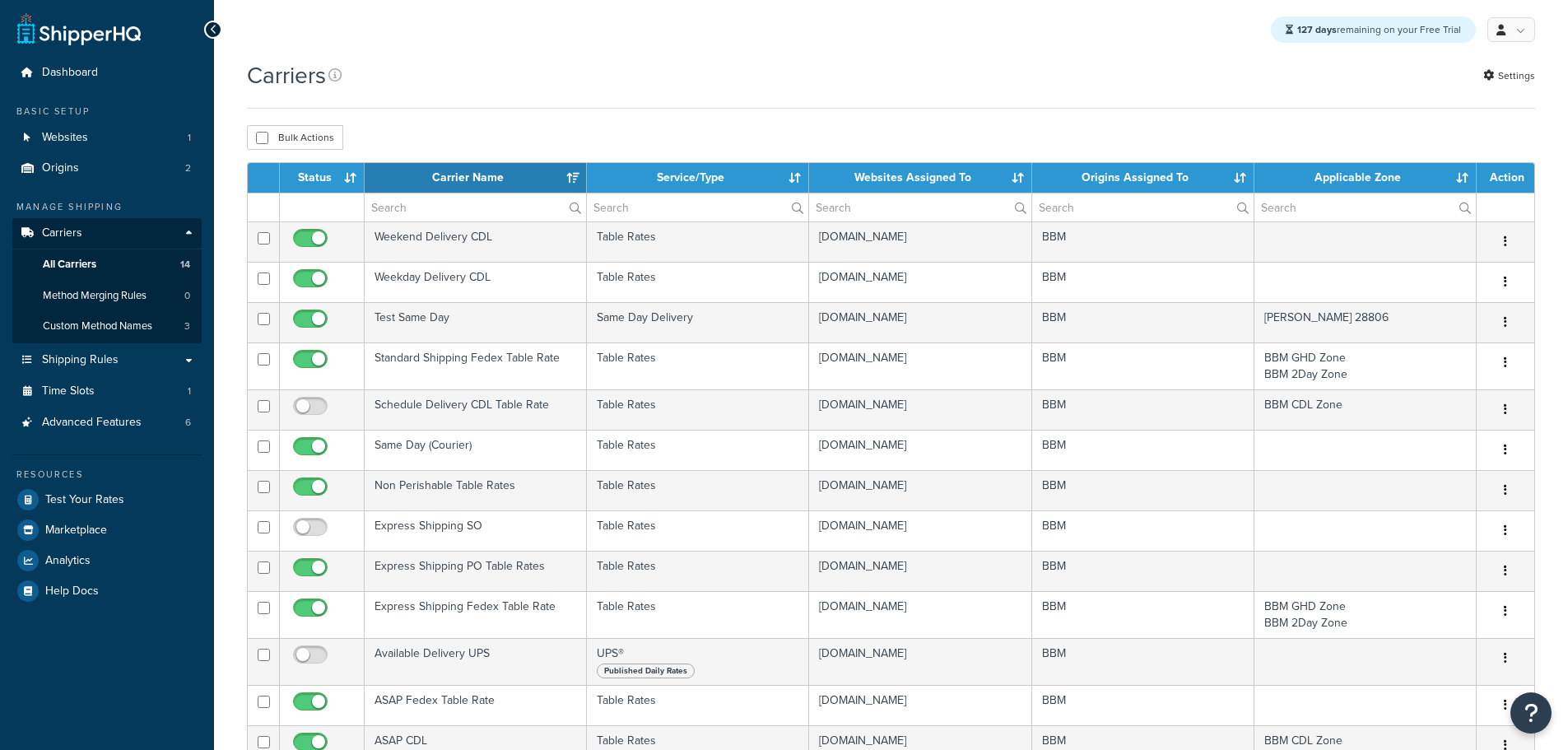
select select "15"
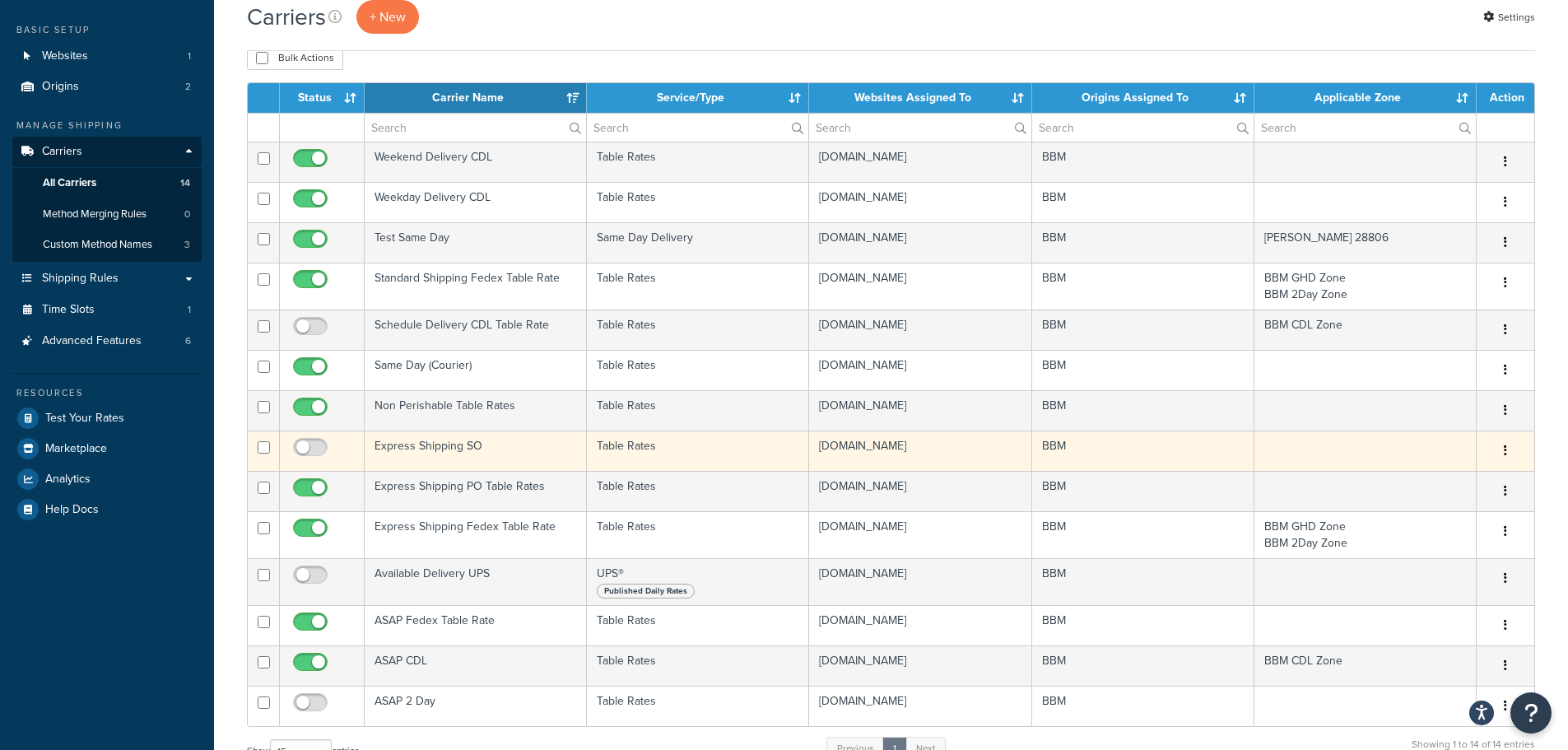
scroll to position [82, 0]
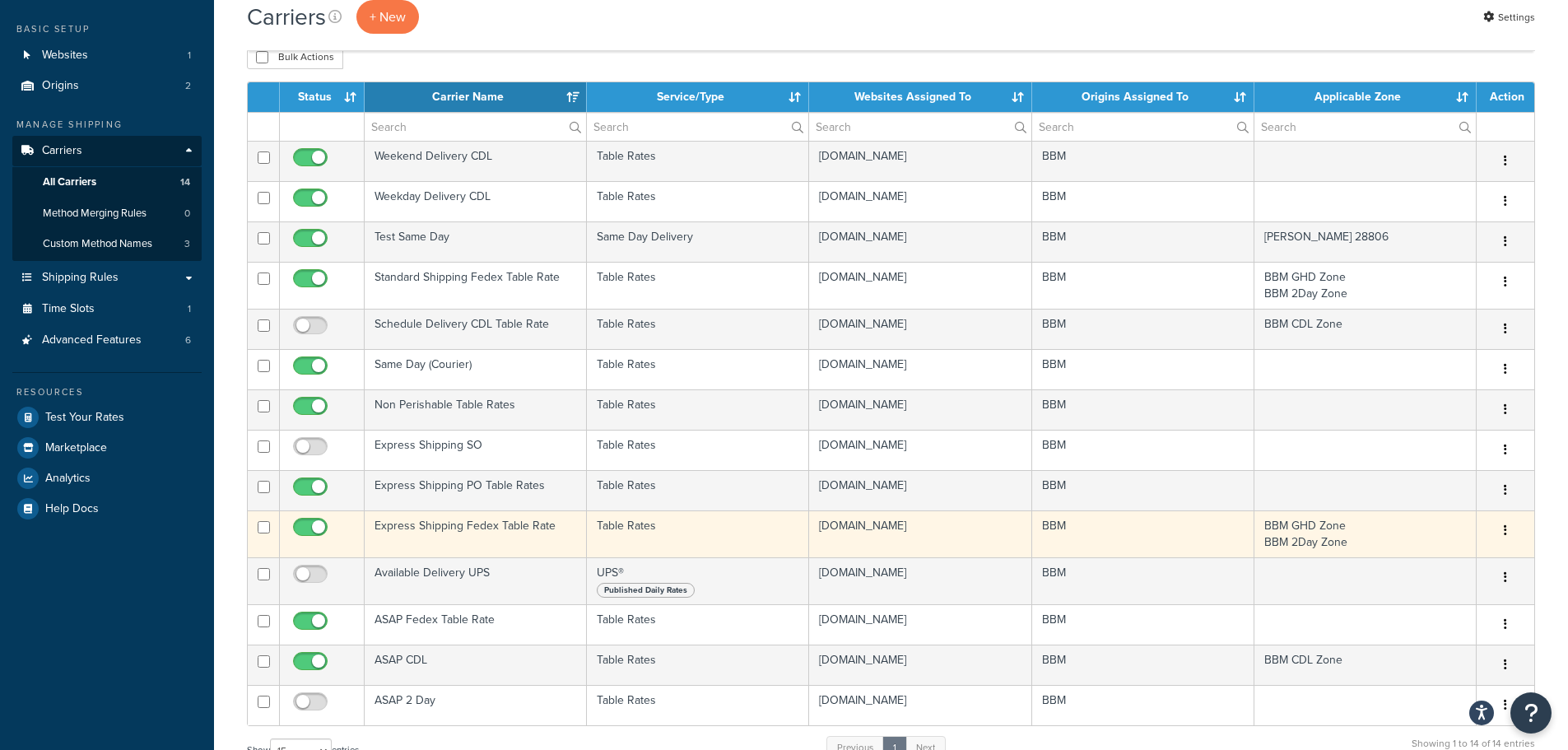
click at [472, 530] on td "Express Shipping Fedex Table Rate" at bounding box center [476, 534] width 222 height 47
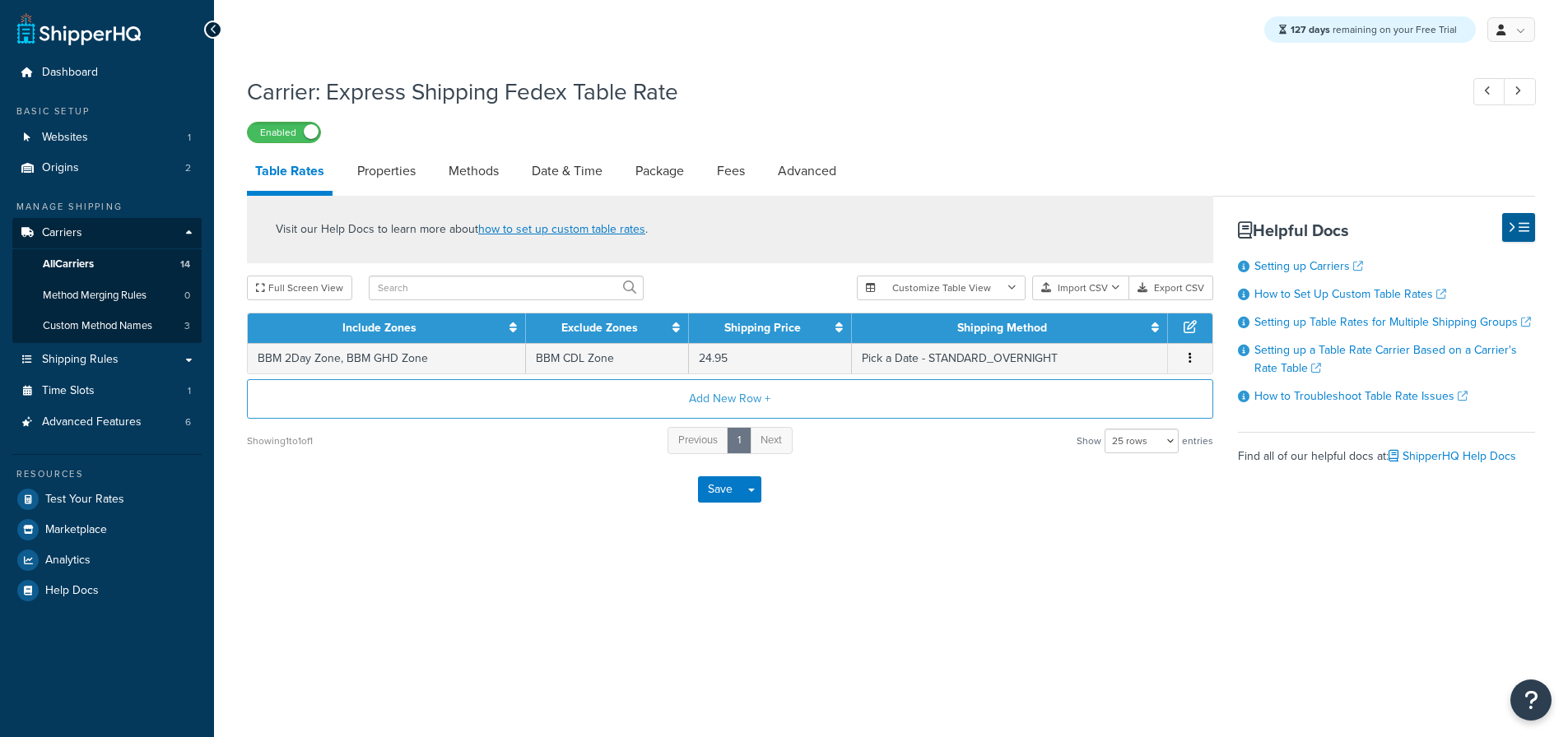
select select "25"
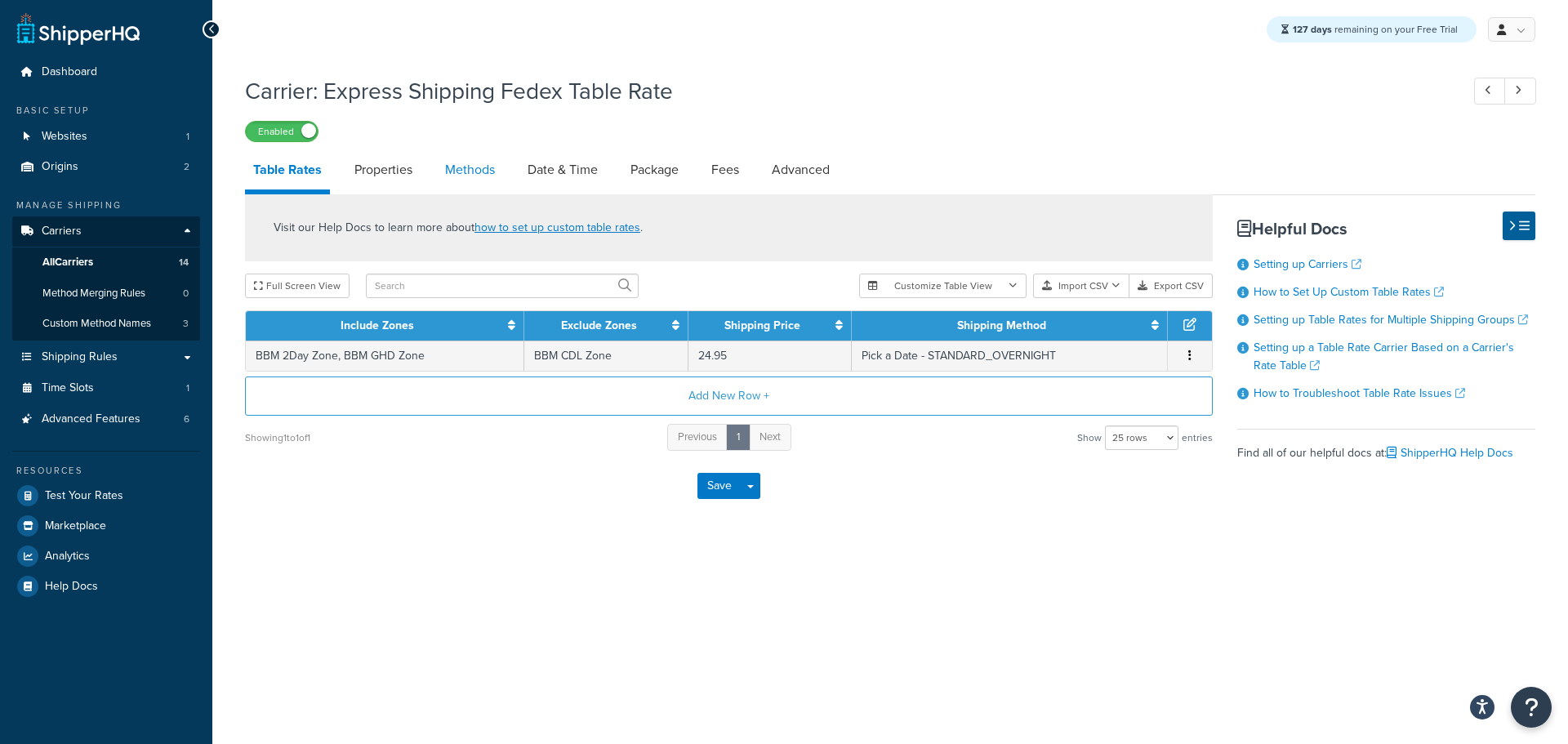
click at [485, 172] on link "Methods" at bounding box center [470, 170] width 66 height 40
select select "25"
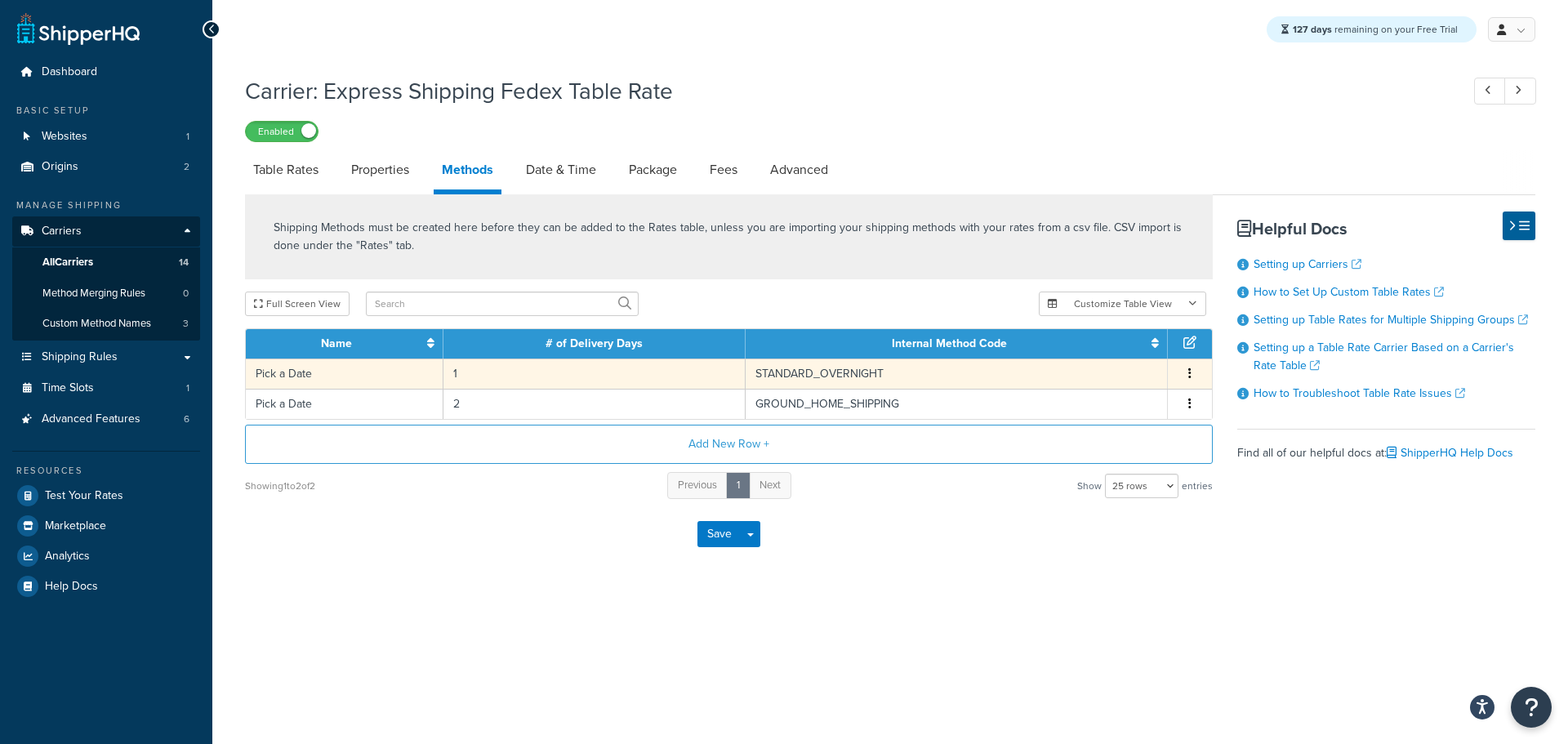
click at [378, 373] on td "Pick a Date" at bounding box center [345, 374] width 198 height 31
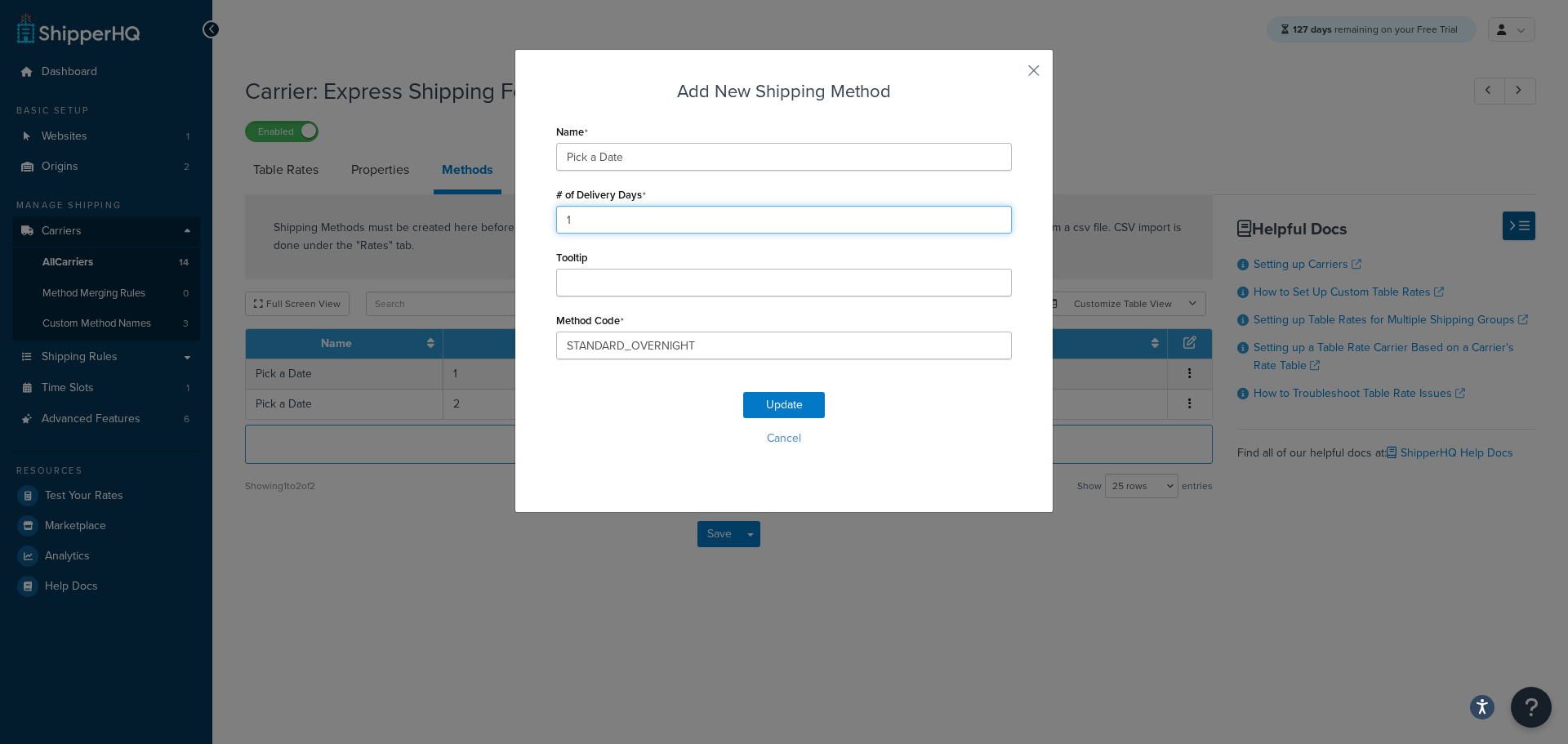
drag, startPoint x: 583, startPoint y: 215, endPoint x: 477, endPoint y: 208, distance: 106.2
click at [479, 212] on div "Add New Shipping Method Name Pick a Date # of Delivery Days 1 Tooltip Method Co…" at bounding box center [784, 372] width 1568 height 744
type input "2"
click at [770, 393] on button "Update" at bounding box center [784, 405] width 82 height 26
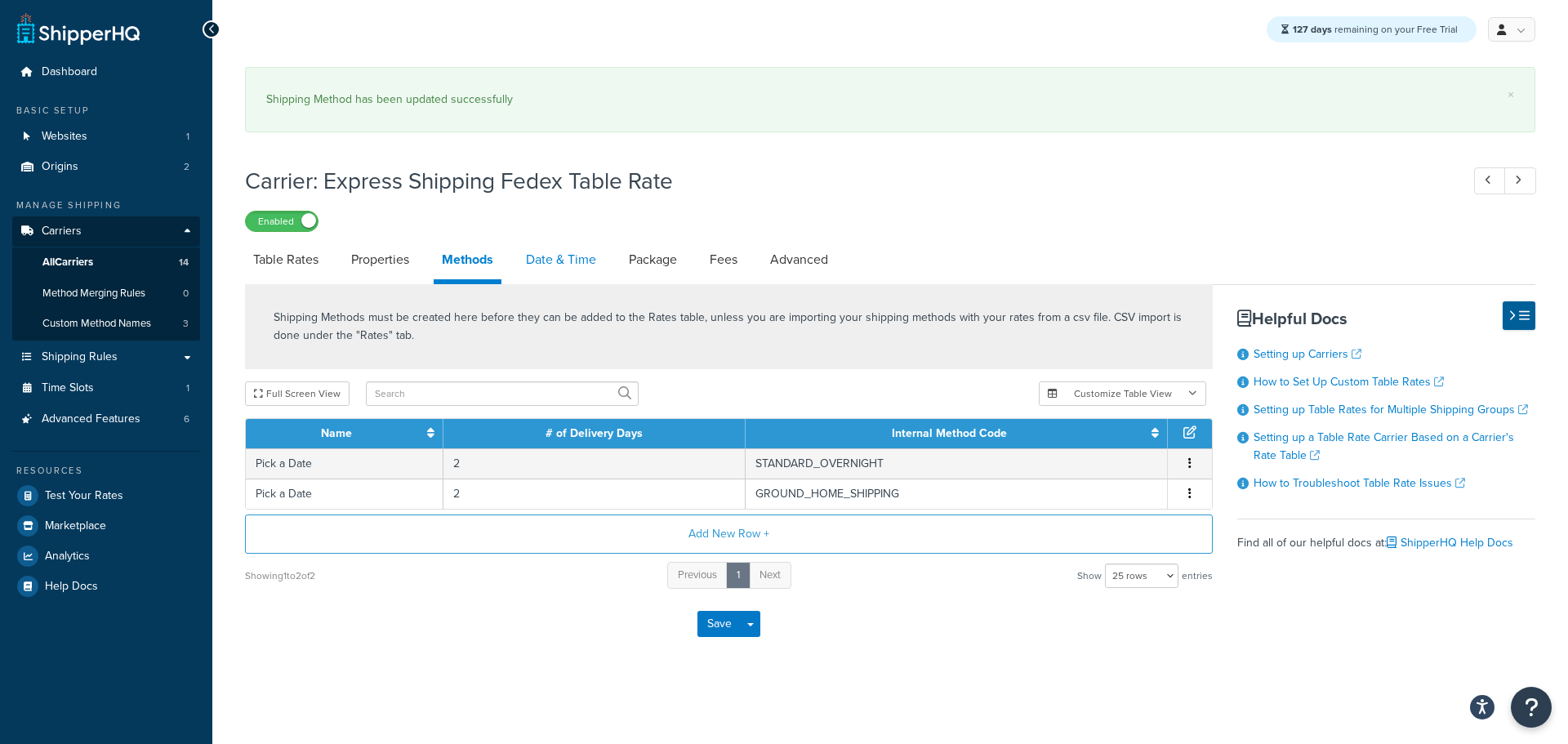
click at [558, 261] on link "Date & Time" at bounding box center [561, 260] width 87 height 40
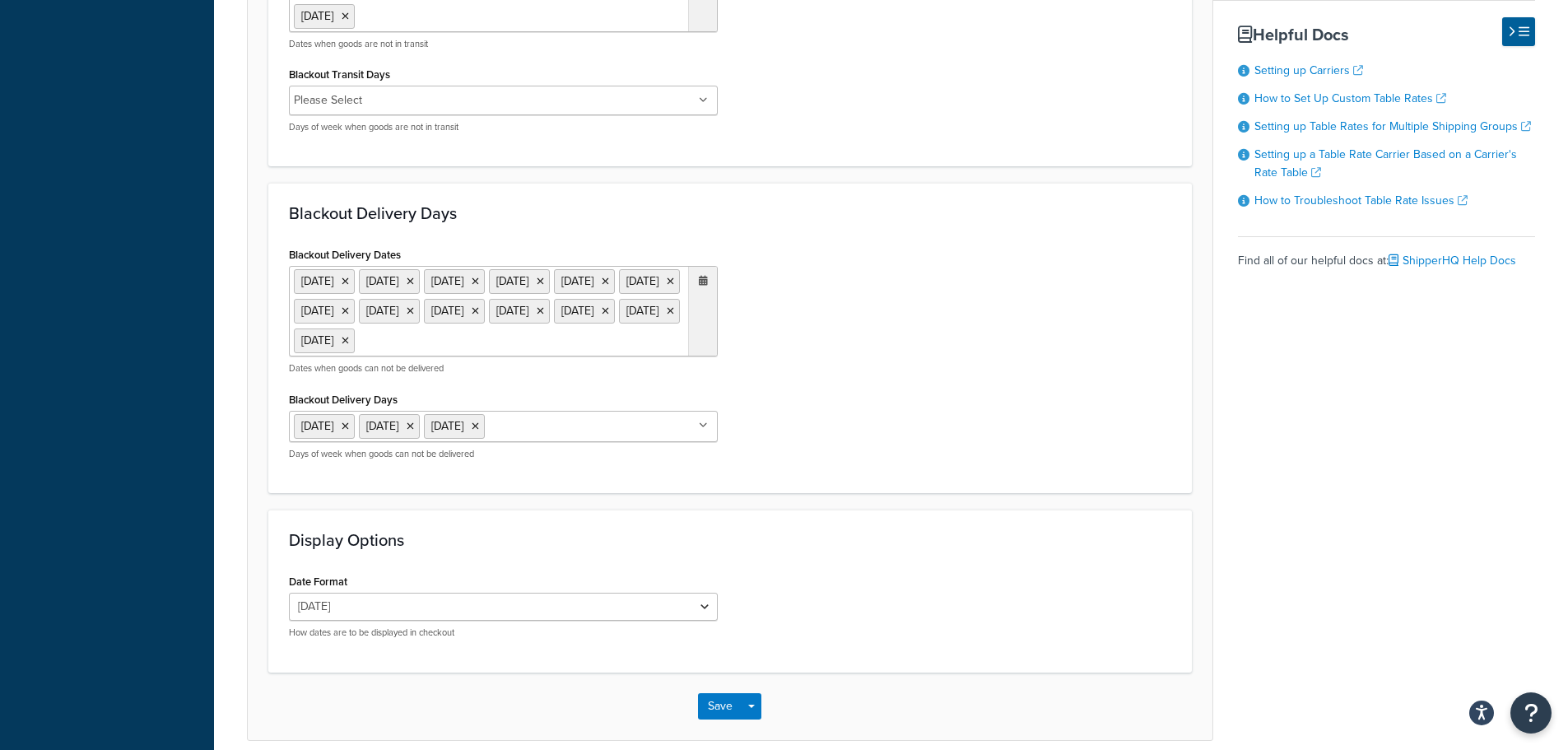
scroll to position [1399, 0]
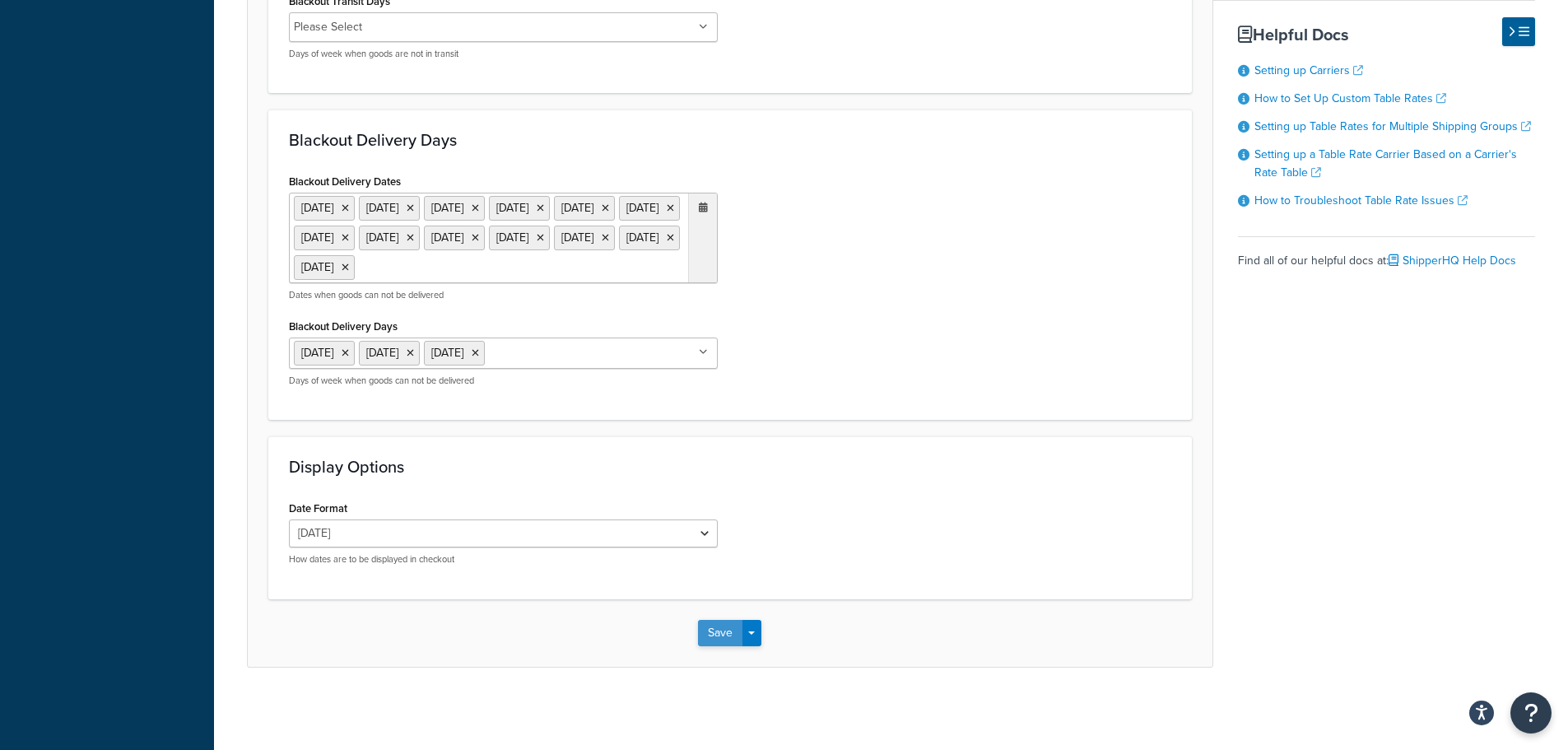
click at [713, 629] on button "Save" at bounding box center [719, 633] width 44 height 27
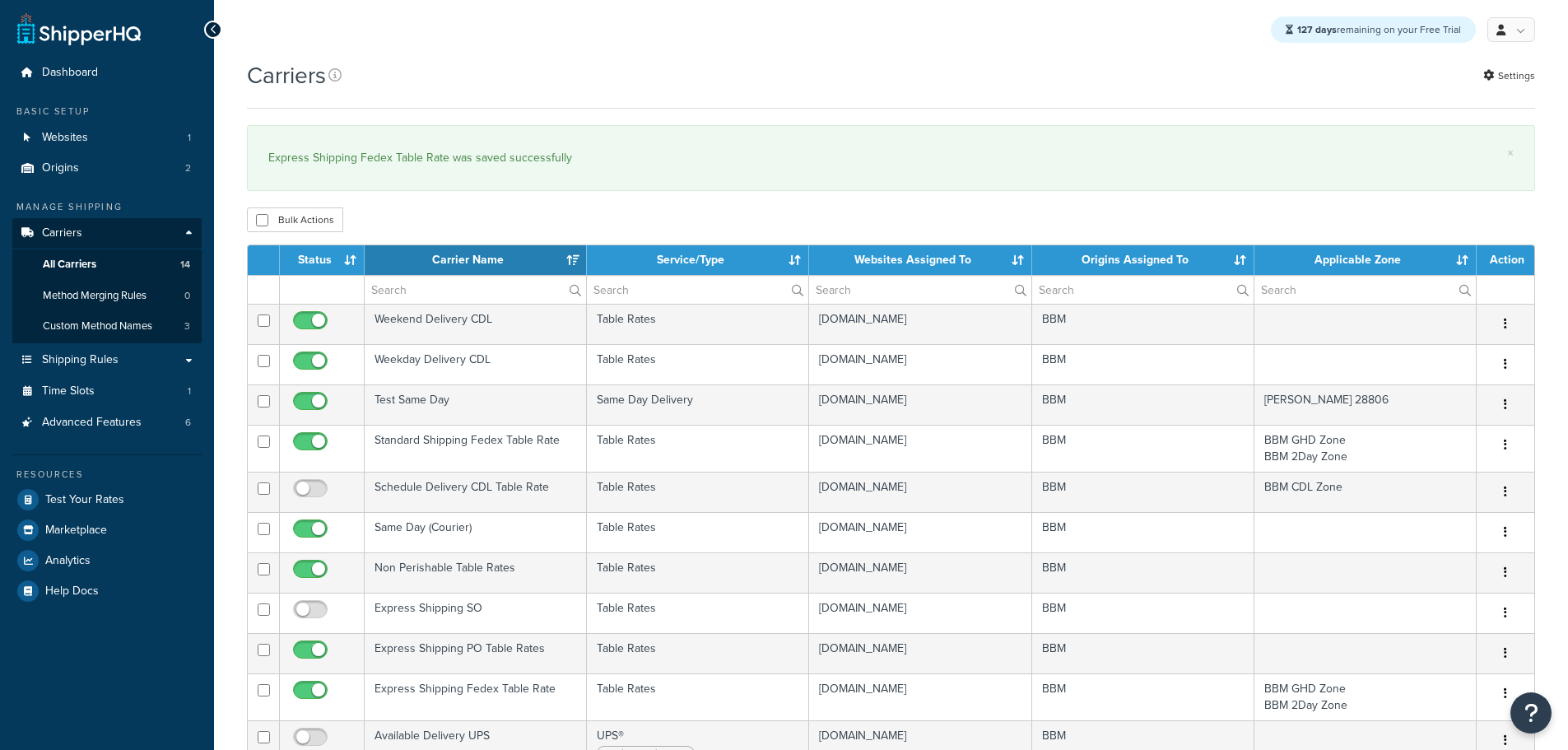
select select "15"
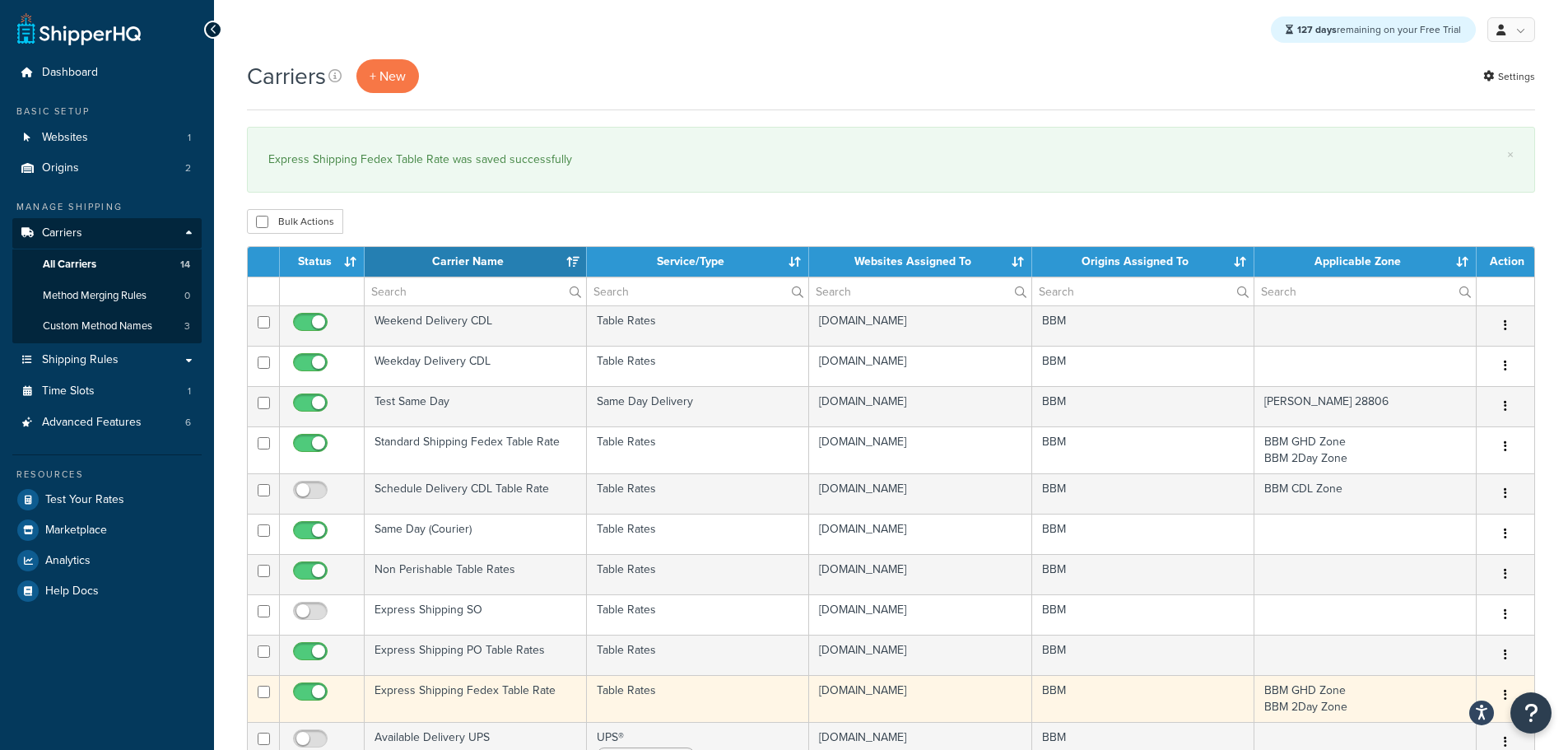
click at [454, 693] on td "Express Shipping Fedex Table Rate" at bounding box center [476, 698] width 222 height 47
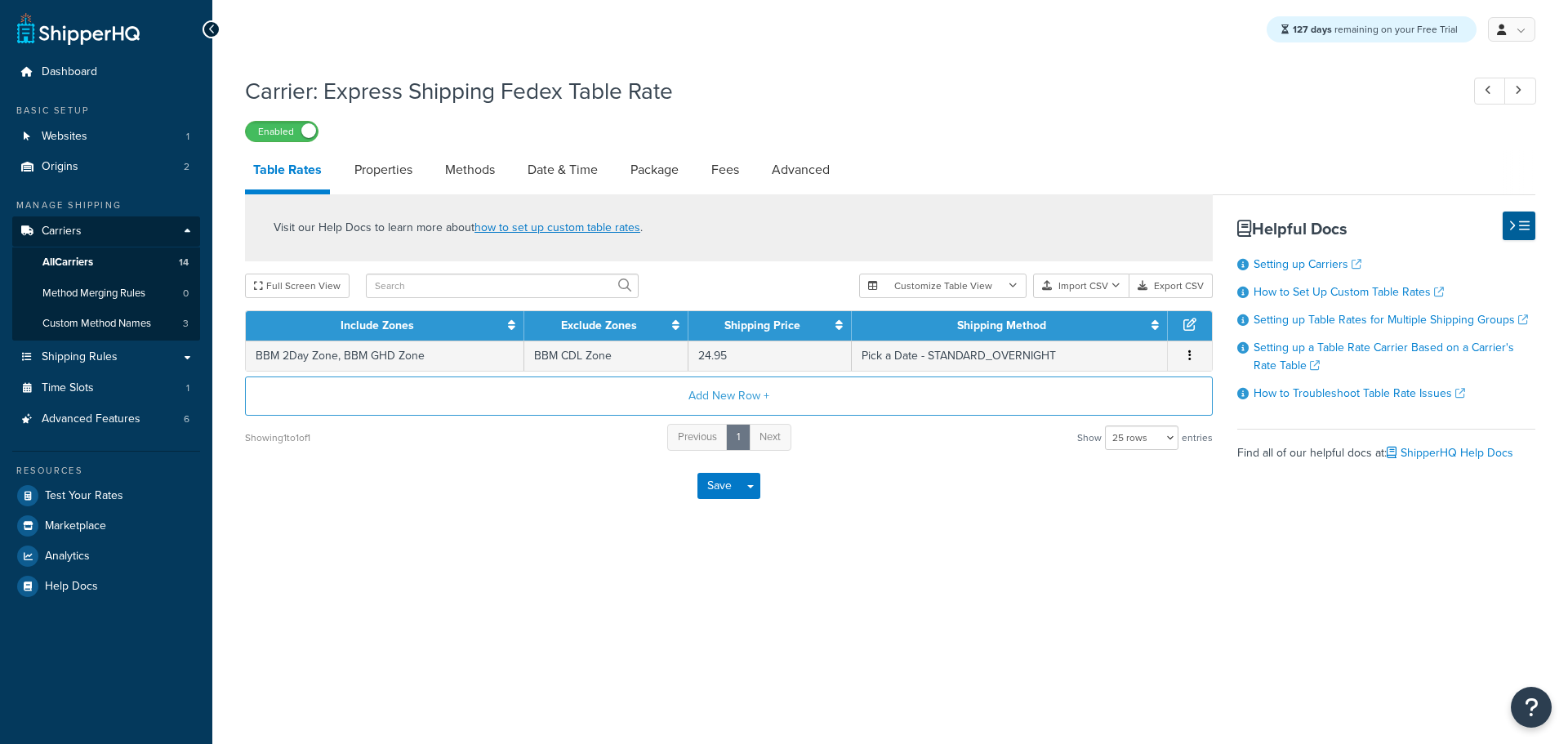
select select "25"
click at [491, 173] on link "Methods" at bounding box center [470, 170] width 66 height 40
select select "25"
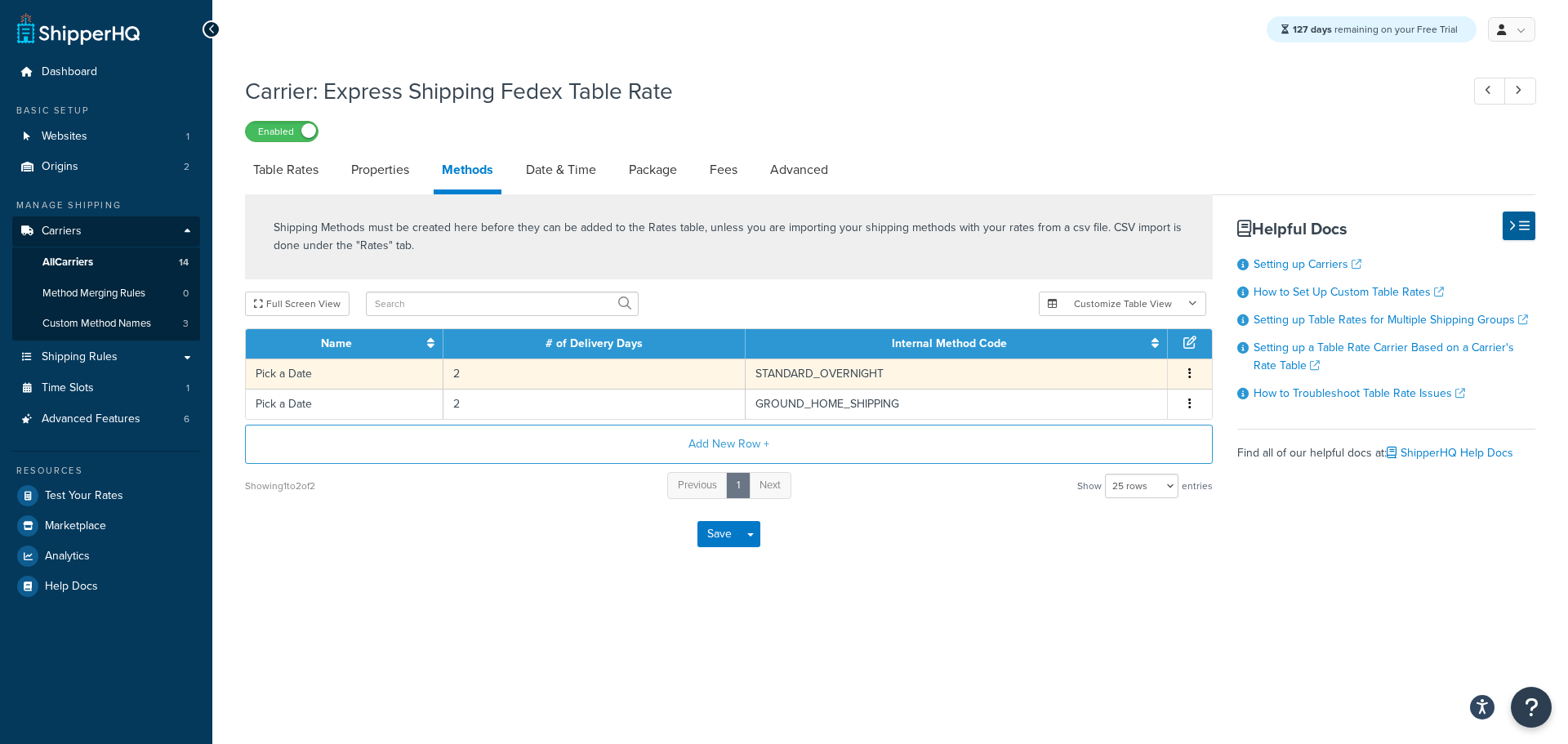
click at [334, 374] on td "Pick a Date" at bounding box center [345, 374] width 198 height 31
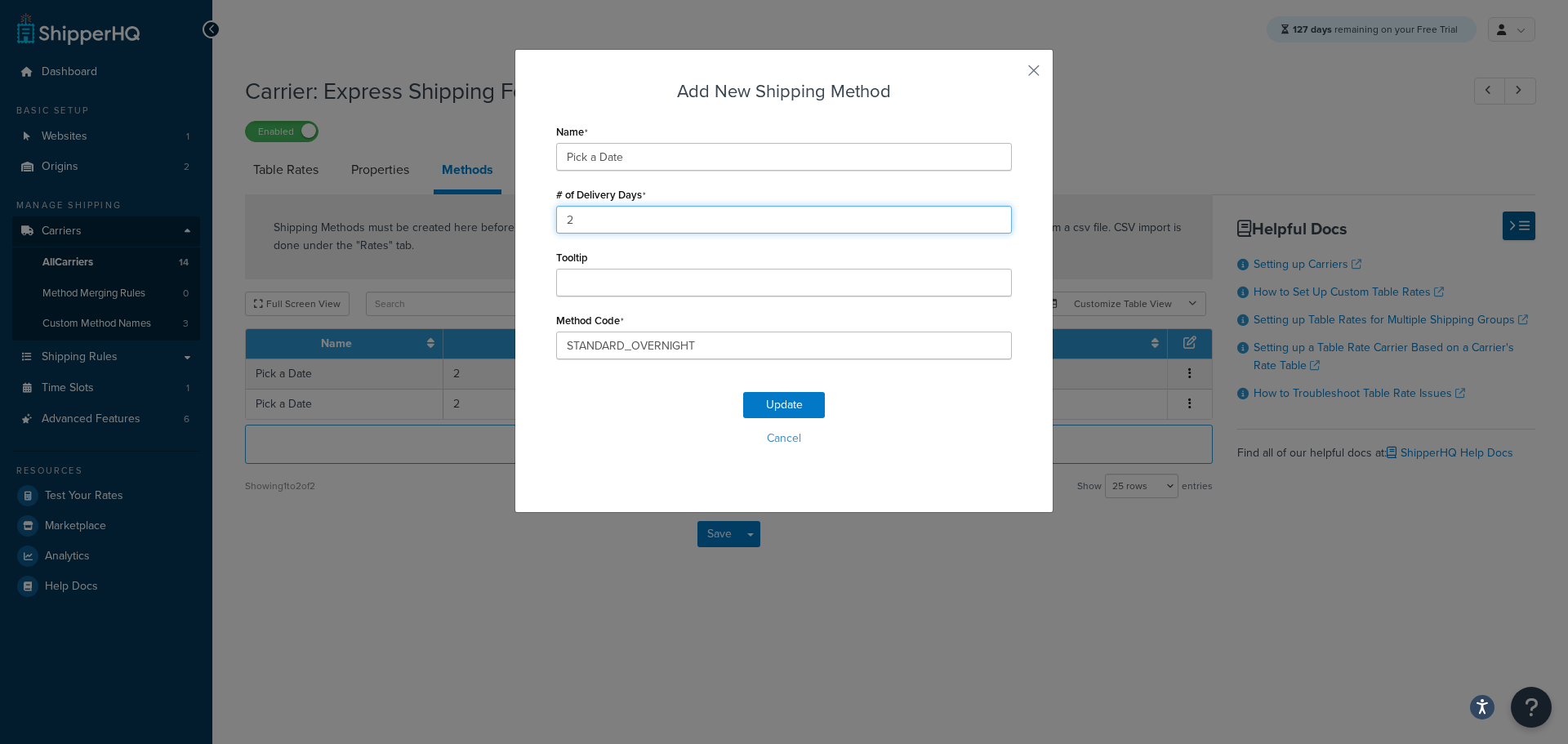
drag, startPoint x: 567, startPoint y: 224, endPoint x: 523, endPoint y: 227, distance: 44.1
click at [523, 227] on div "Add New Shipping Method Name Pick a Date # of Delivery Days 2 Tooltip Method Co…" at bounding box center [784, 280] width 539 height 464
type input "1"
click at [785, 404] on button "Update" at bounding box center [784, 405] width 82 height 26
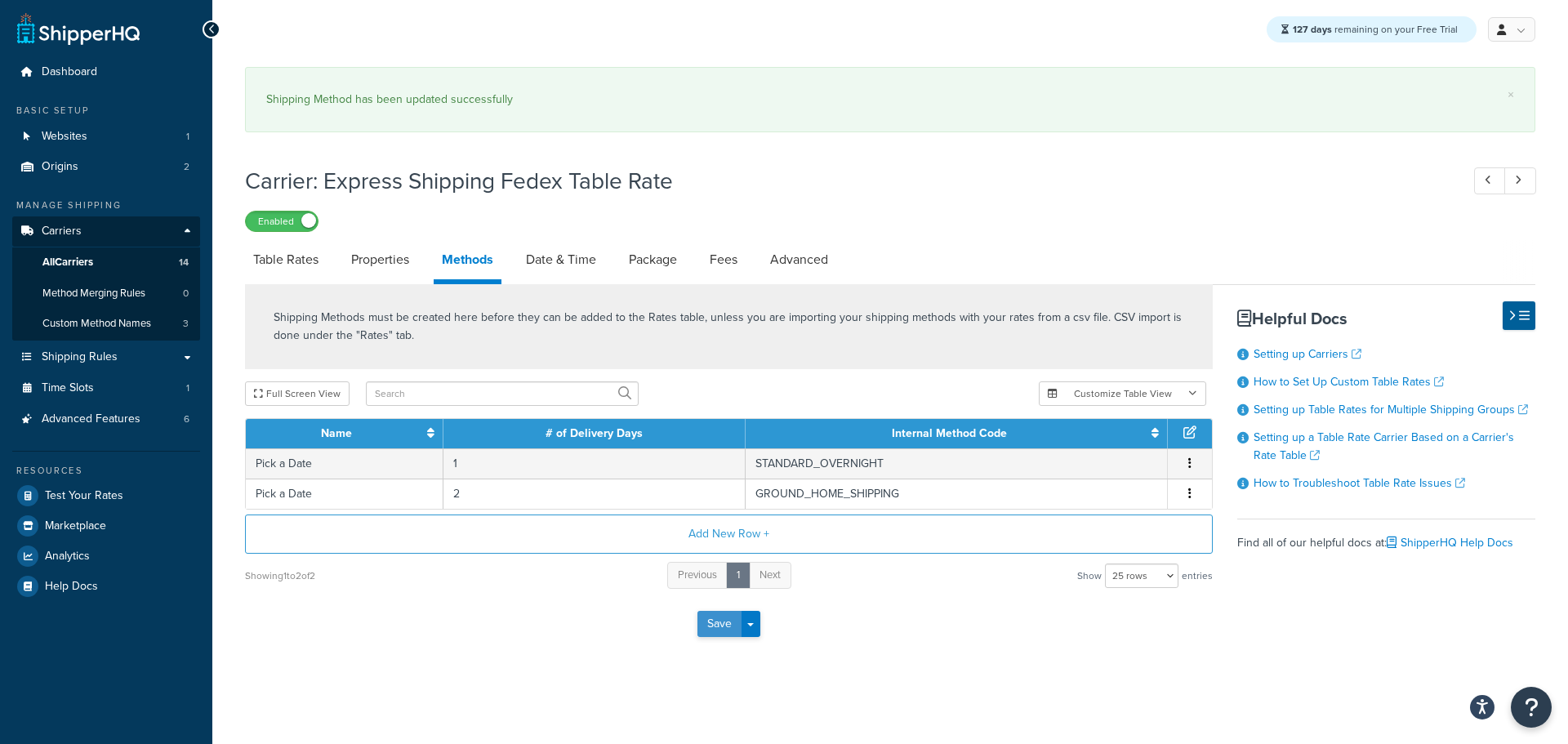
click at [703, 629] on button "Save" at bounding box center [718, 624] width 44 height 26
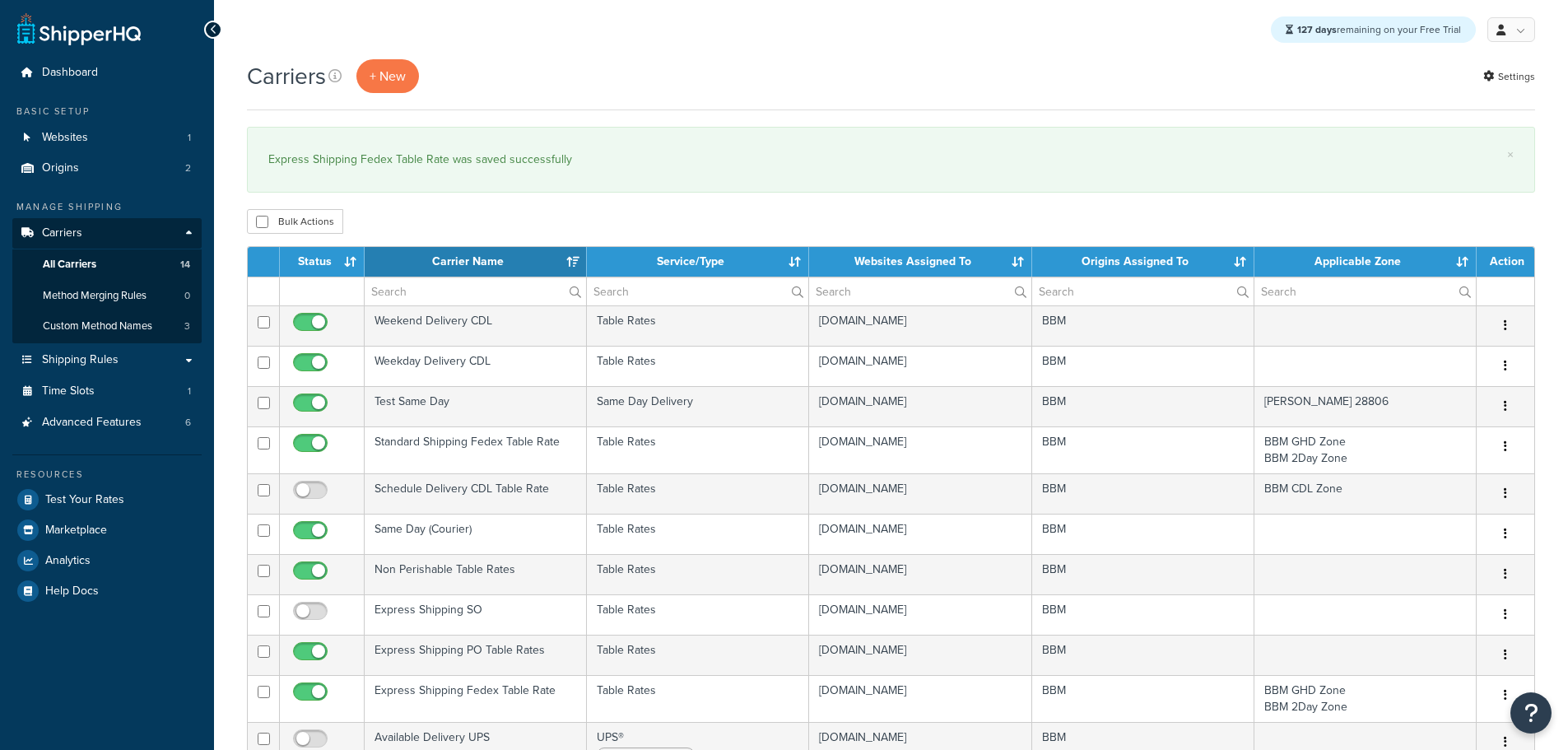
select select "15"
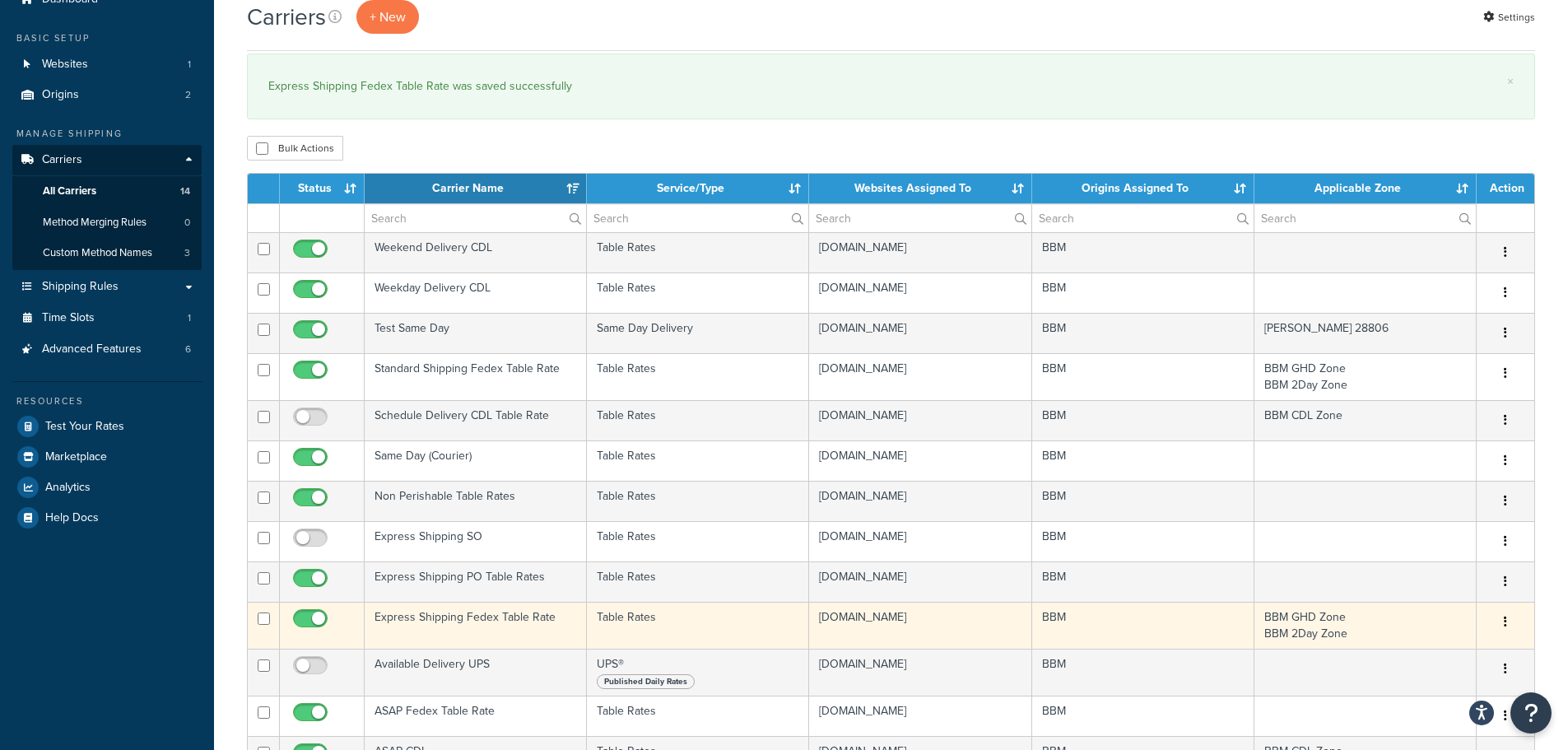
scroll to position [82, 0]
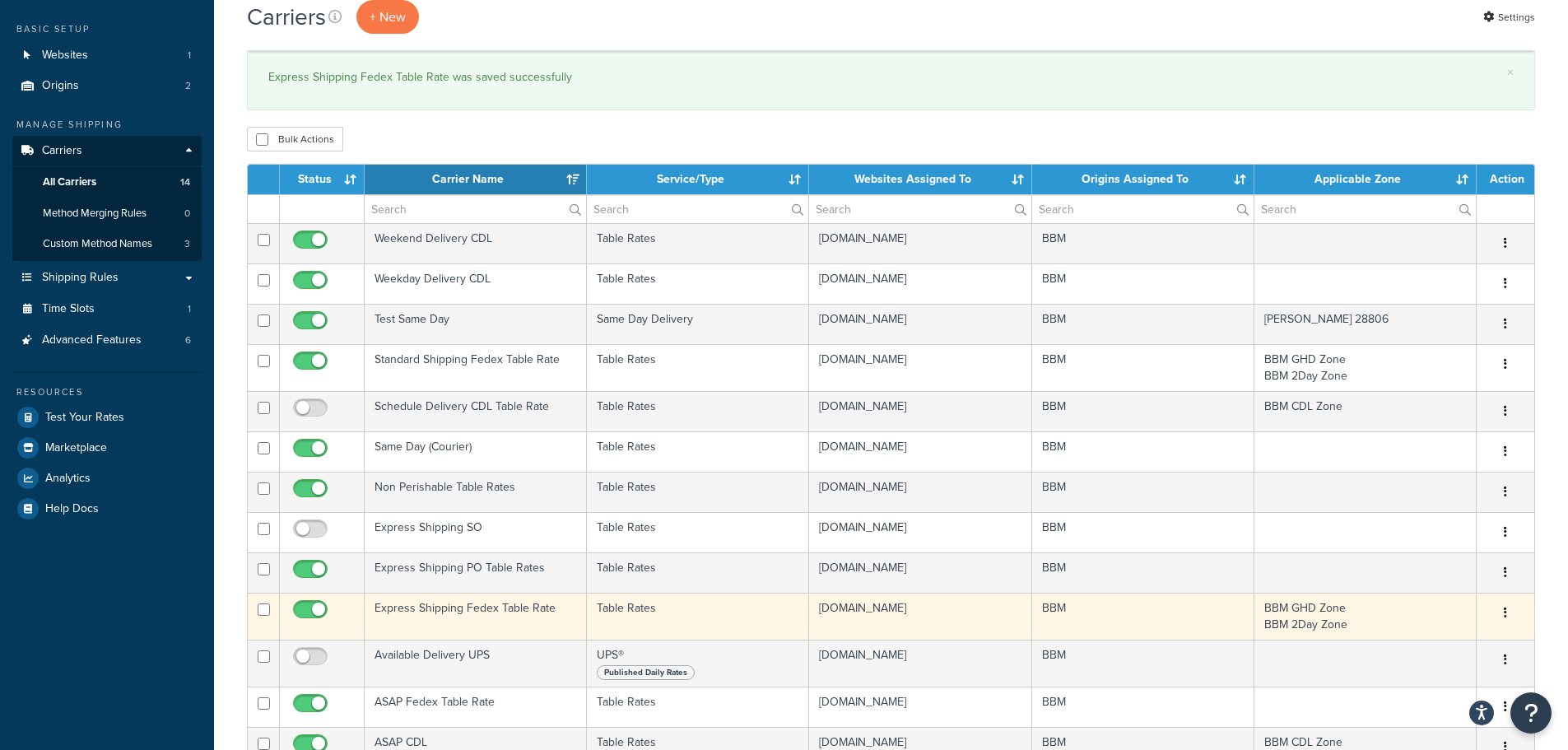
click at [511, 609] on td "Express Shipping Fedex Table Rate" at bounding box center [476, 616] width 222 height 47
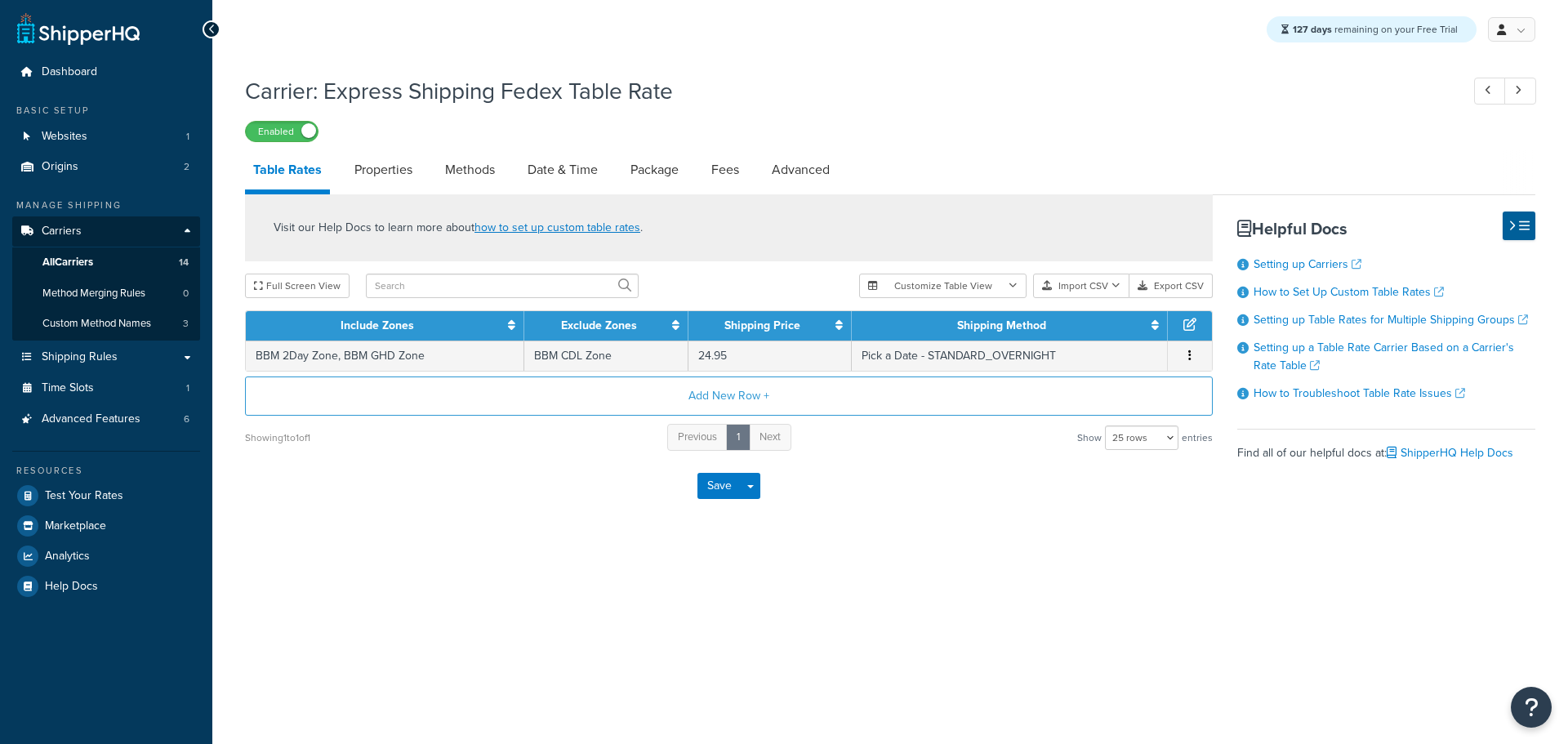
select select "25"
click at [470, 175] on link "Methods" at bounding box center [470, 170] width 66 height 40
select select "25"
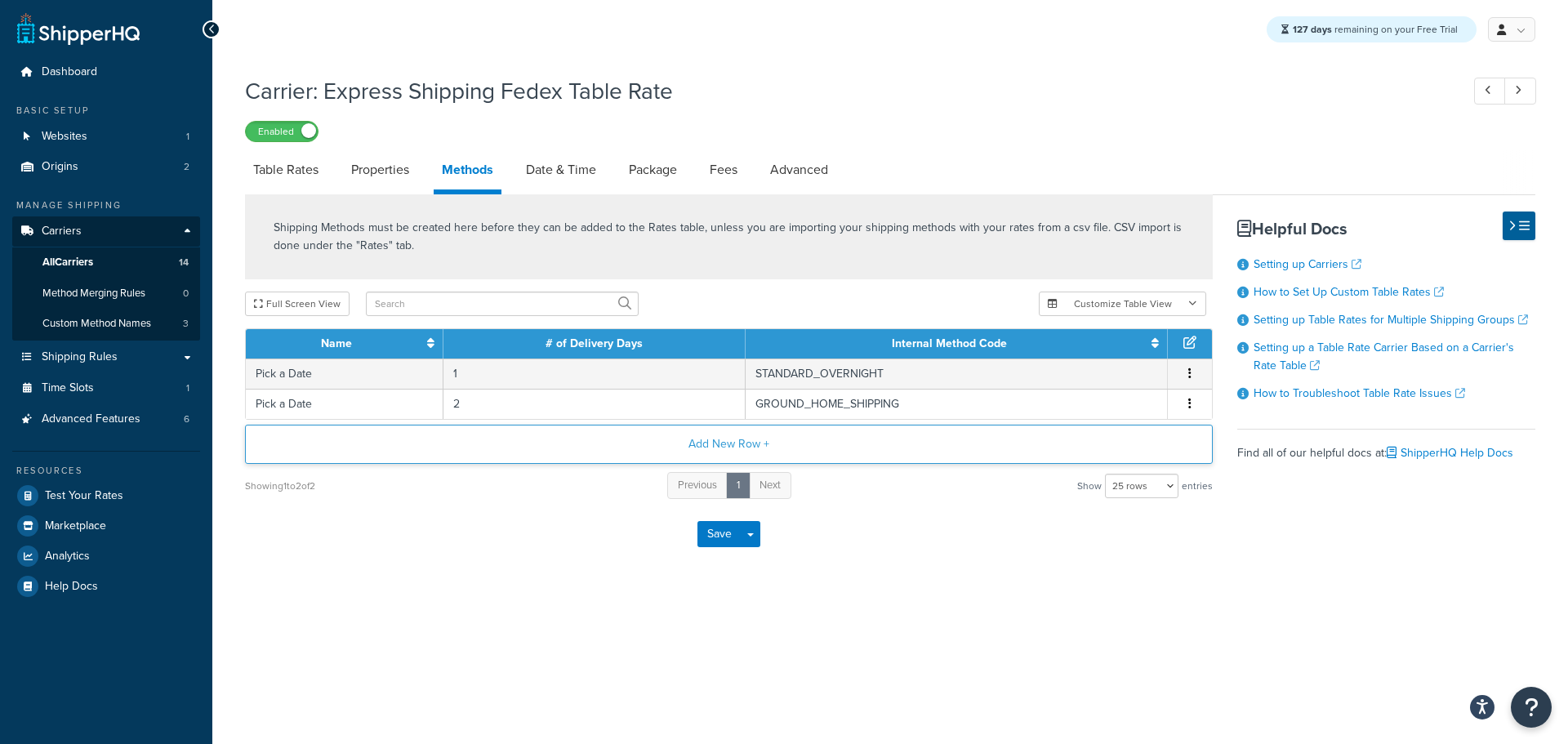
click at [696, 442] on button "Add New Row +" at bounding box center [728, 445] width 968 height 40
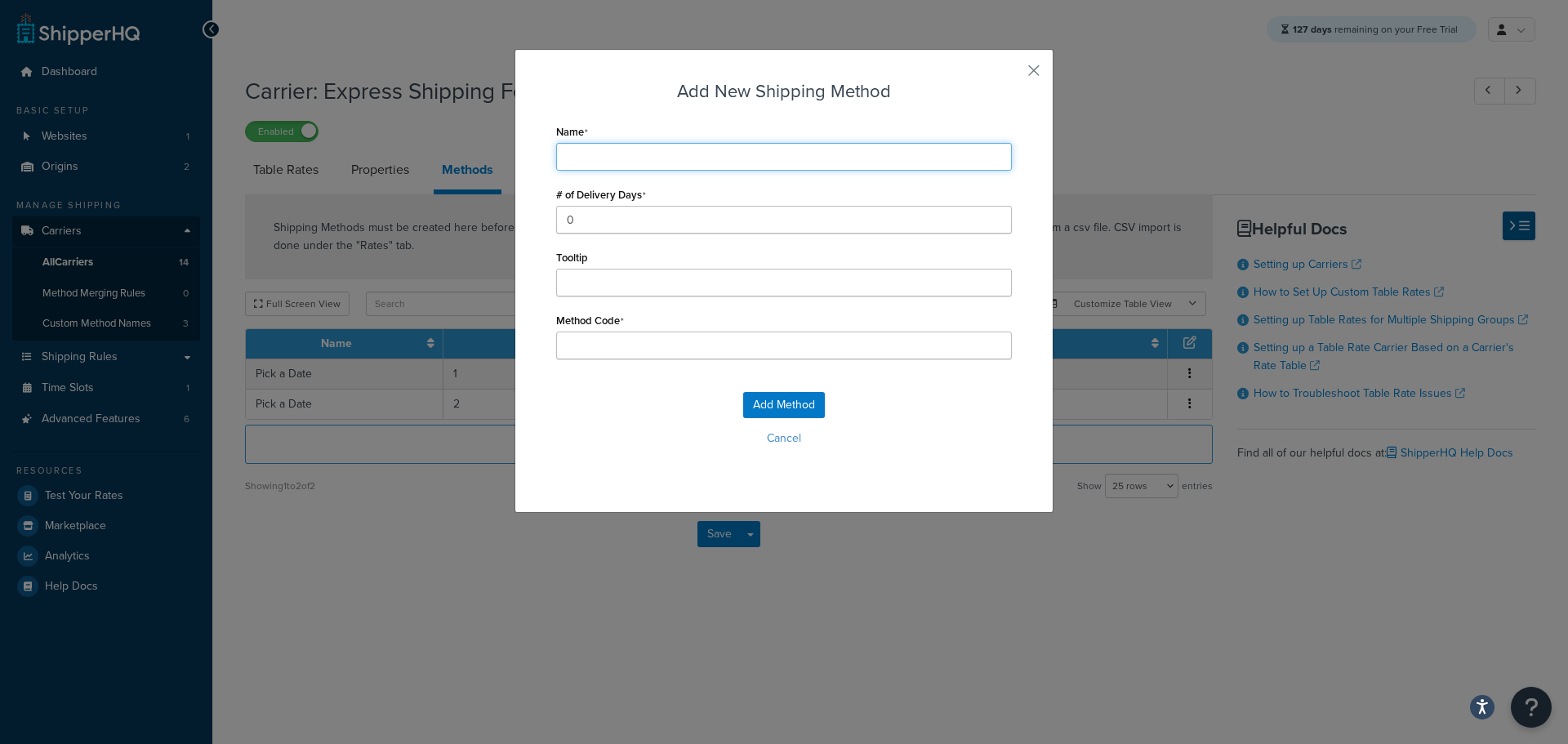
click at [604, 155] on input "Name" at bounding box center [784, 157] width 455 height 28
type input "Pick a Date"
type input "Pick_a_Date"
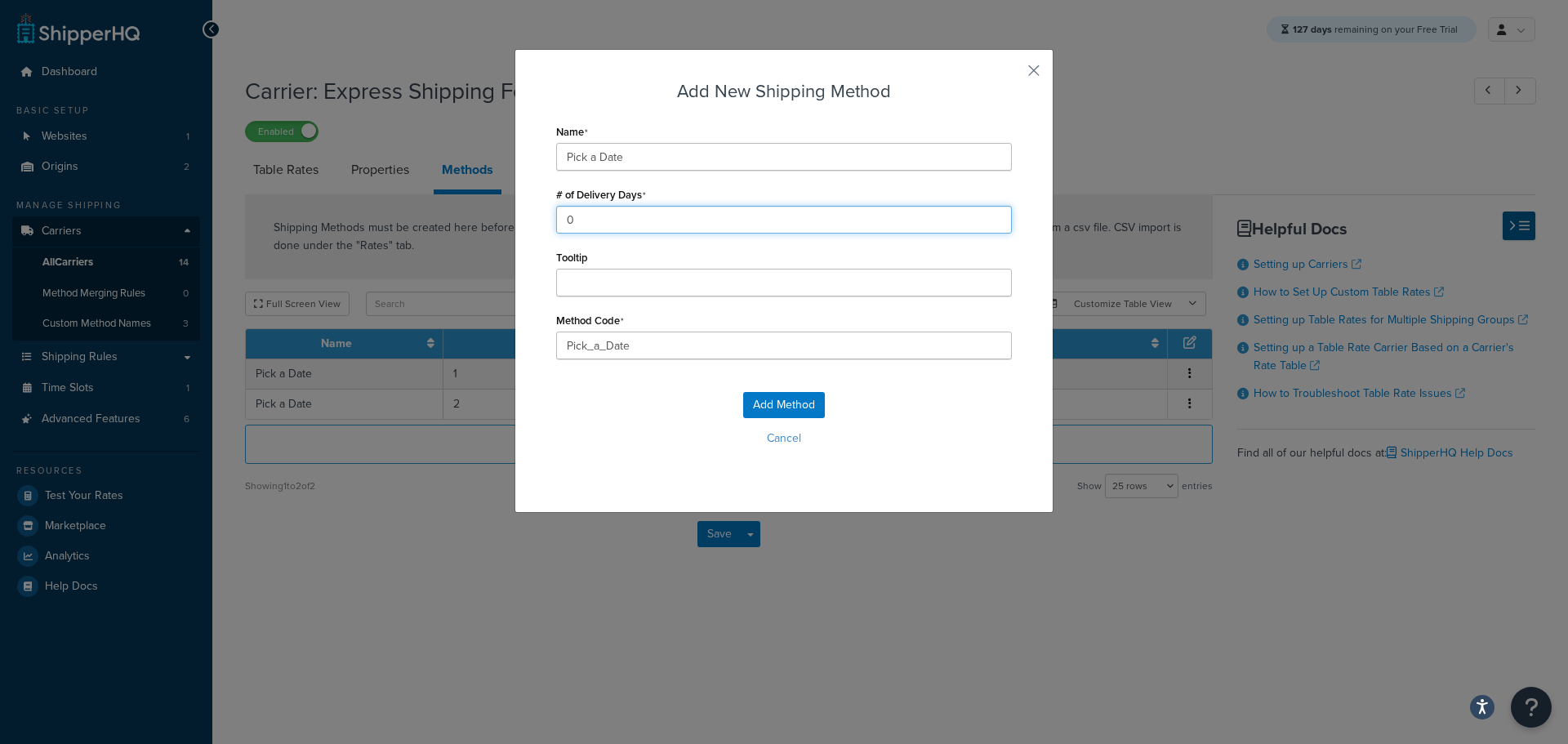
drag, startPoint x: 548, startPoint y: 213, endPoint x: 535, endPoint y: 214, distance: 13.0
click at [540, 214] on div "Add New Shipping Method Name Pick a Date # of Delivery Days 0 Tooltip Method Co…" at bounding box center [784, 280] width 539 height 464
type input "3"
drag, startPoint x: 635, startPoint y: 339, endPoint x: 452, endPoint y: 352, distance: 183.5
click at [452, 352] on div "Add New Shipping Method Name Pick a Date # of Delivery Days 3 Tooltip Method Co…" at bounding box center [784, 372] width 1568 height 744
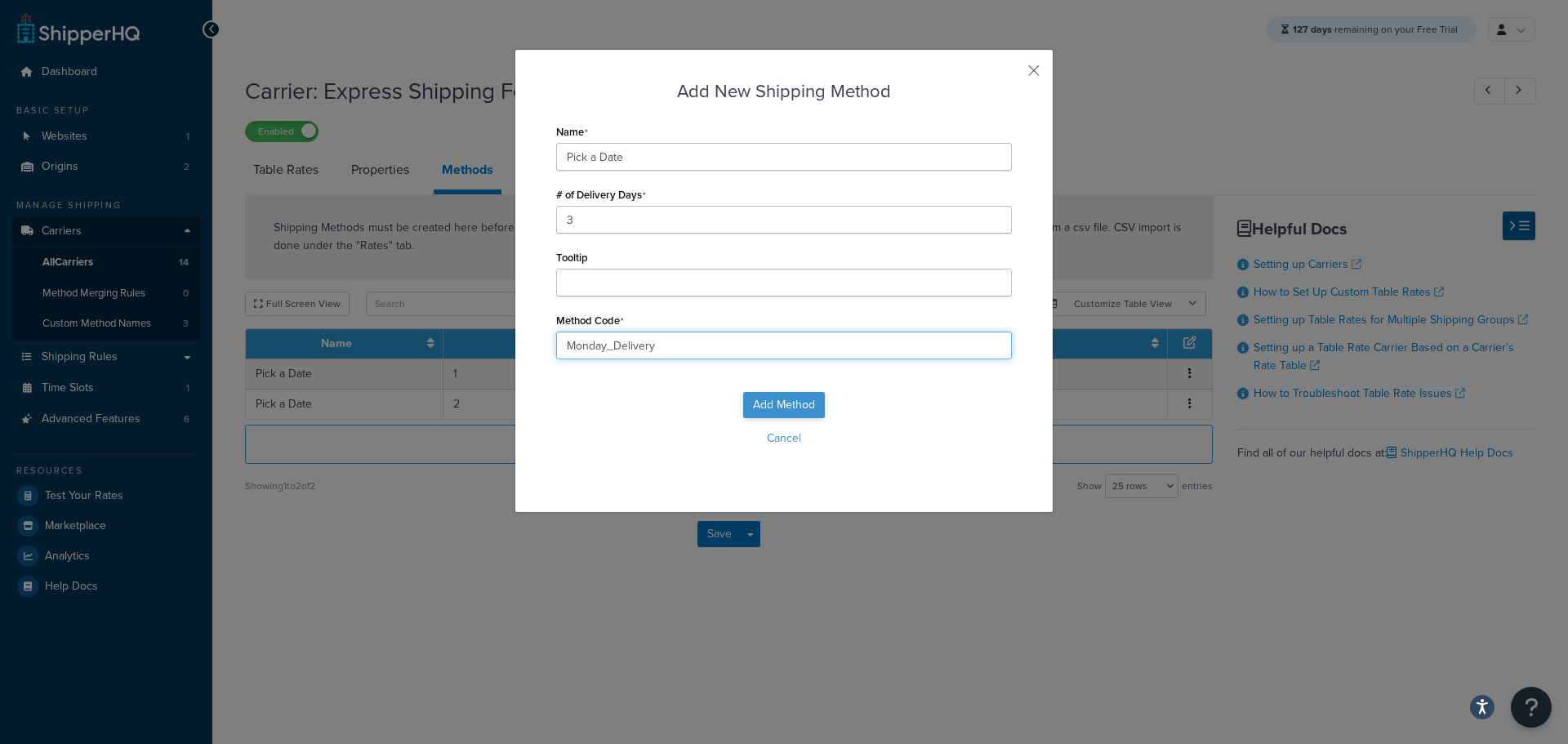
type input "Monday_Delivery"
click at [764, 396] on button "Add Method" at bounding box center [784, 405] width 82 height 26
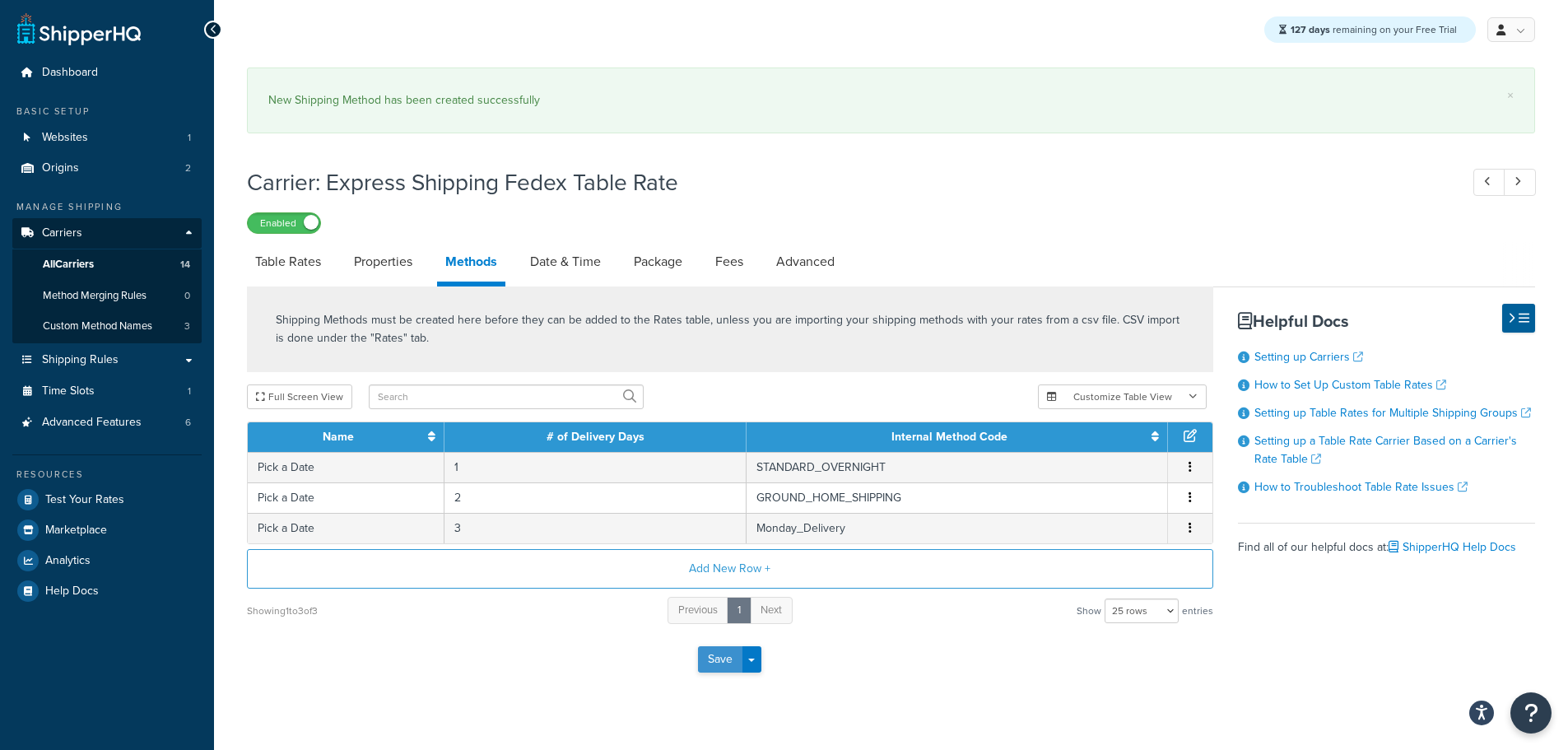
click at [717, 655] on button "Save" at bounding box center [719, 659] width 44 height 27
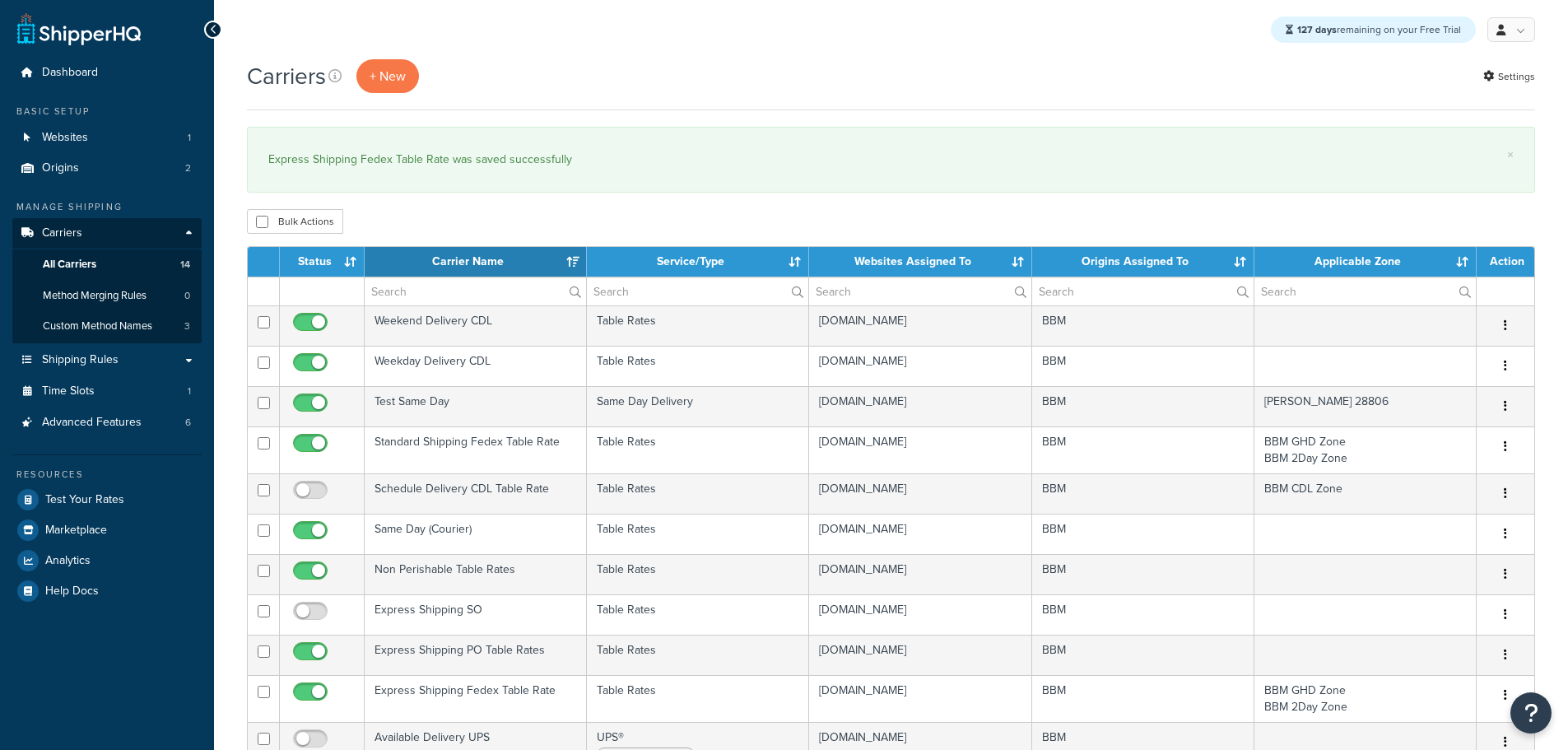
select select "15"
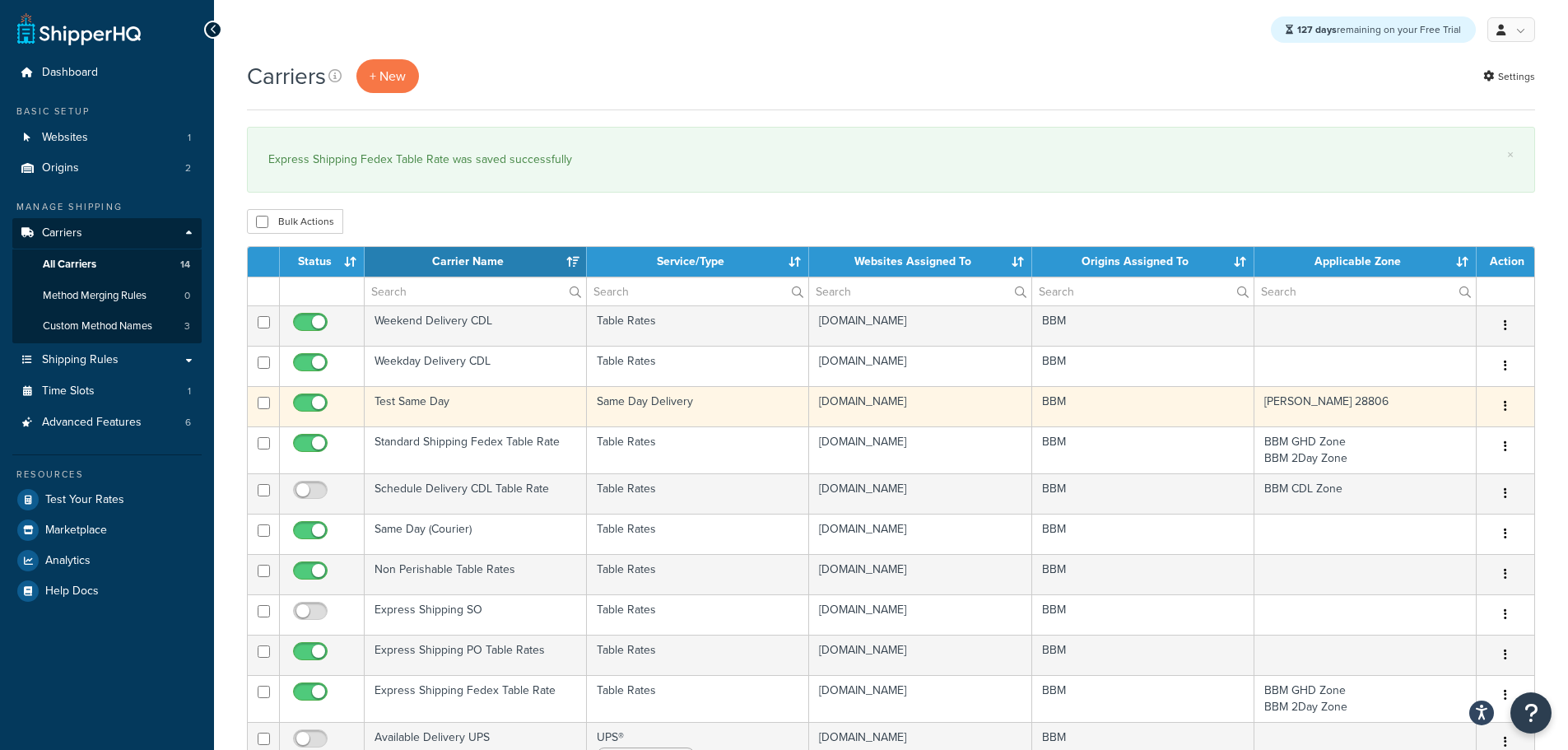
scroll to position [82, 0]
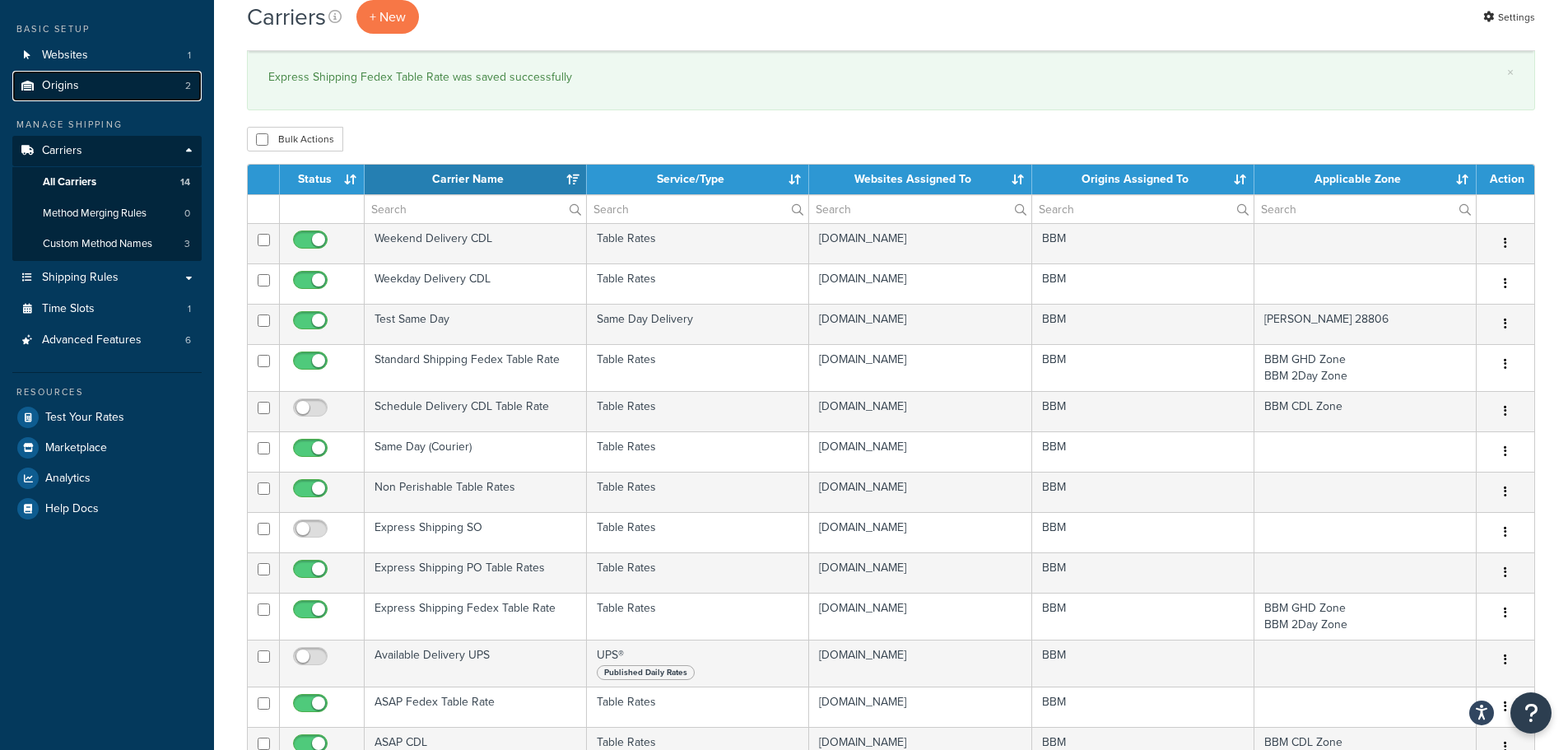
click at [72, 84] on span "Origins" at bounding box center [60, 86] width 37 height 14
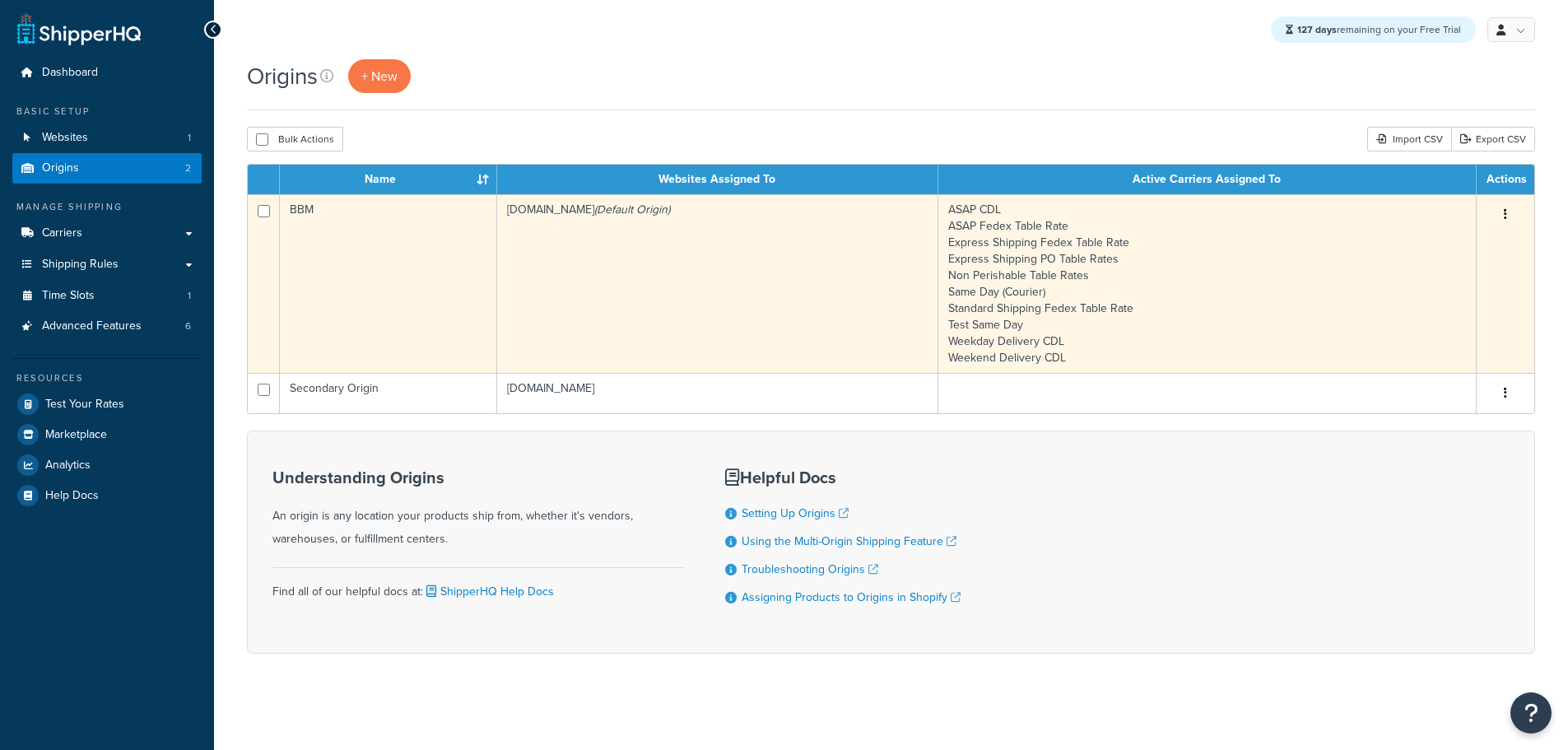
click at [586, 262] on td "[DOMAIN_NAME] (Default Origin)" at bounding box center [717, 284] width 441 height 179
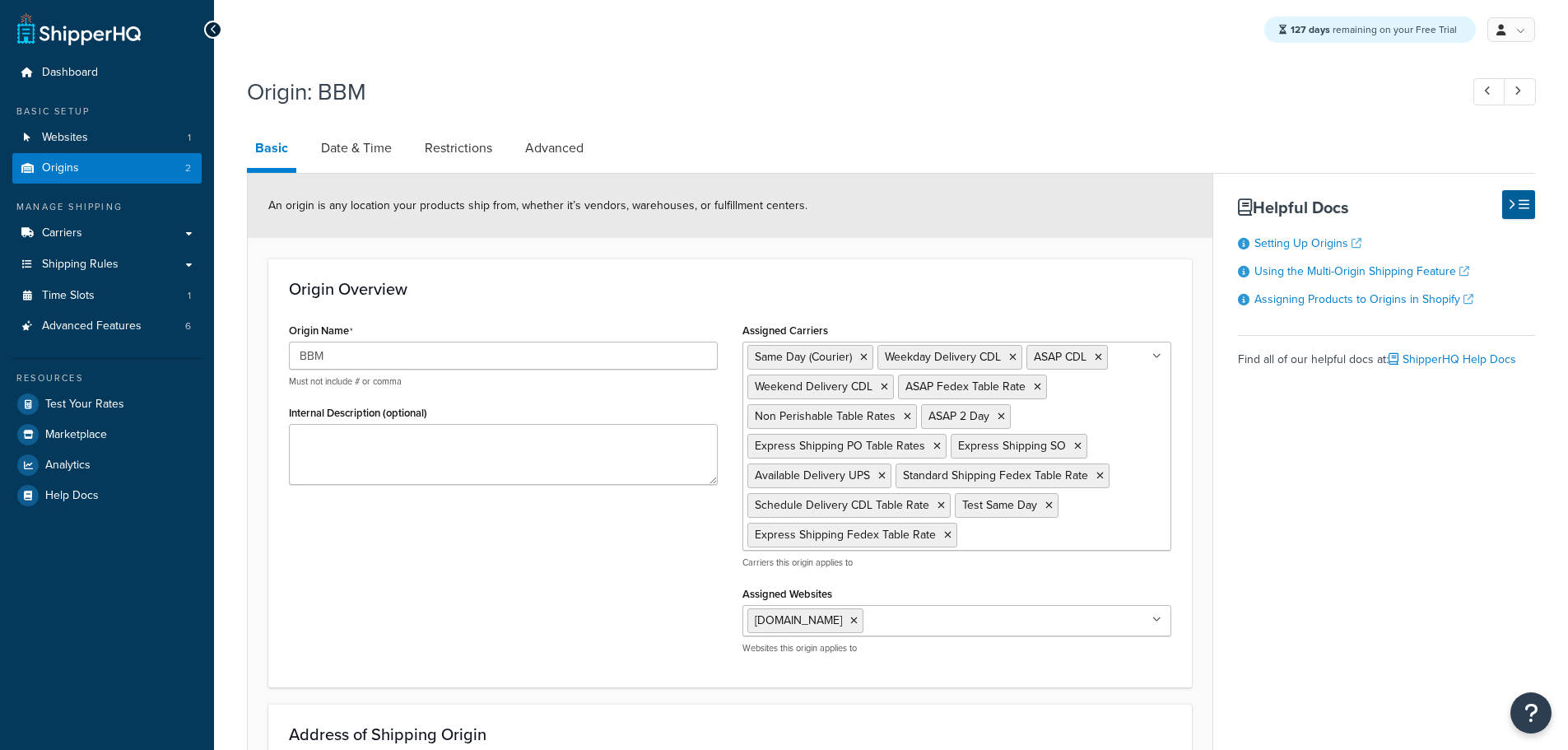
select select "30"
click at [367, 161] on link "Date & Time" at bounding box center [356, 148] width 87 height 40
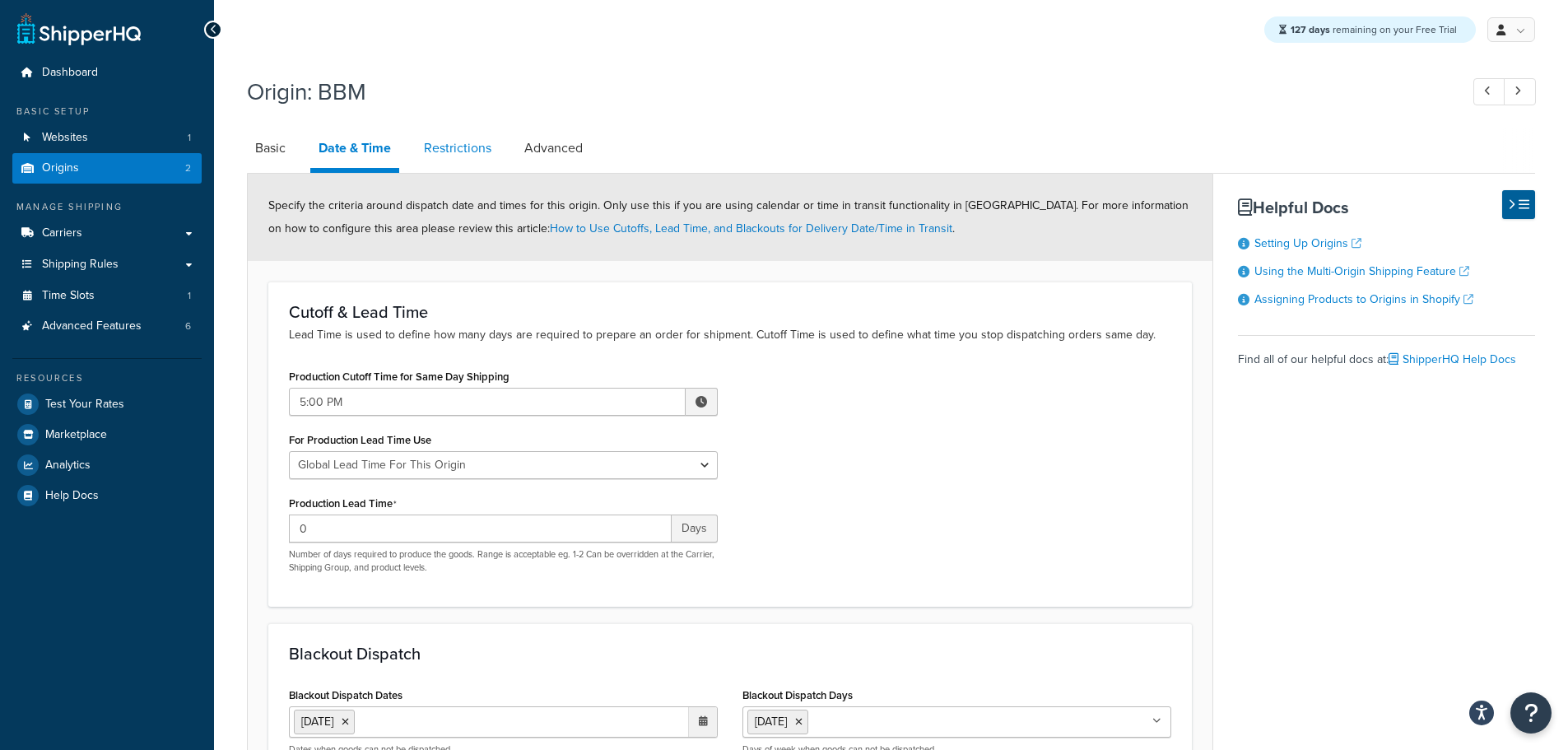
click at [451, 158] on link "Restrictions" at bounding box center [457, 148] width 84 height 40
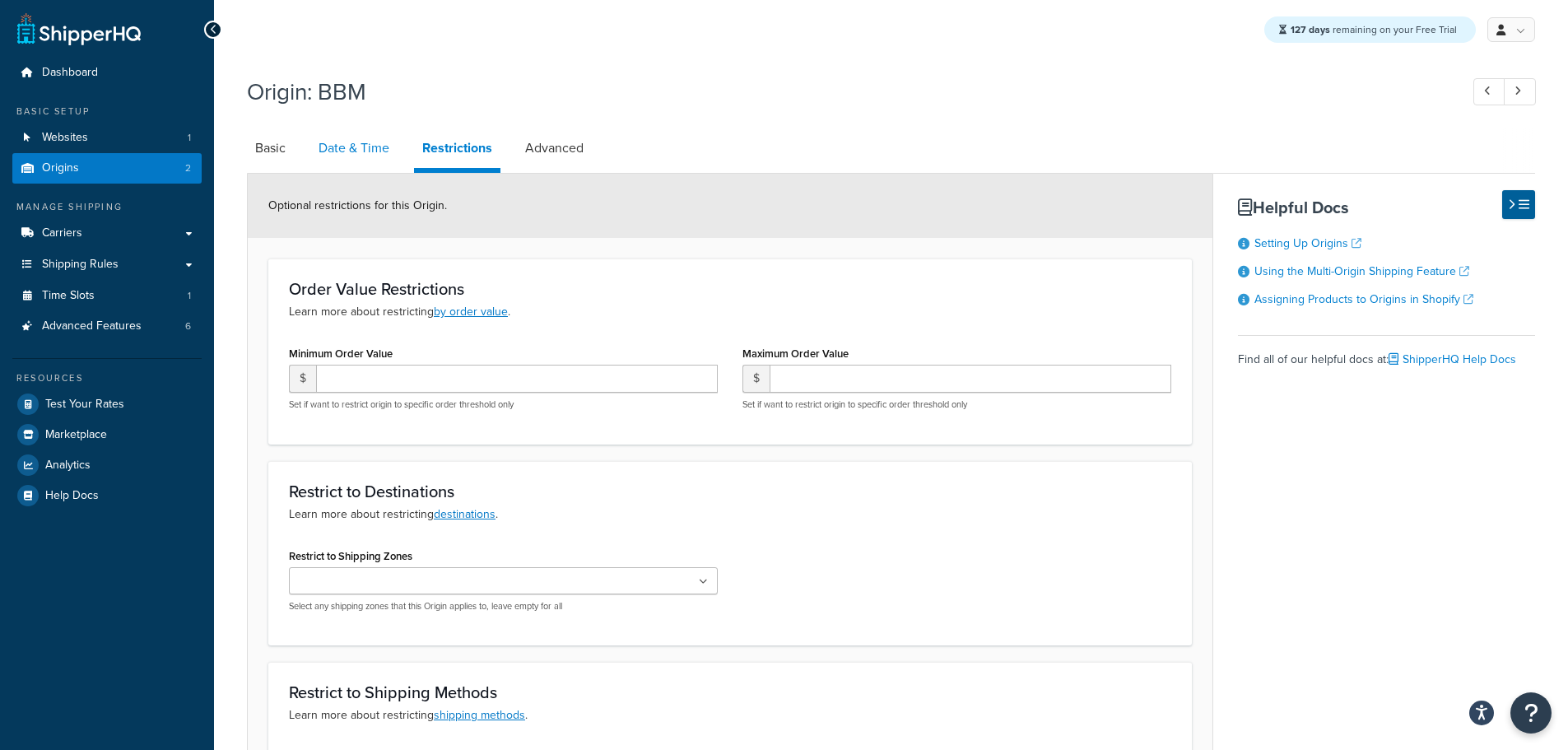
click at [353, 149] on link "Date & Time" at bounding box center [353, 148] width 87 height 40
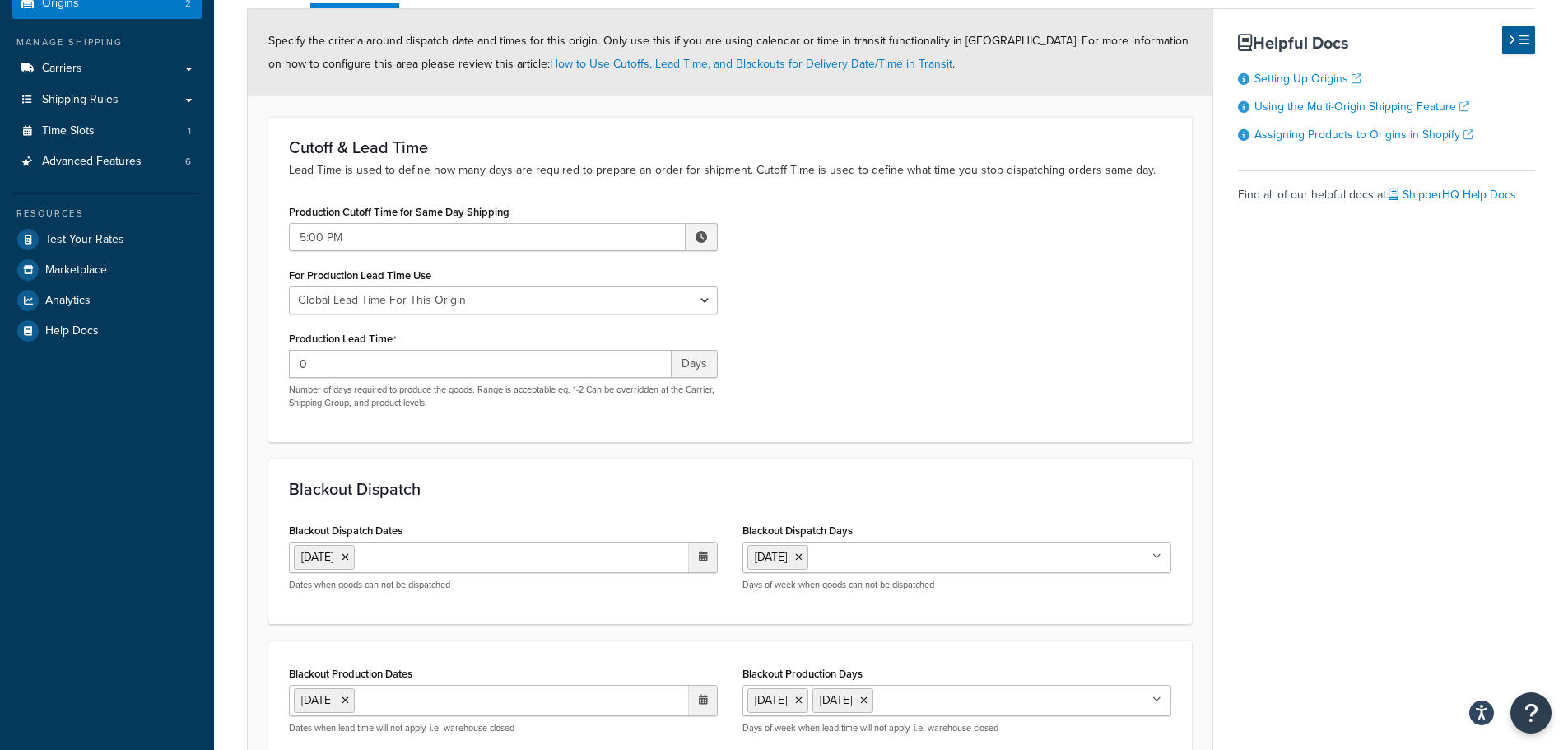
scroll to position [329, 0]
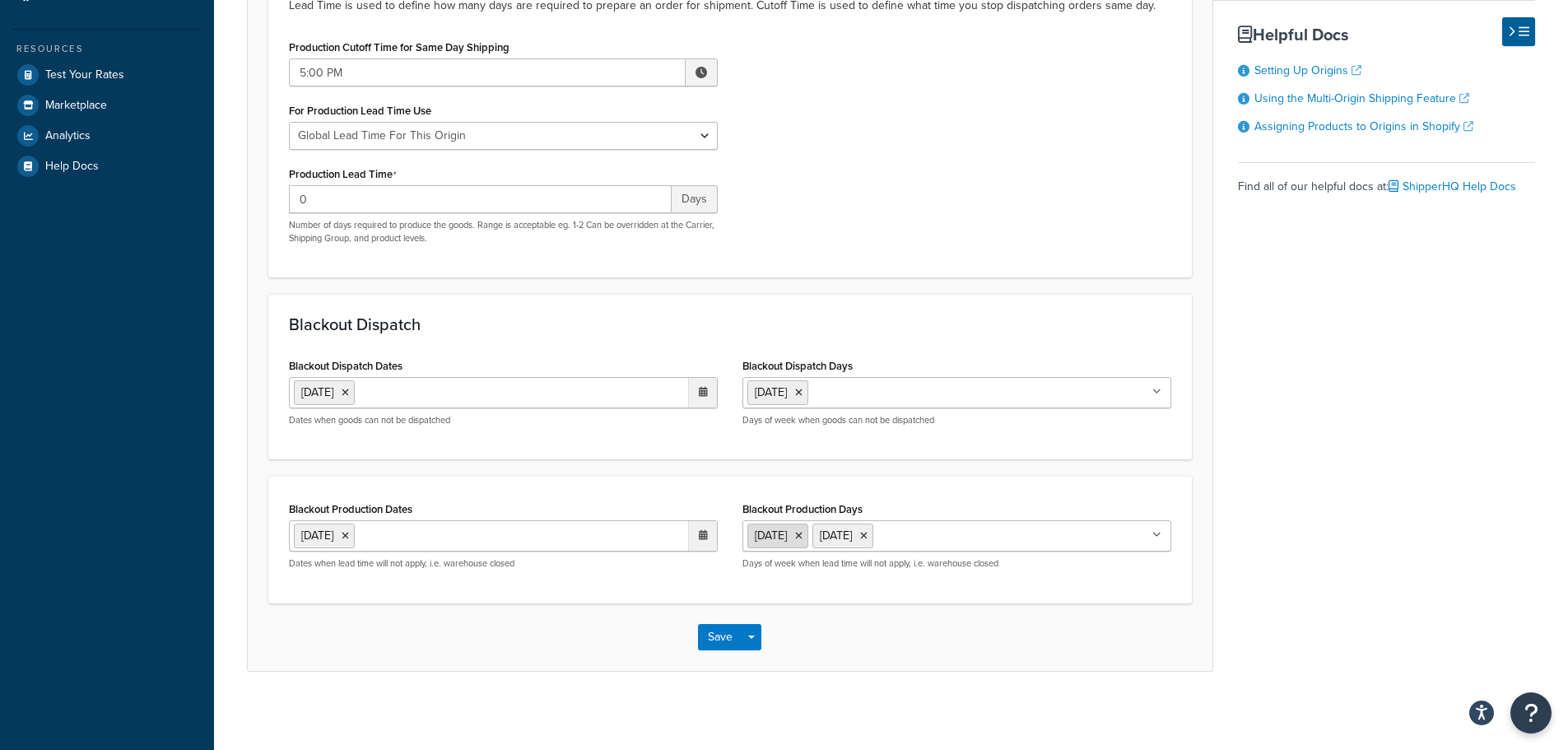
click at [802, 537] on icon at bounding box center [798, 536] width 7 height 10
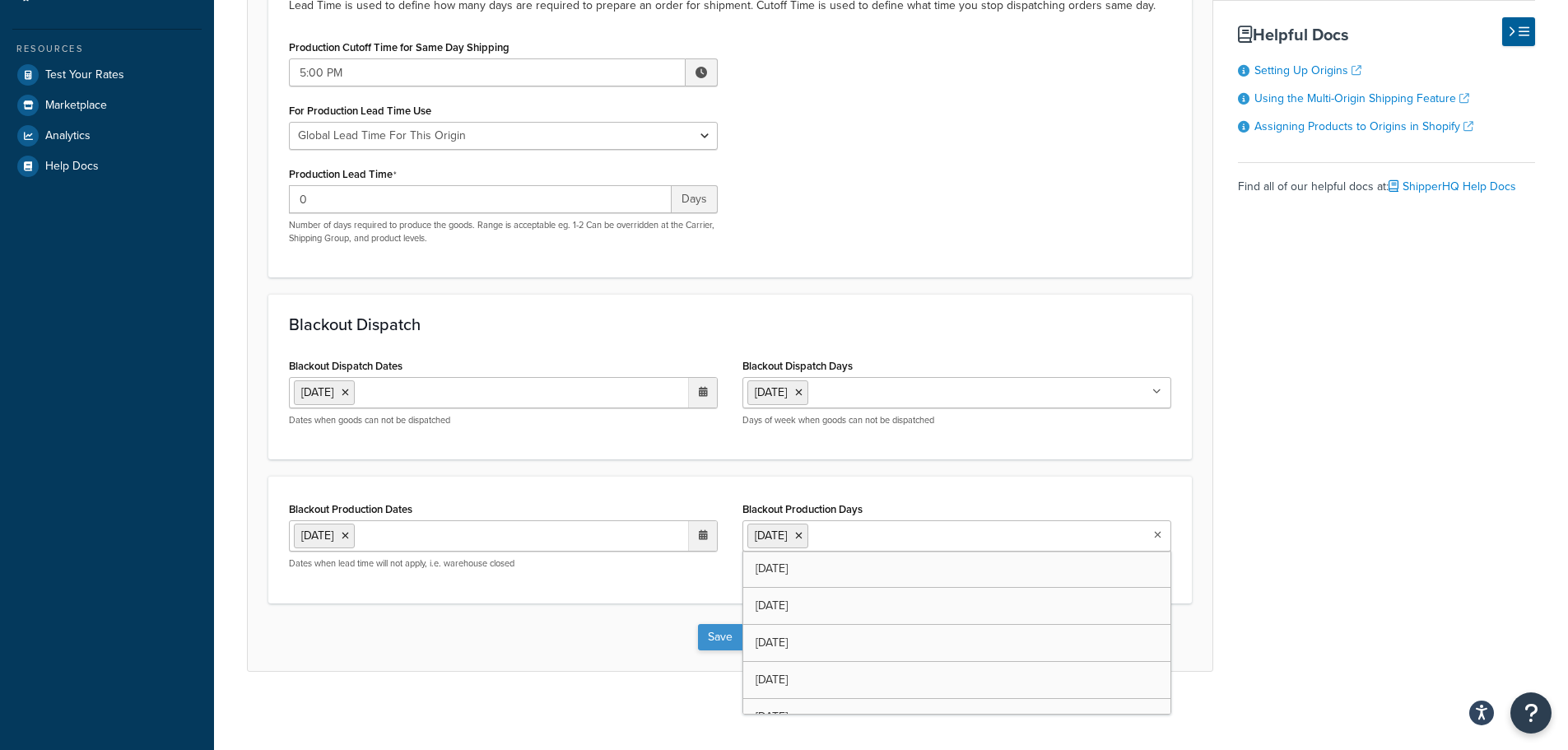
click at [706, 640] on button "Save" at bounding box center [719, 637] width 44 height 27
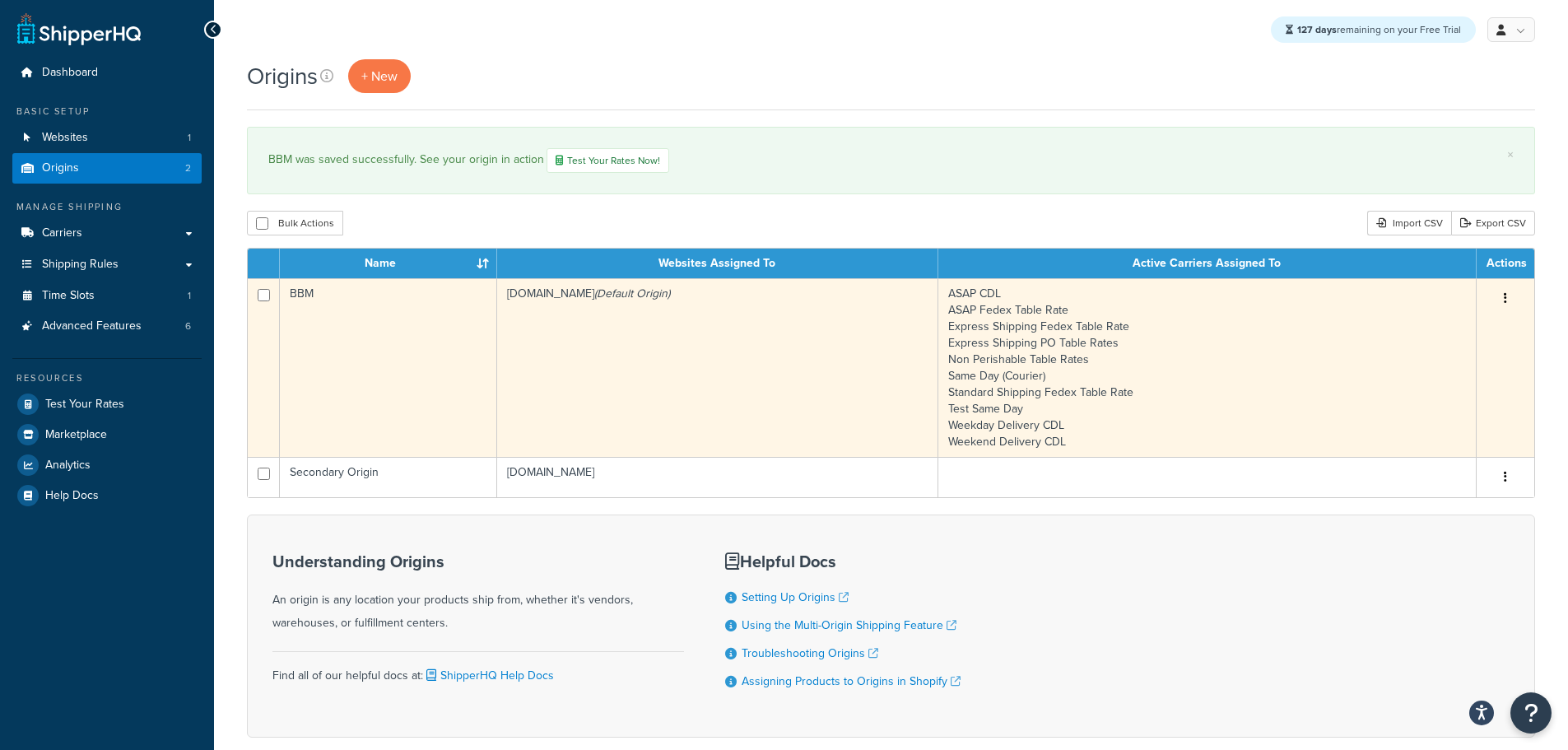
click at [583, 346] on td "[DOMAIN_NAME] (Default Origin)" at bounding box center [717, 368] width 441 height 179
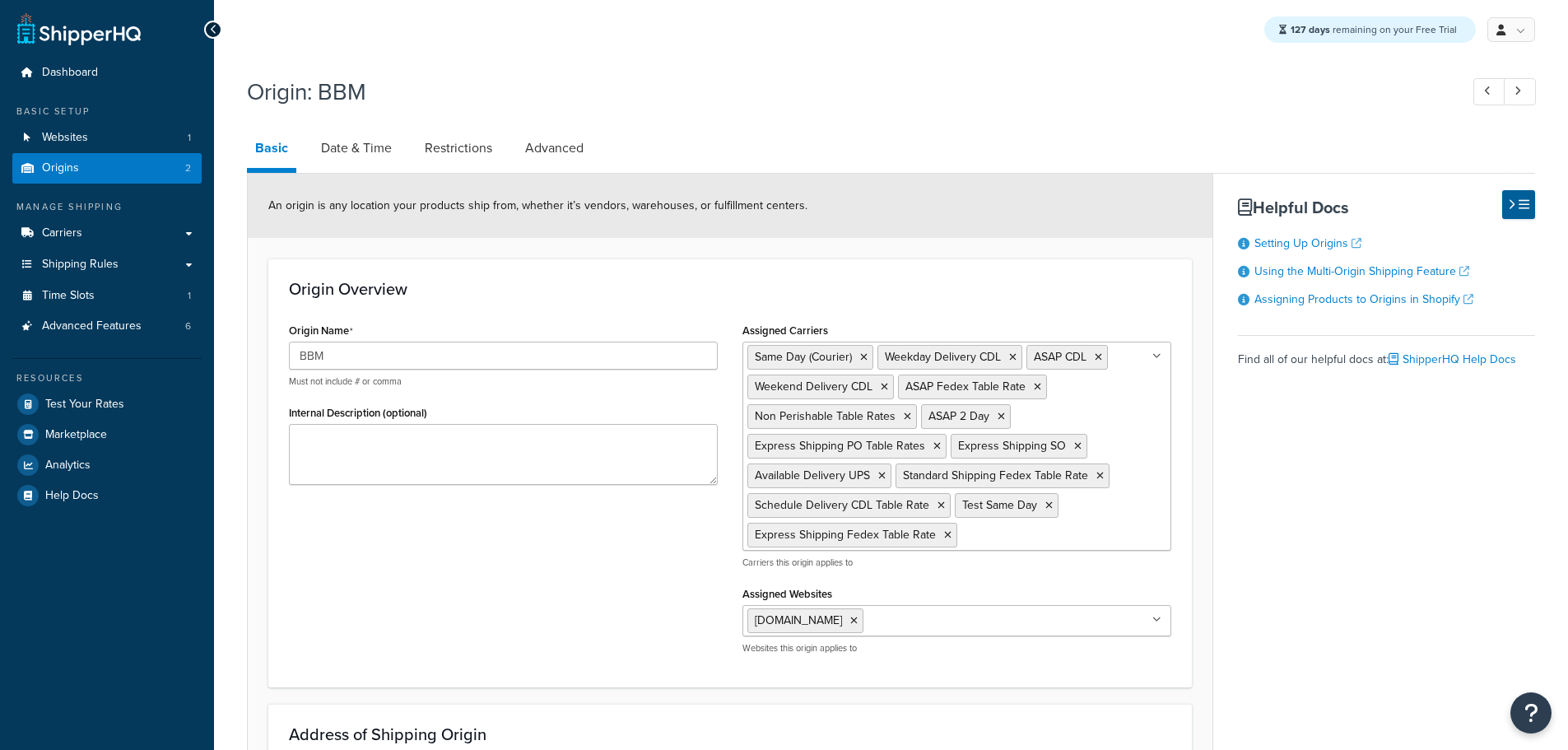
select select "30"
click at [342, 148] on link "Date & Time" at bounding box center [356, 148] width 87 height 40
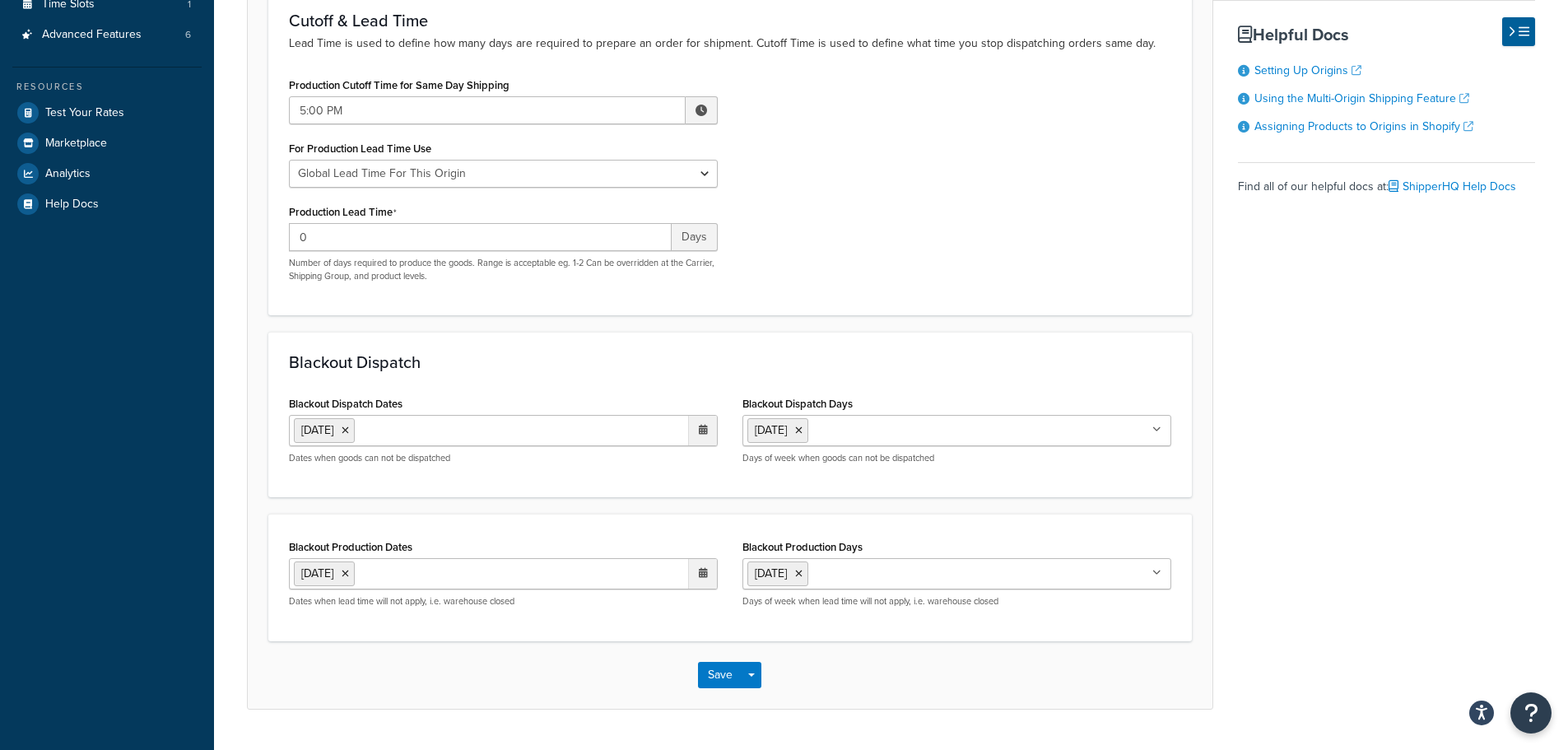
scroll to position [334, 0]
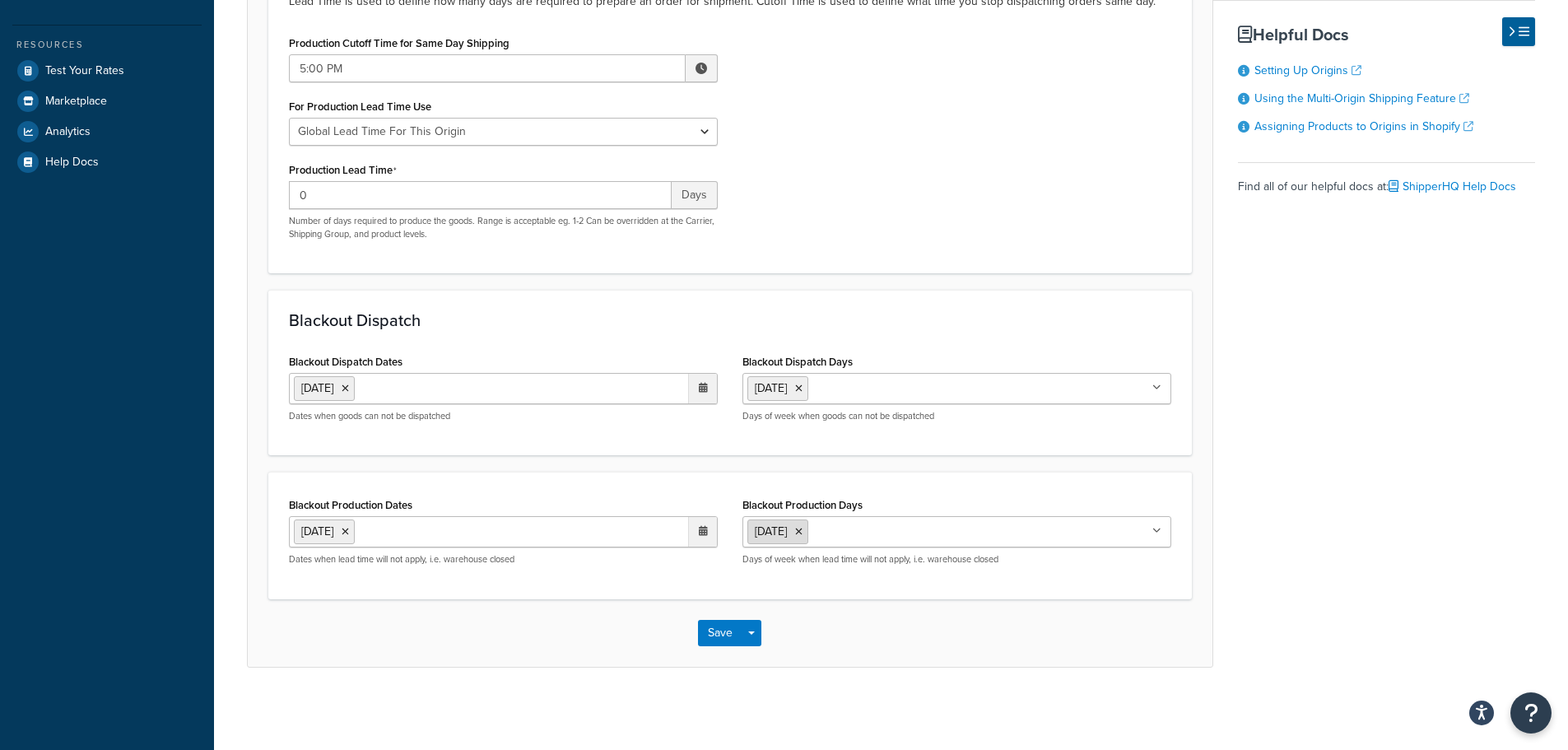
click at [802, 531] on icon at bounding box center [798, 532] width 7 height 10
click at [845, 389] on input "Blackout Dispatch Days" at bounding box center [885, 387] width 145 height 18
click at [732, 633] on button "Save" at bounding box center [719, 633] width 44 height 27
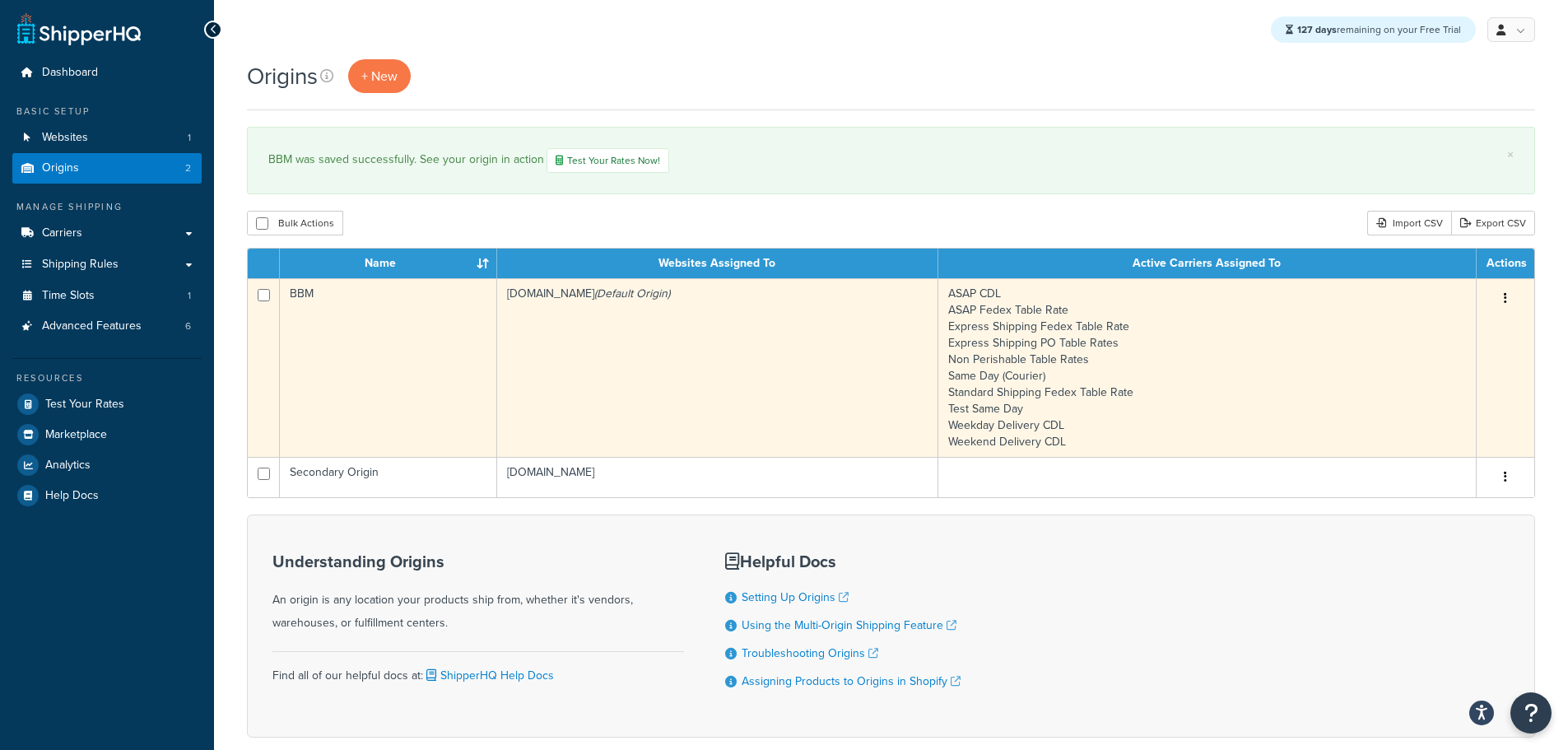
click at [606, 377] on td "bbym-develop-2.myshopify.com (Default Origin)" at bounding box center [717, 368] width 441 height 179
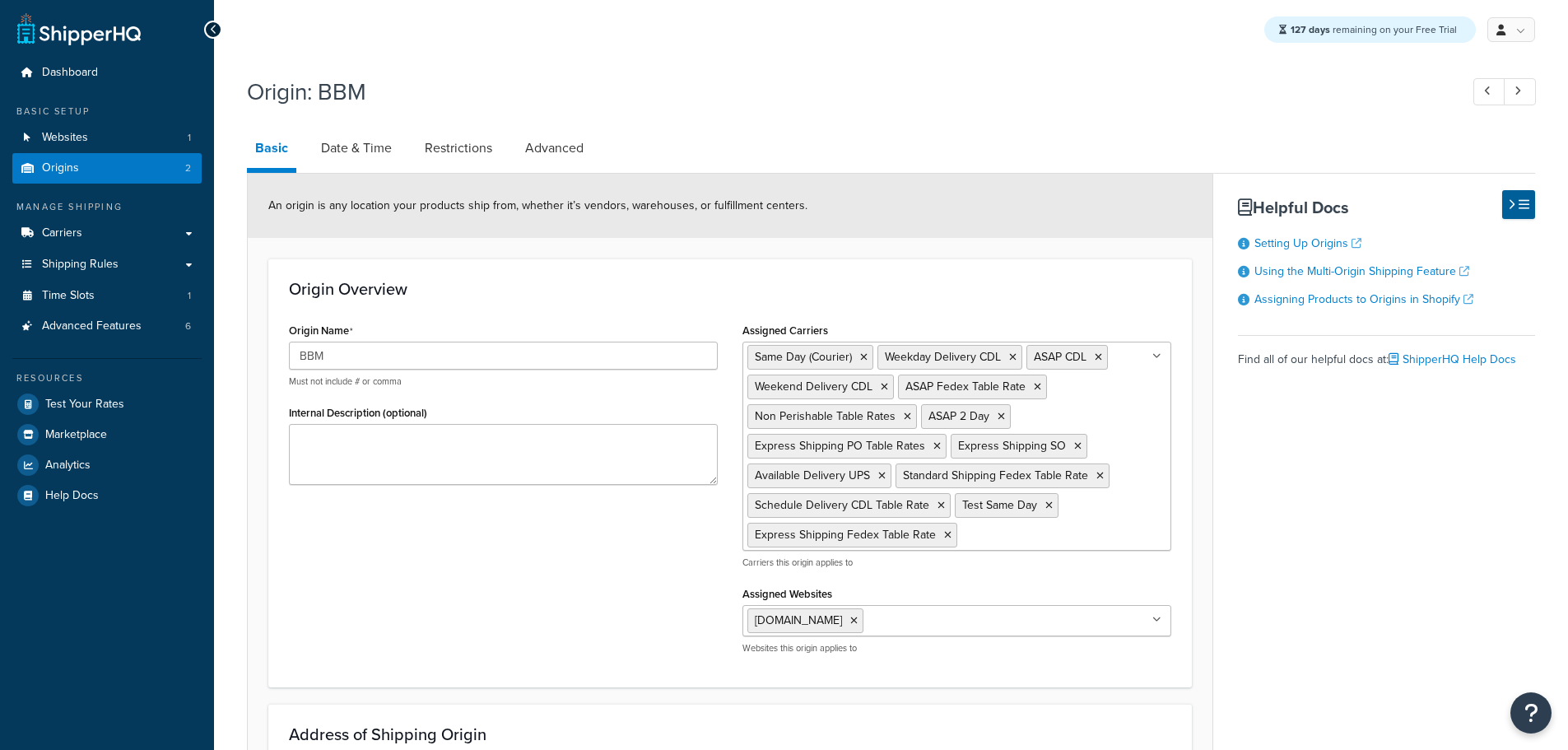
select select "30"
click at [368, 156] on link "Date & Time" at bounding box center [356, 148] width 87 height 40
